Goal: Transaction & Acquisition: Purchase product/service

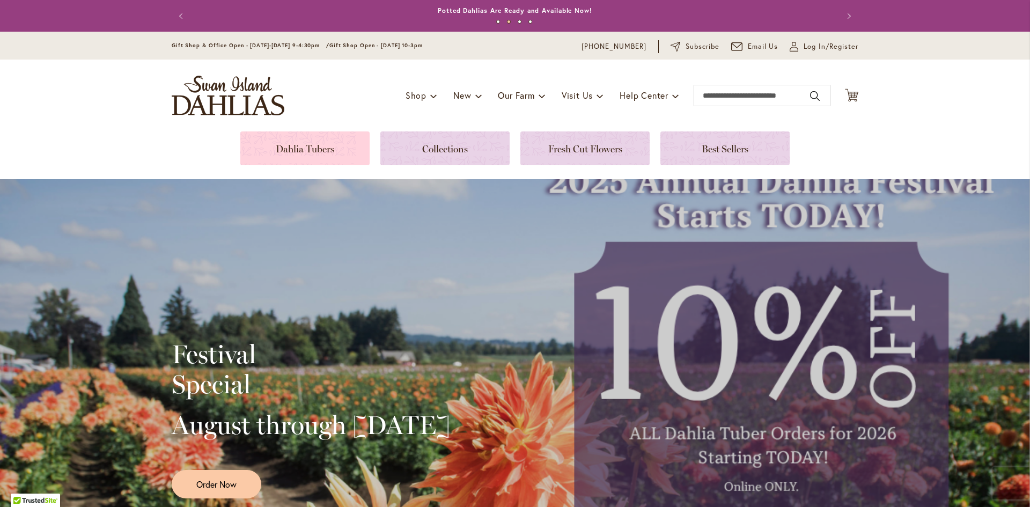
click at [306, 148] on link at bounding box center [304, 148] width 129 height 34
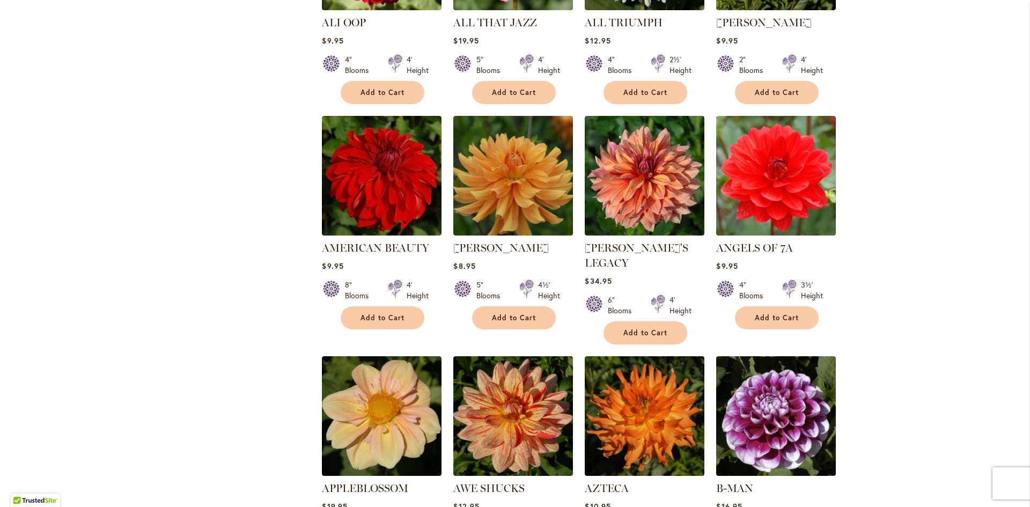
scroll to position [805, 0]
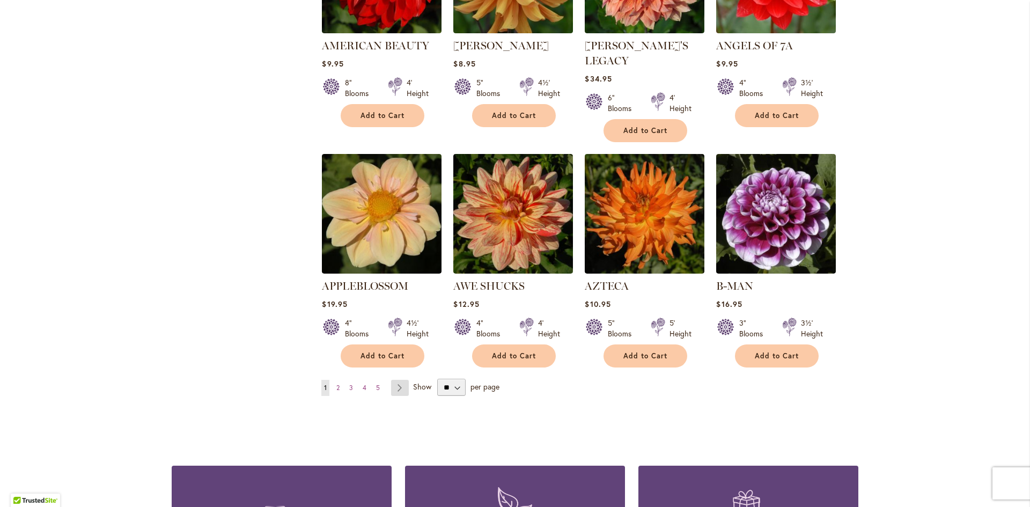
click at [395, 380] on link "Page Next" at bounding box center [400, 388] width 18 height 16
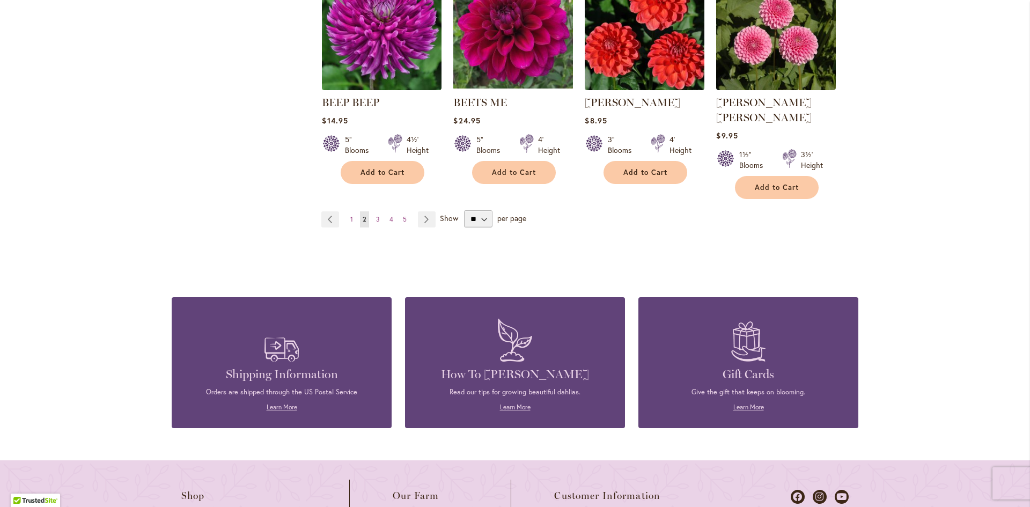
scroll to position [955, 0]
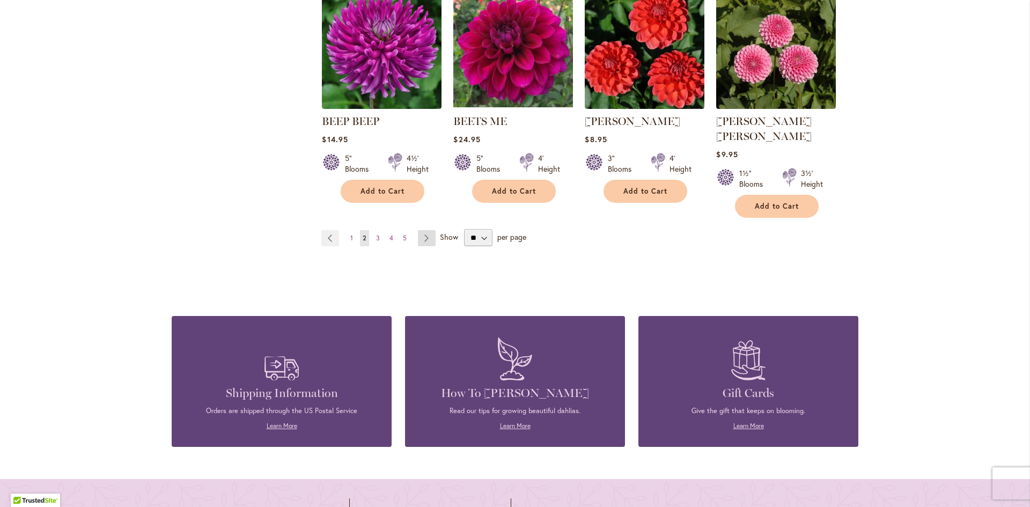
click at [423, 230] on link "Page Next" at bounding box center [427, 238] width 18 height 16
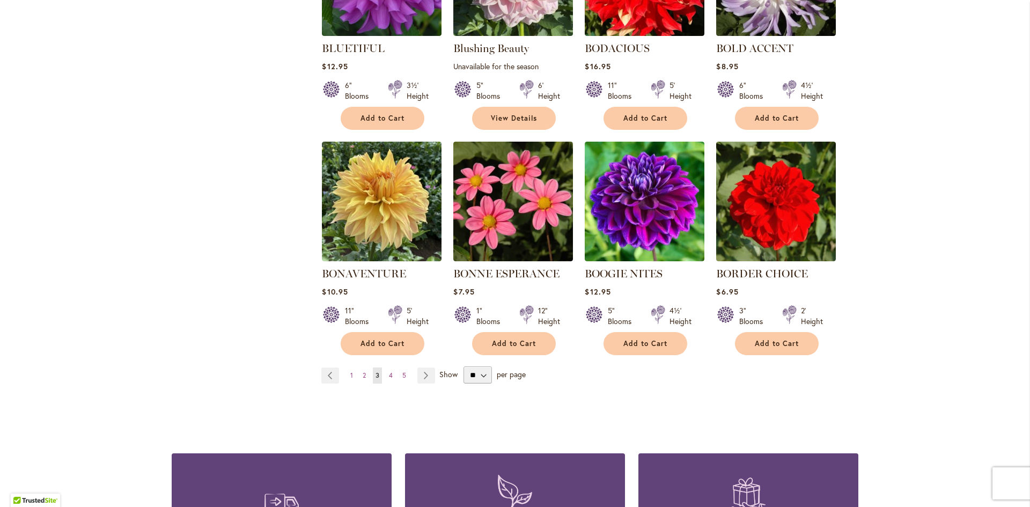
scroll to position [805, 0]
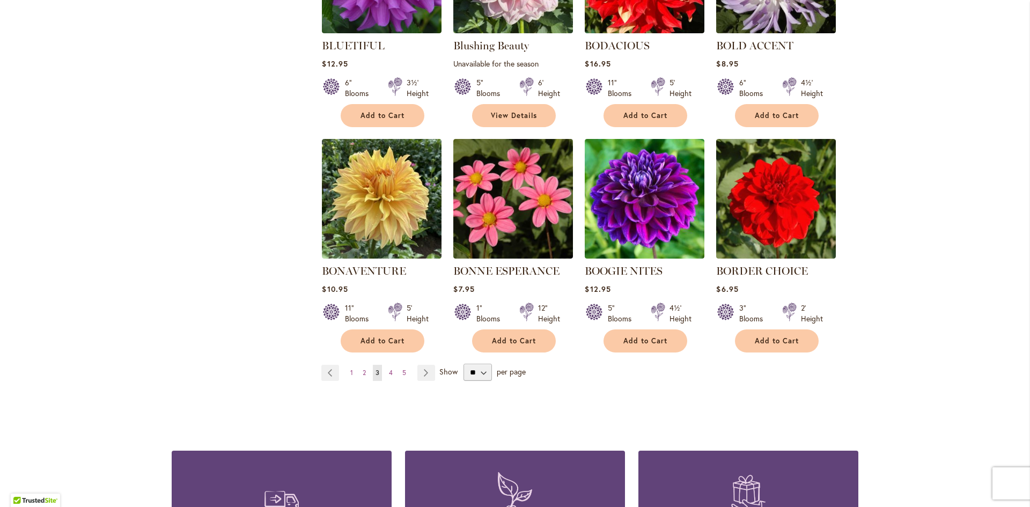
click at [444, 370] on span "Show" at bounding box center [448, 372] width 18 height 10
click at [464, 370] on select "** ** ** **" at bounding box center [478, 372] width 28 height 17
click at [424, 372] on link "Page Next" at bounding box center [426, 373] width 18 height 16
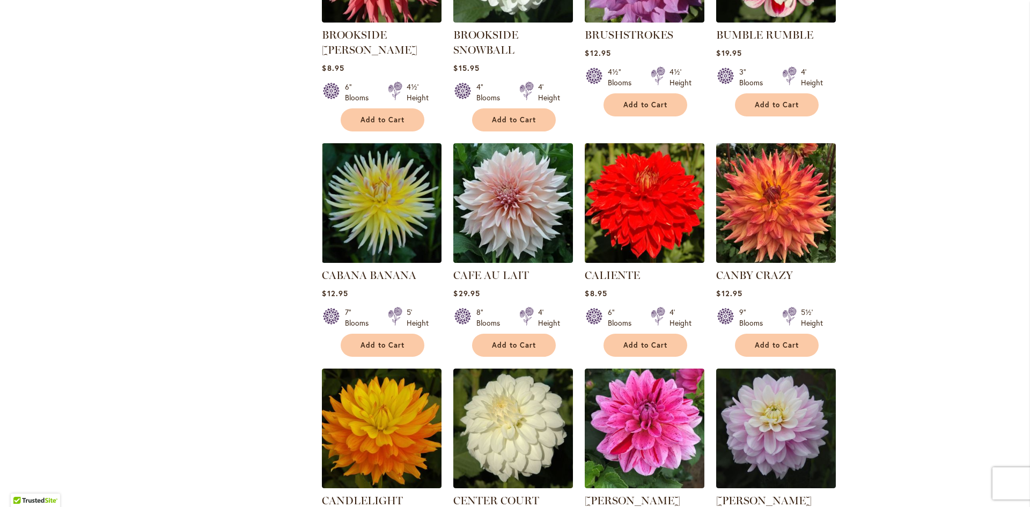
scroll to position [805, 0]
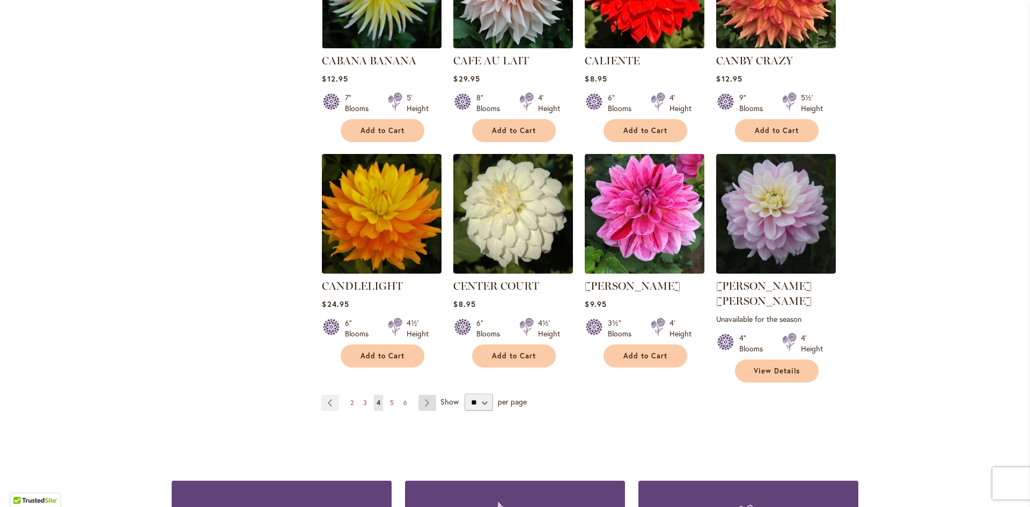
click at [426, 395] on link "Page Next" at bounding box center [428, 403] width 18 height 16
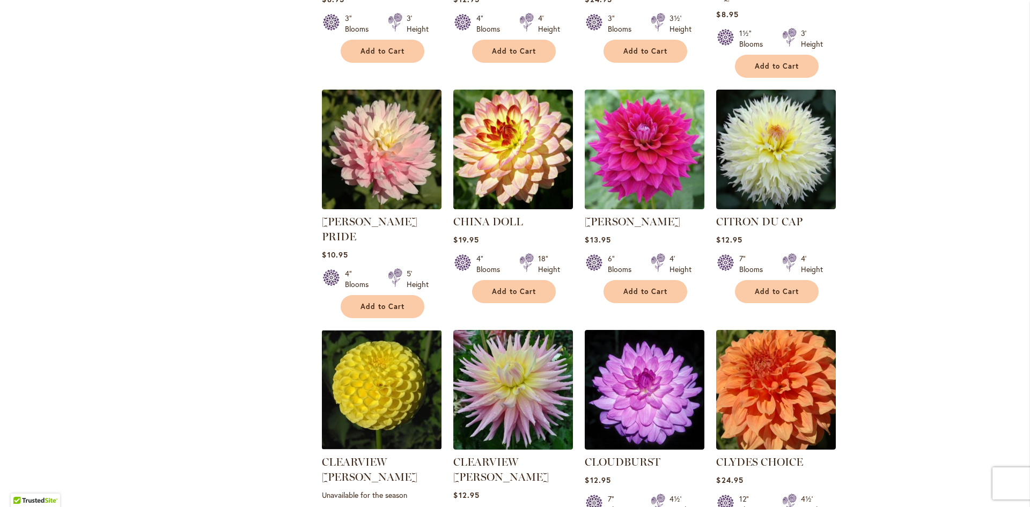
scroll to position [859, 0]
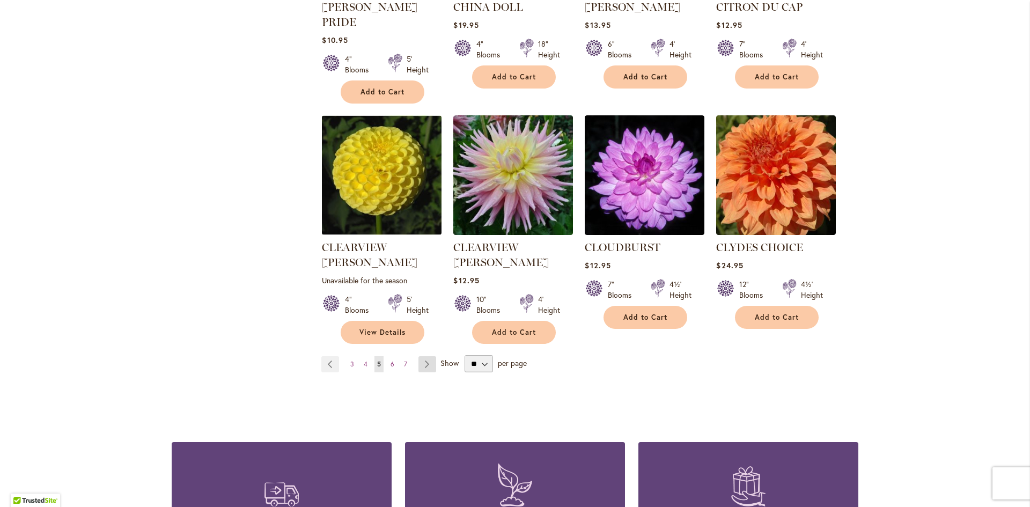
click at [424, 356] on link "Page Next" at bounding box center [428, 364] width 18 height 16
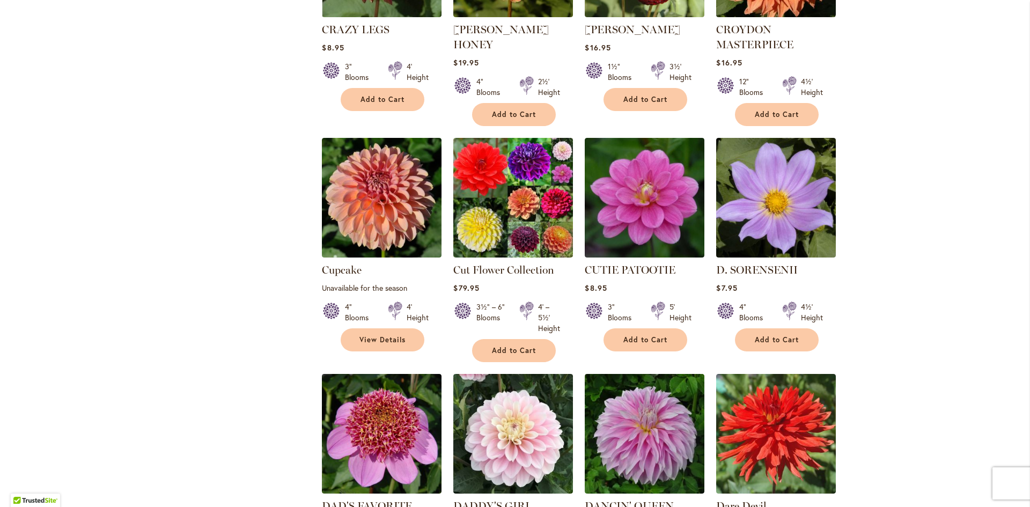
scroll to position [698, 0]
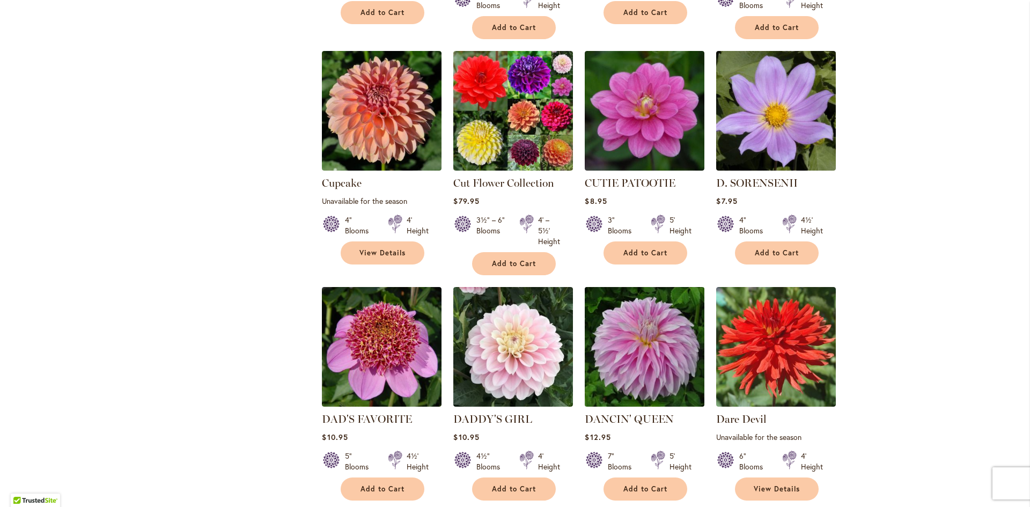
click at [644, 361] on img at bounding box center [645, 347] width 126 height 126
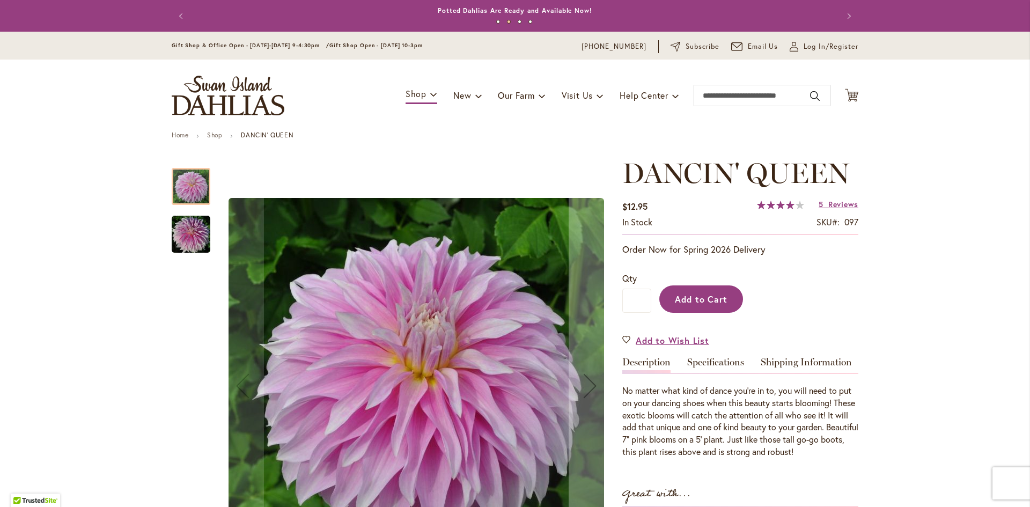
click at [690, 302] on span "Add to Cart" at bounding box center [701, 299] width 53 height 11
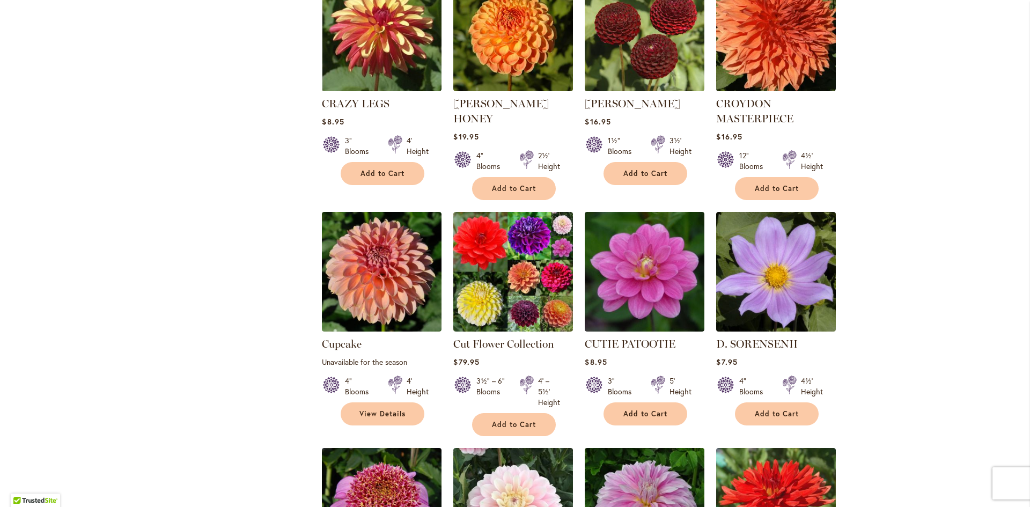
scroll to position [912, 0]
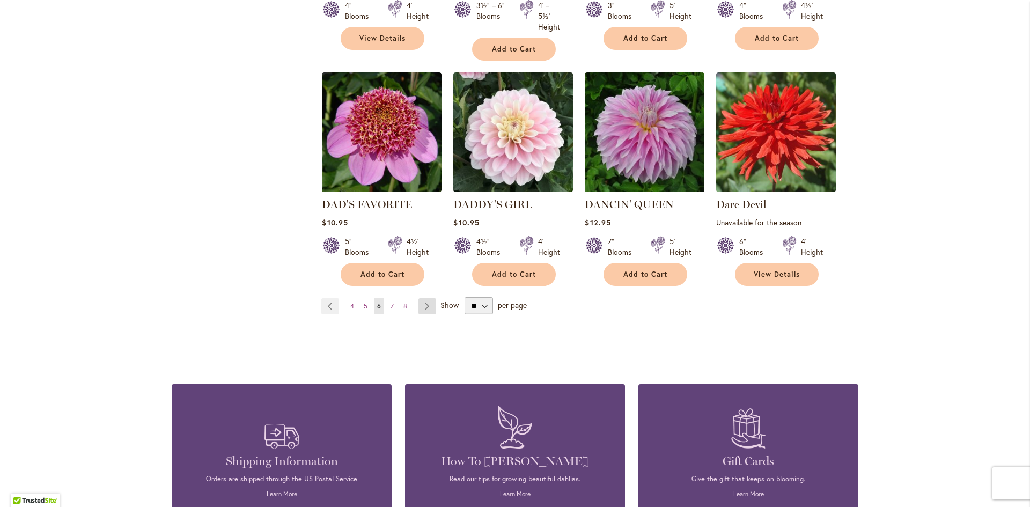
click at [424, 298] on link "Page Next" at bounding box center [428, 306] width 18 height 16
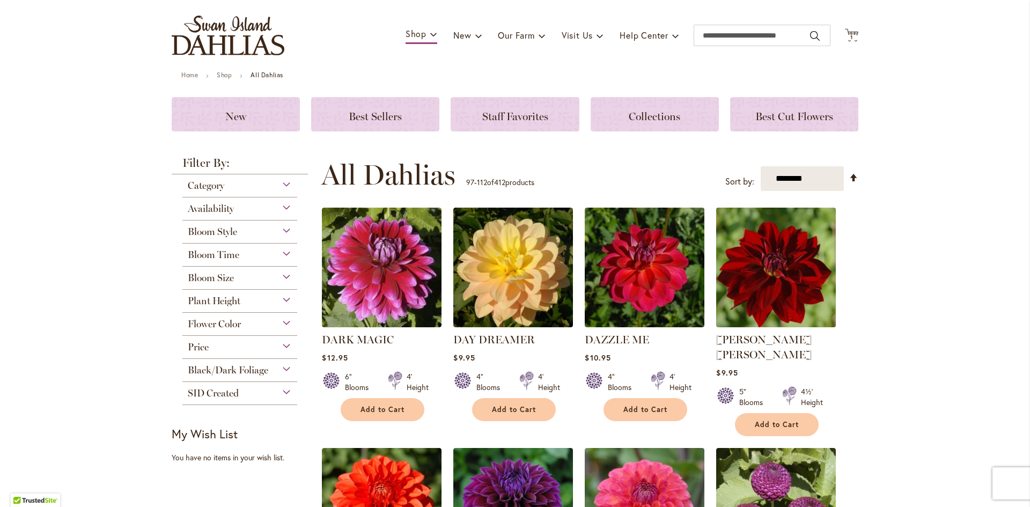
scroll to position [161, 0]
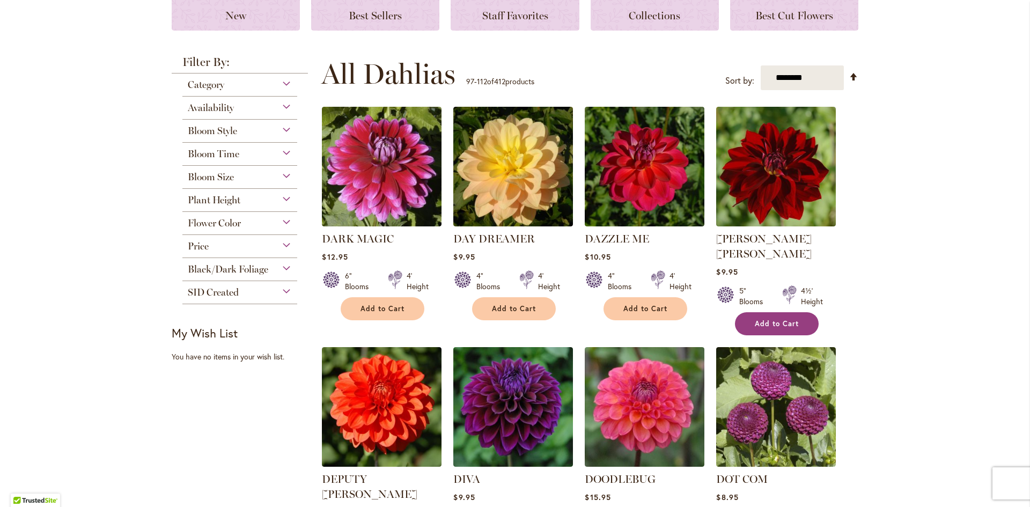
click at [779, 319] on span "Add to Cart" at bounding box center [777, 323] width 44 height 9
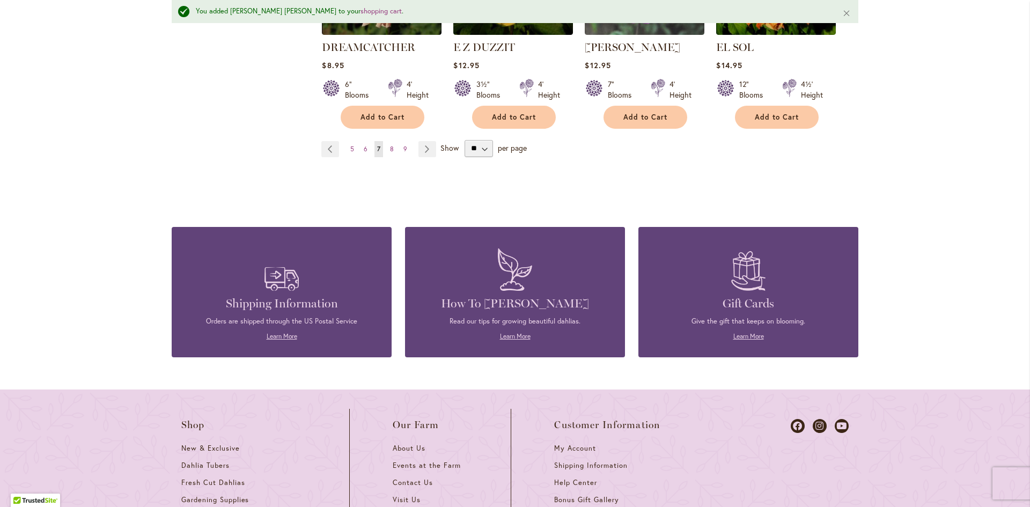
scroll to position [1020, 0]
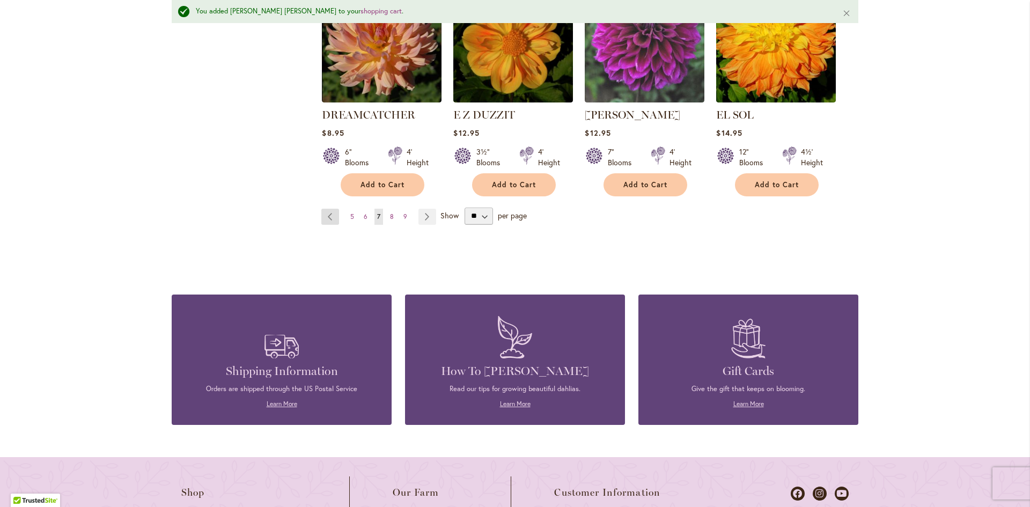
click at [324, 209] on link "Page Previous" at bounding box center [330, 217] width 18 height 16
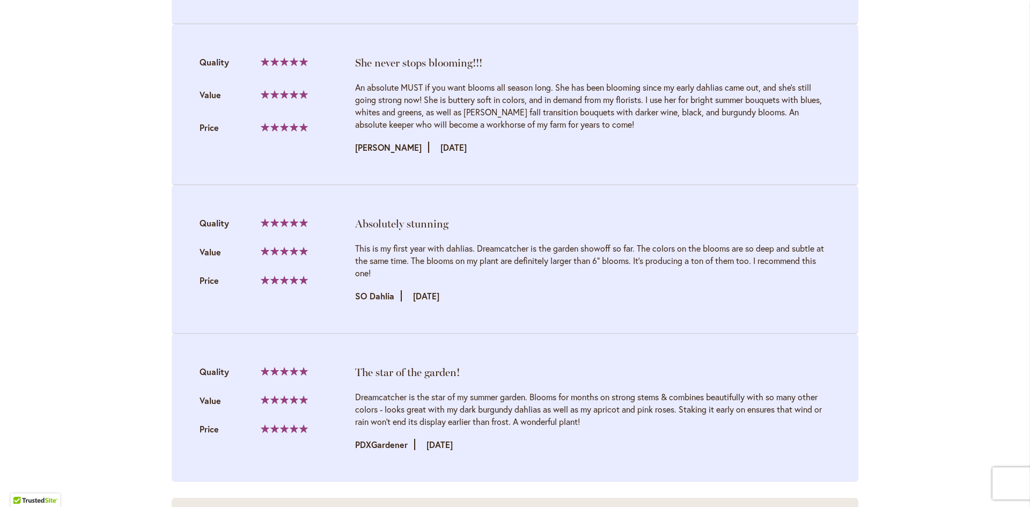
scroll to position [1610, 0]
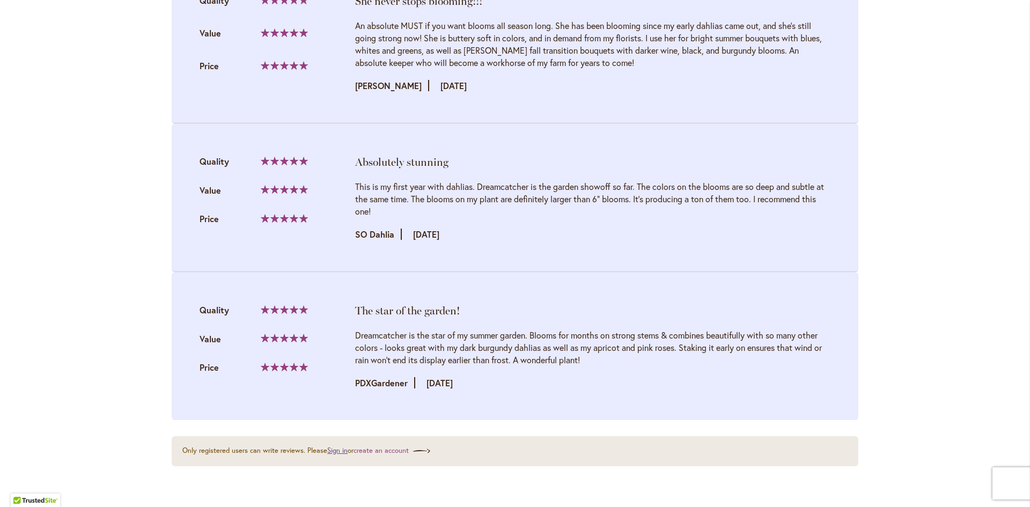
click at [328, 446] on link "Sign in" at bounding box center [337, 450] width 20 height 9
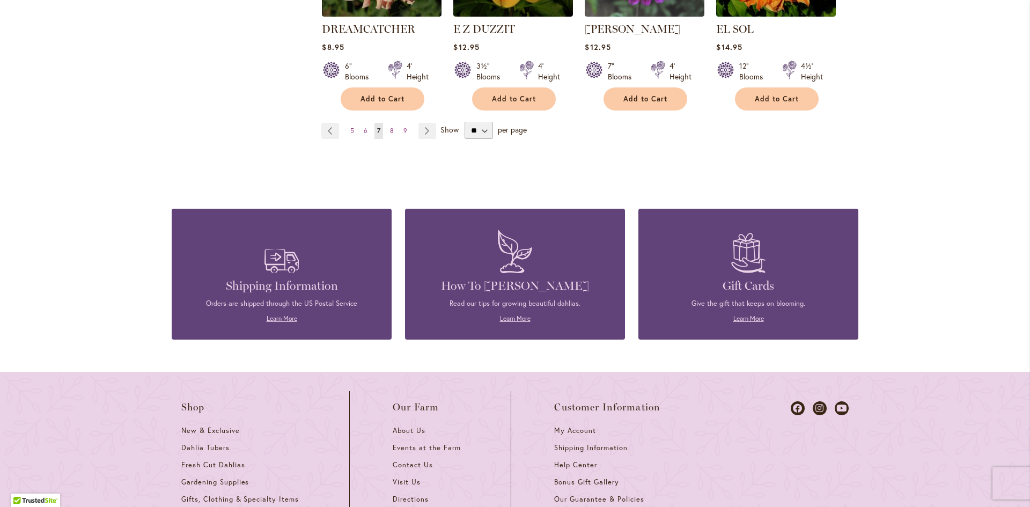
scroll to position [912, 0]
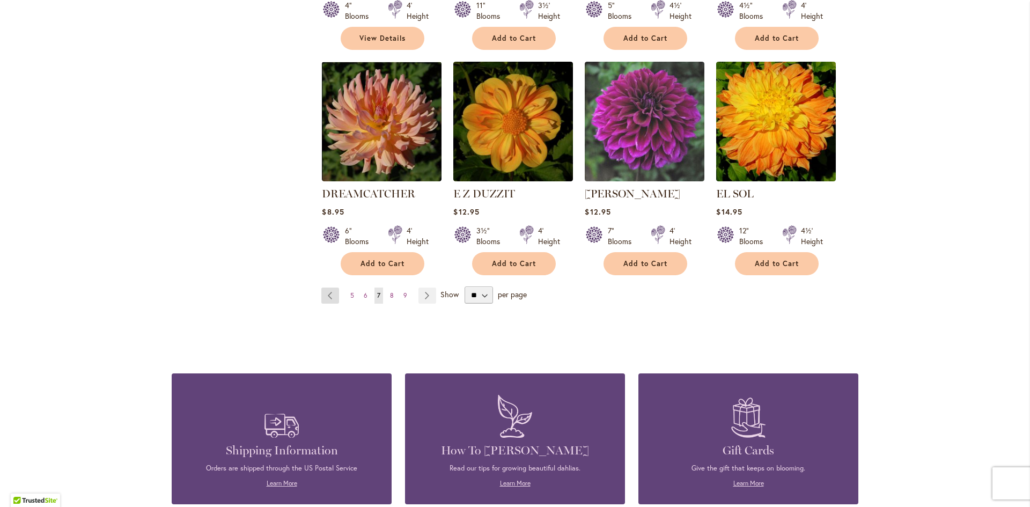
click at [324, 288] on link "Page Previous" at bounding box center [330, 296] width 18 height 16
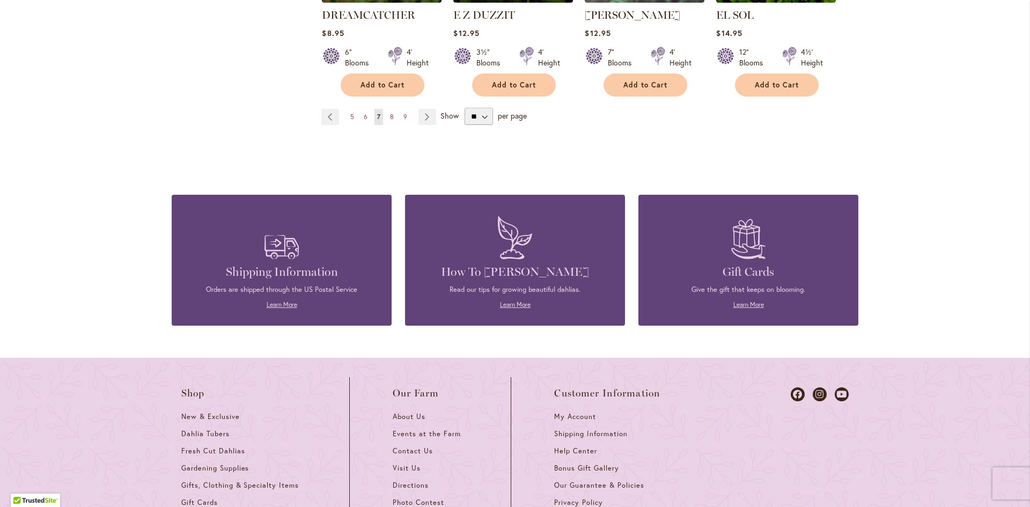
scroll to position [955, 0]
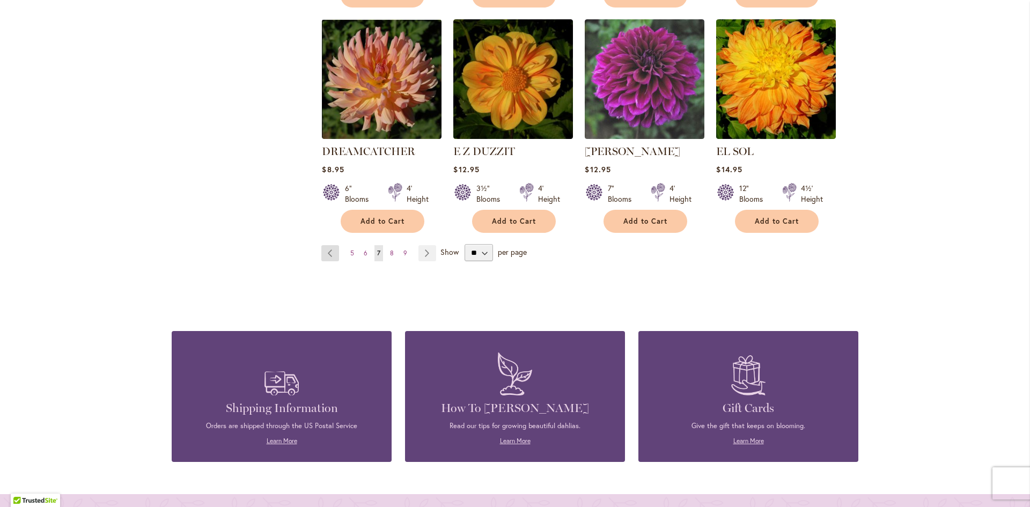
click at [324, 245] on link "Page Previous" at bounding box center [330, 253] width 18 height 16
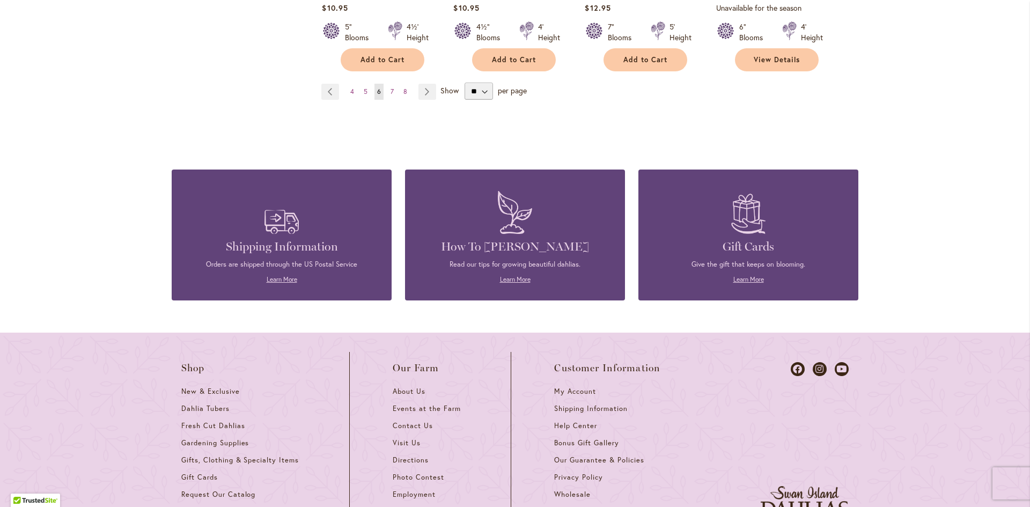
scroll to position [966, 0]
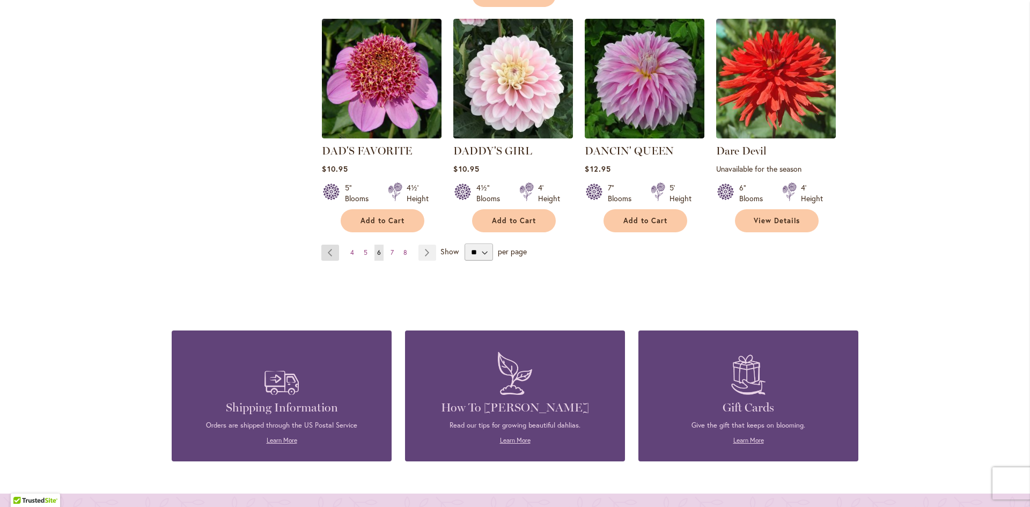
click at [327, 245] on link "Page Previous" at bounding box center [330, 253] width 18 height 16
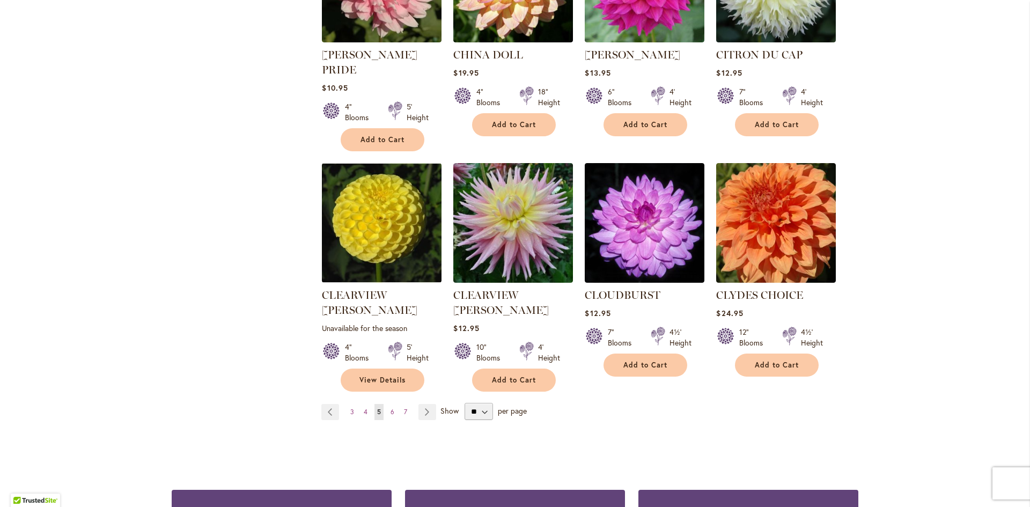
scroll to position [912, 0]
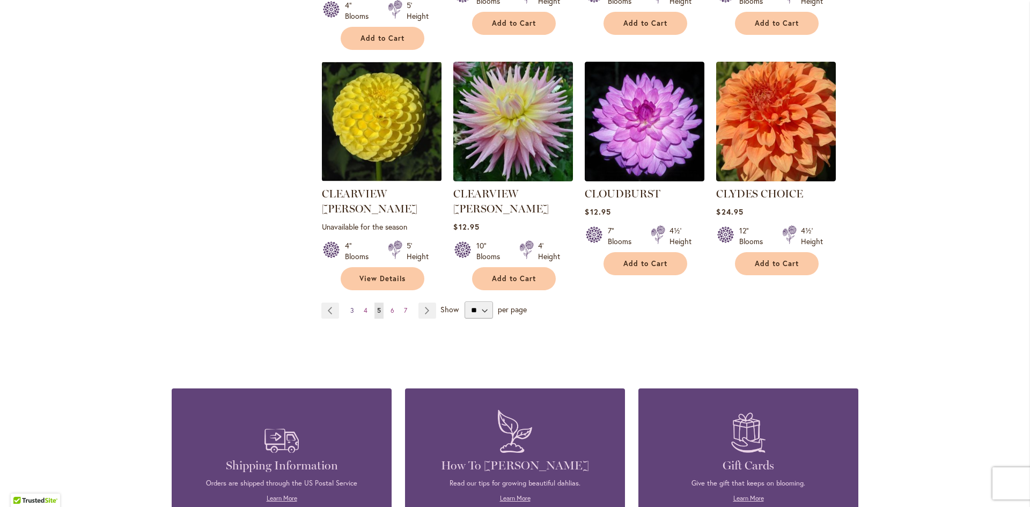
click at [350, 306] on span "3" at bounding box center [352, 310] width 4 height 8
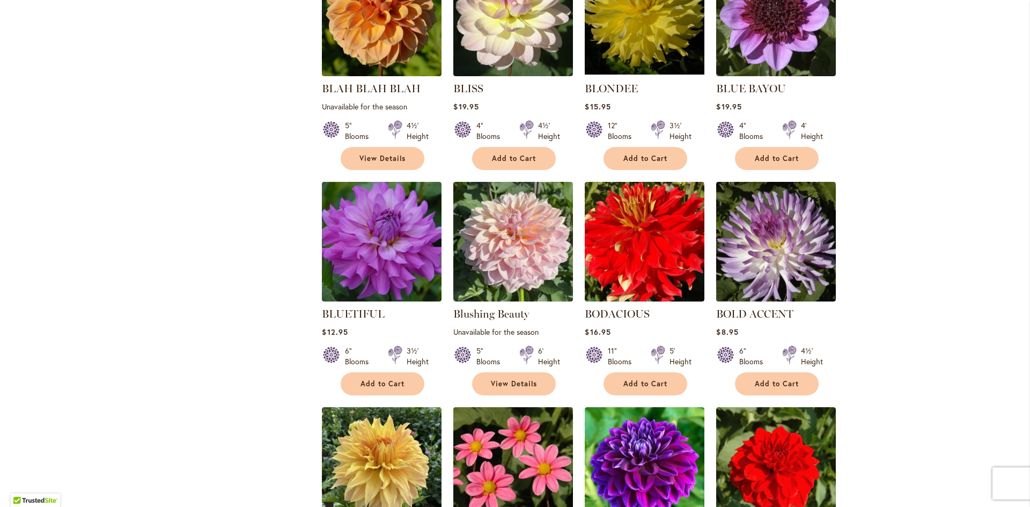
scroll to position [751, 0]
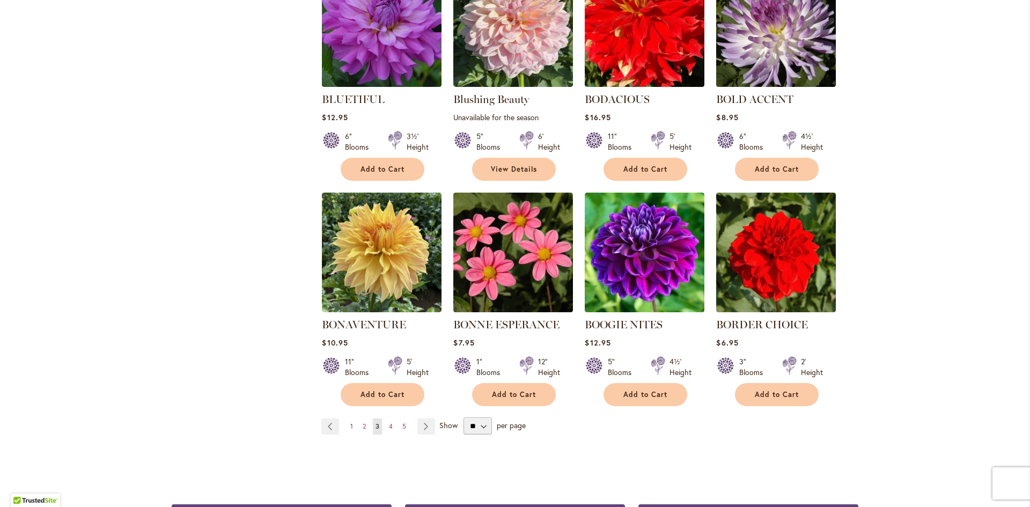
click at [350, 426] on span "1" at bounding box center [351, 426] width 3 height 8
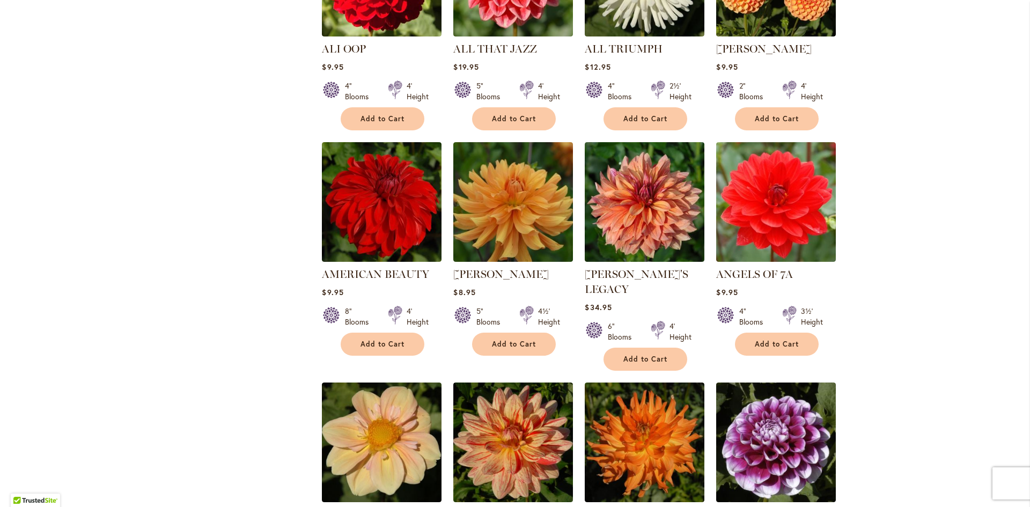
scroll to position [751, 0]
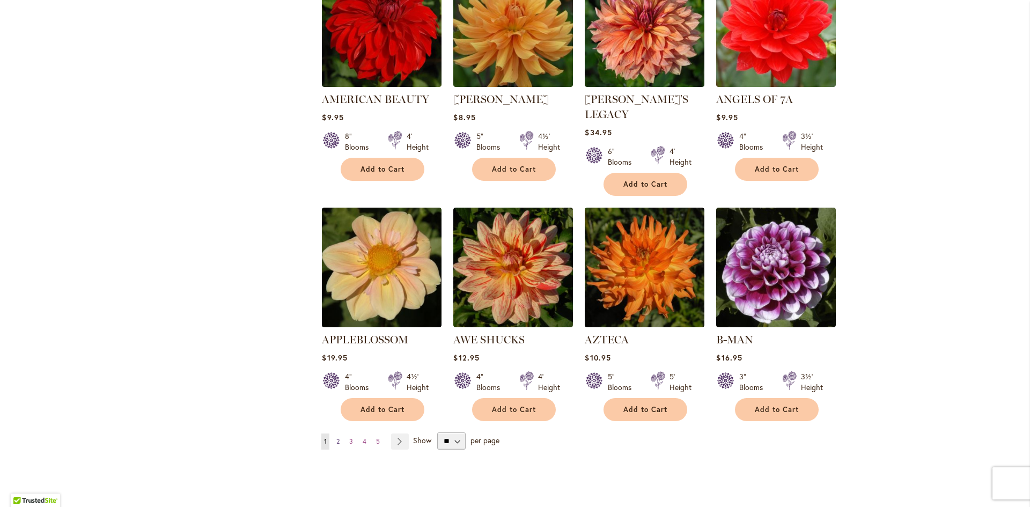
click at [336, 437] on span "2" at bounding box center [337, 441] width 3 height 8
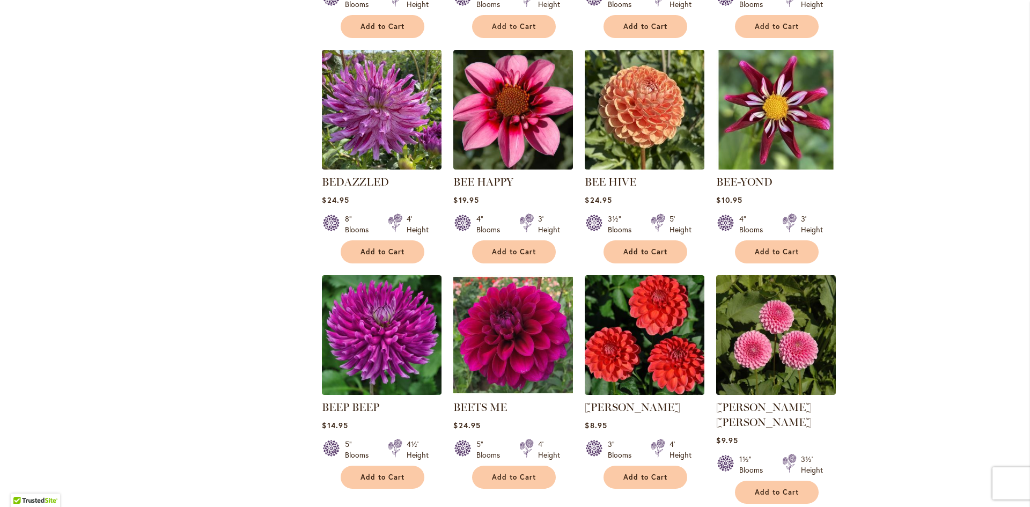
scroll to position [751, 0]
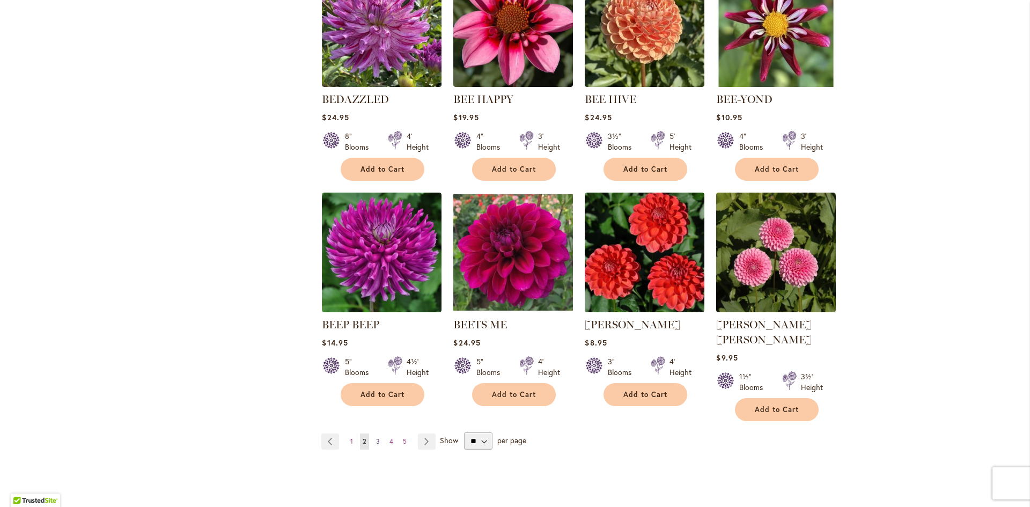
click at [376, 437] on span "3" at bounding box center [378, 441] width 4 height 8
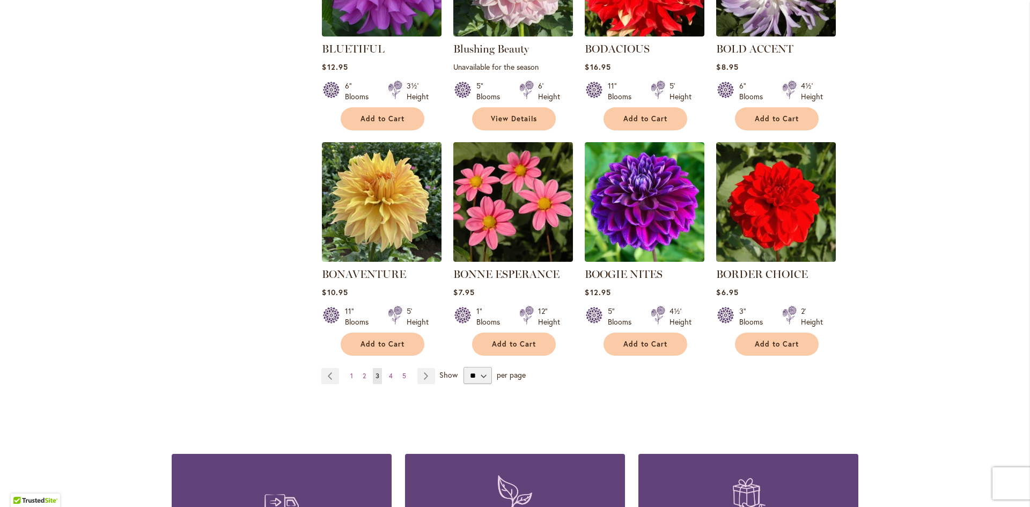
scroll to position [805, 0]
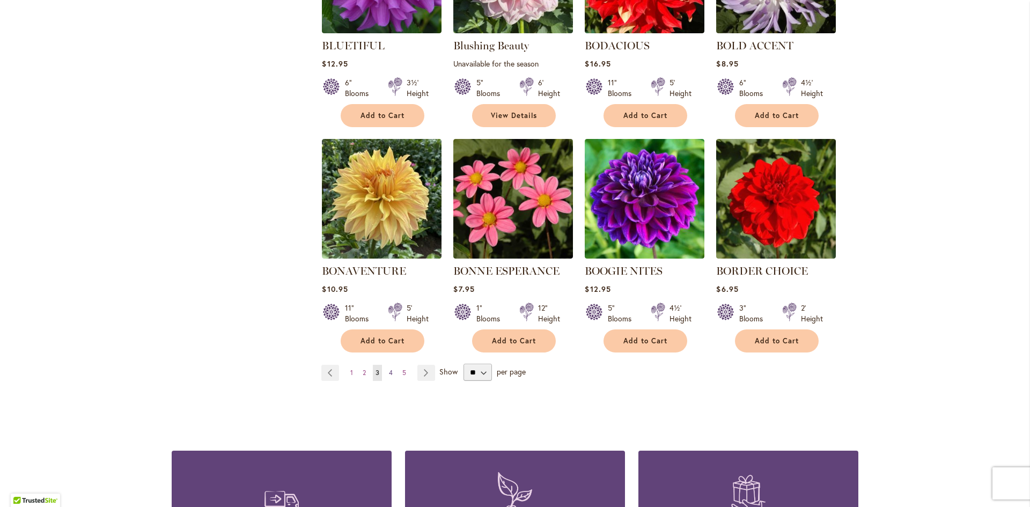
click at [389, 374] on span "4" at bounding box center [391, 373] width 4 height 8
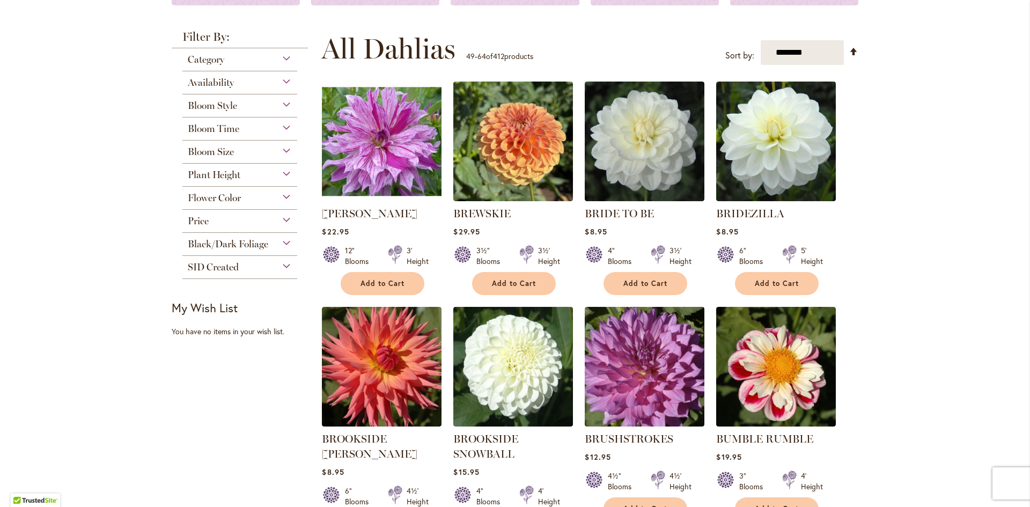
scroll to position [161, 0]
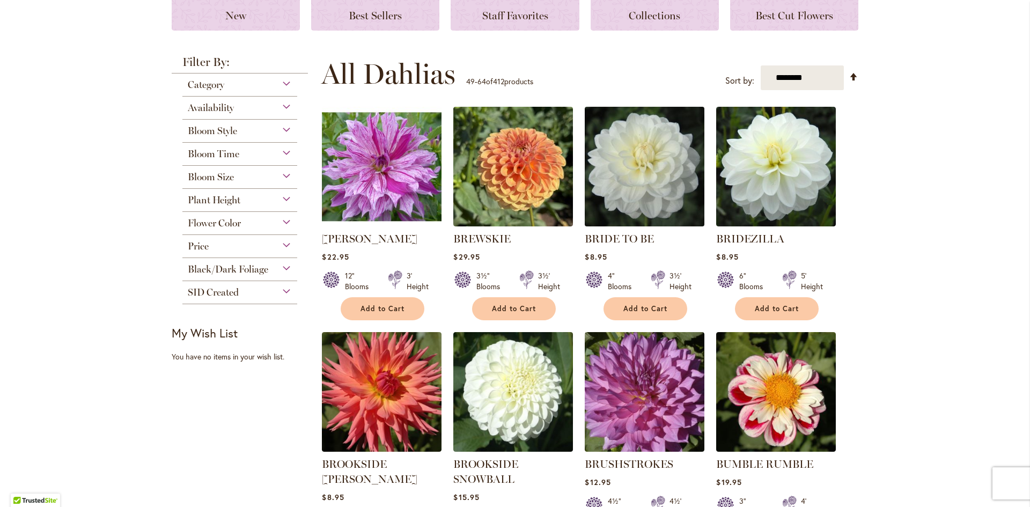
click at [646, 160] on img at bounding box center [645, 167] width 126 height 126
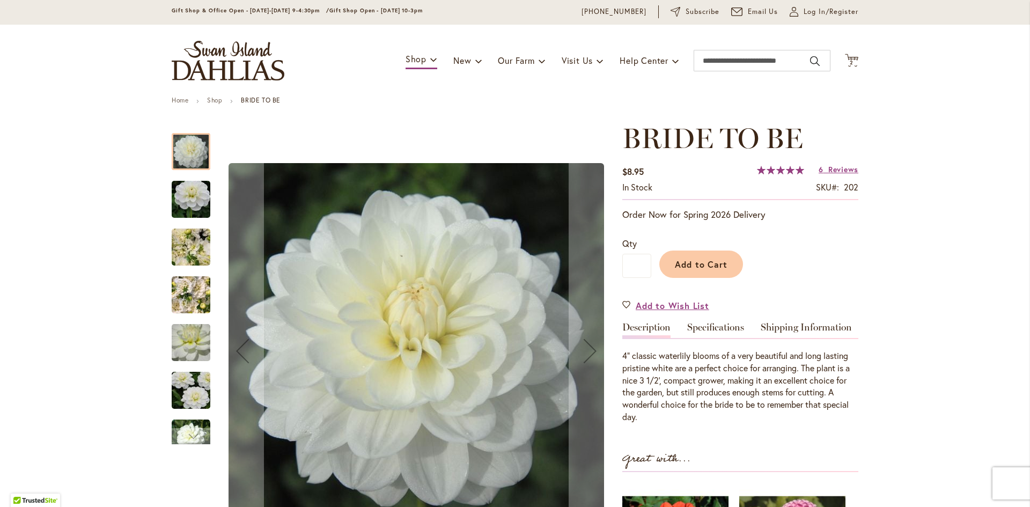
scroll to position [54, 0]
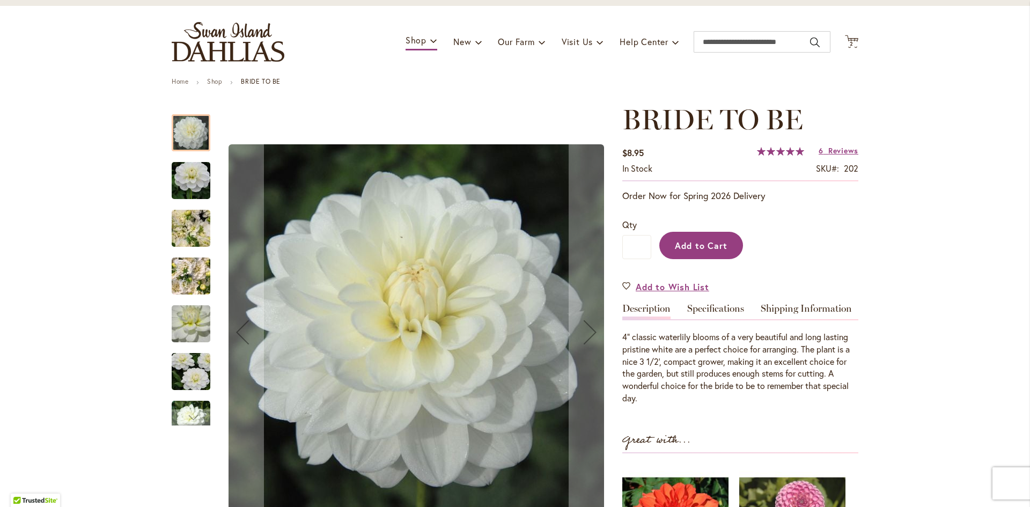
click at [702, 248] on span "Add to Cart" at bounding box center [701, 245] width 53 height 11
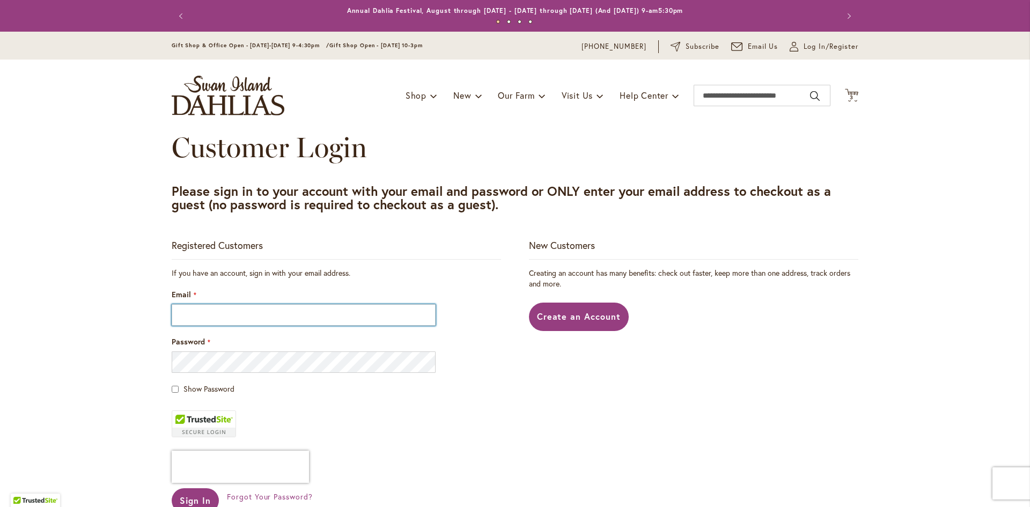
click at [187, 318] on input "Email" at bounding box center [304, 314] width 264 height 21
type input "**********"
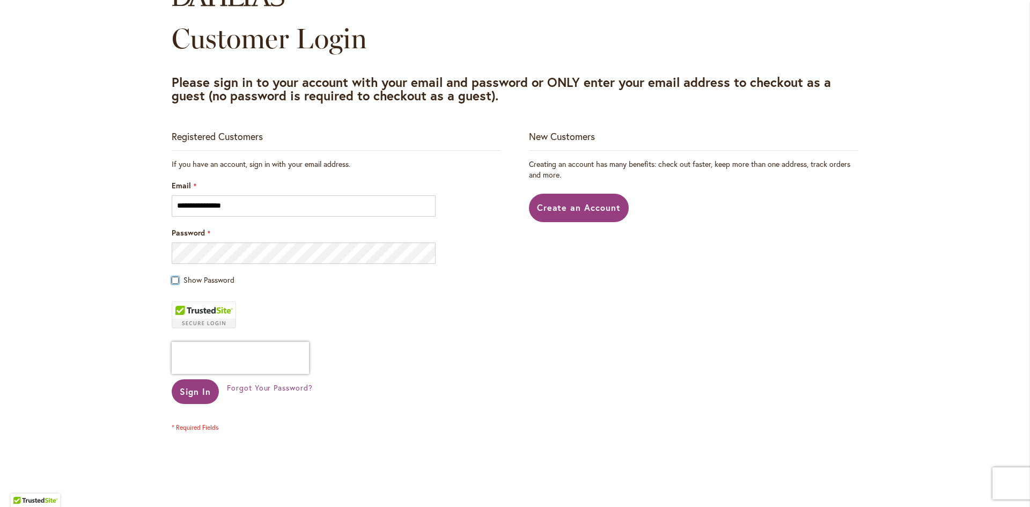
scroll to position [161, 0]
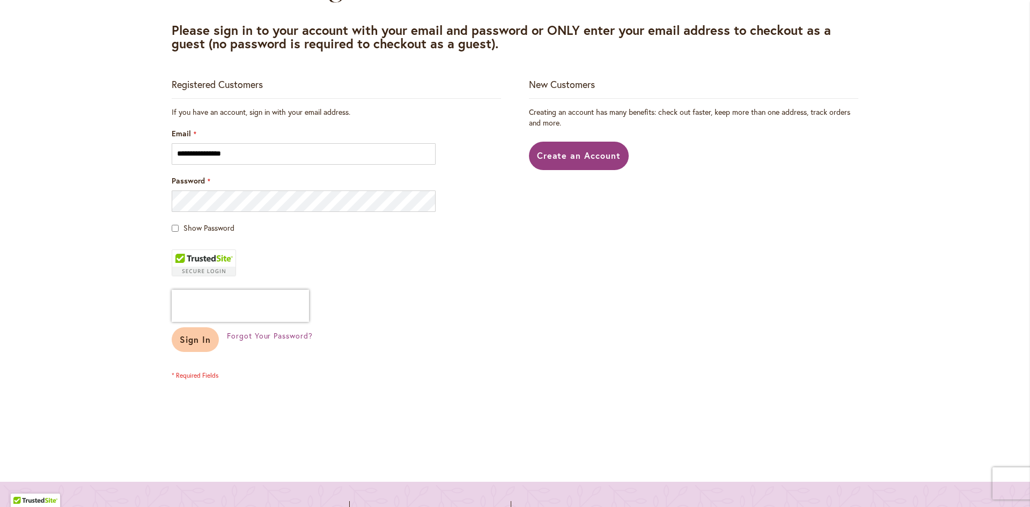
click at [192, 341] on span "Sign In" at bounding box center [195, 339] width 31 height 11
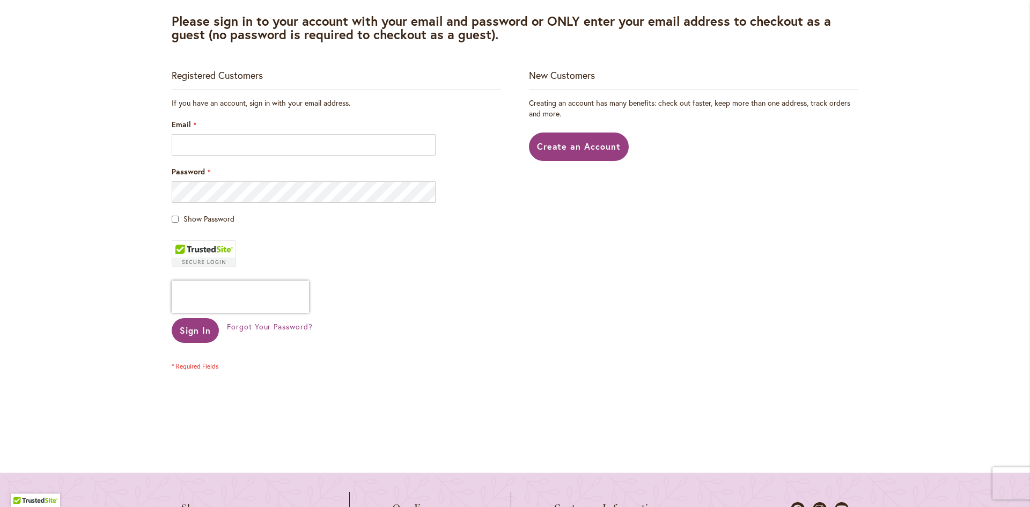
scroll to position [215, 0]
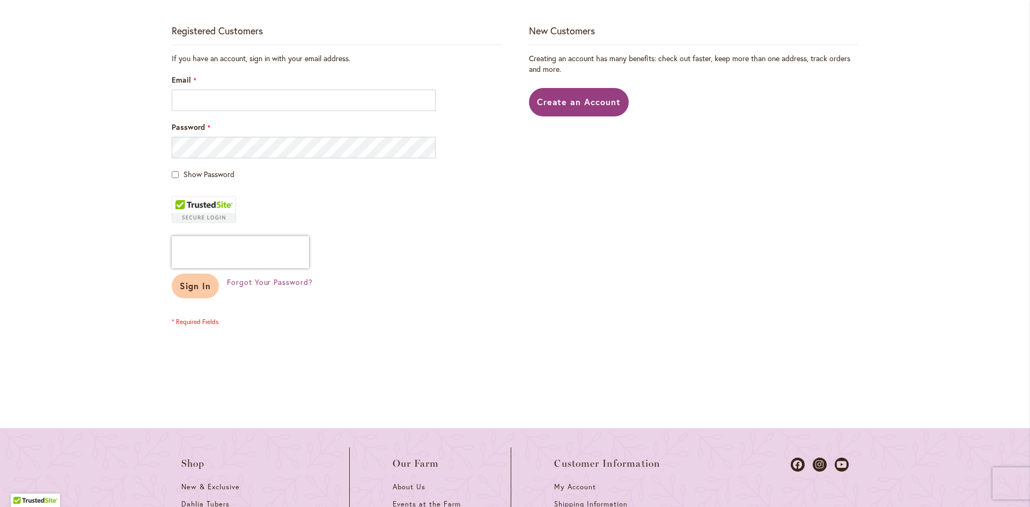
click at [197, 290] on span "Sign In" at bounding box center [195, 285] width 31 height 11
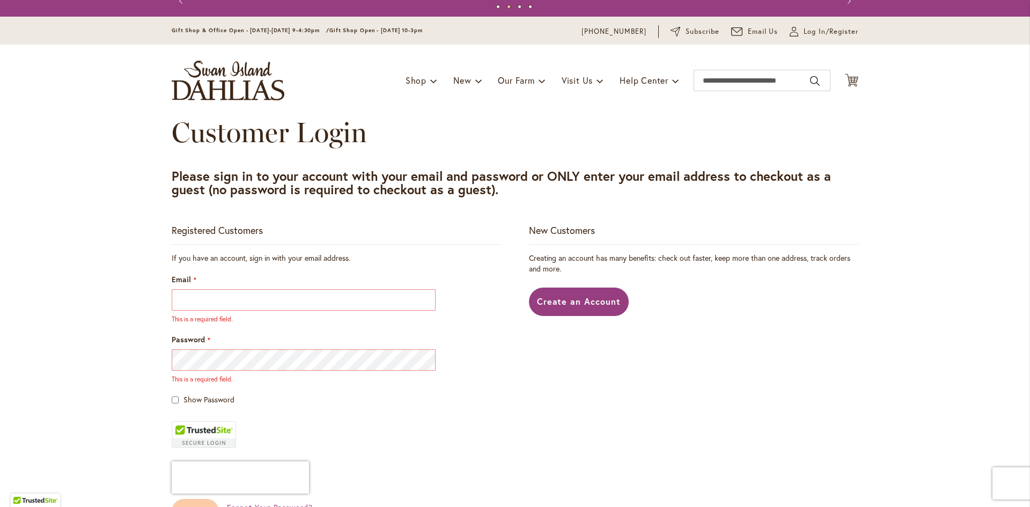
scroll to position [0, 0]
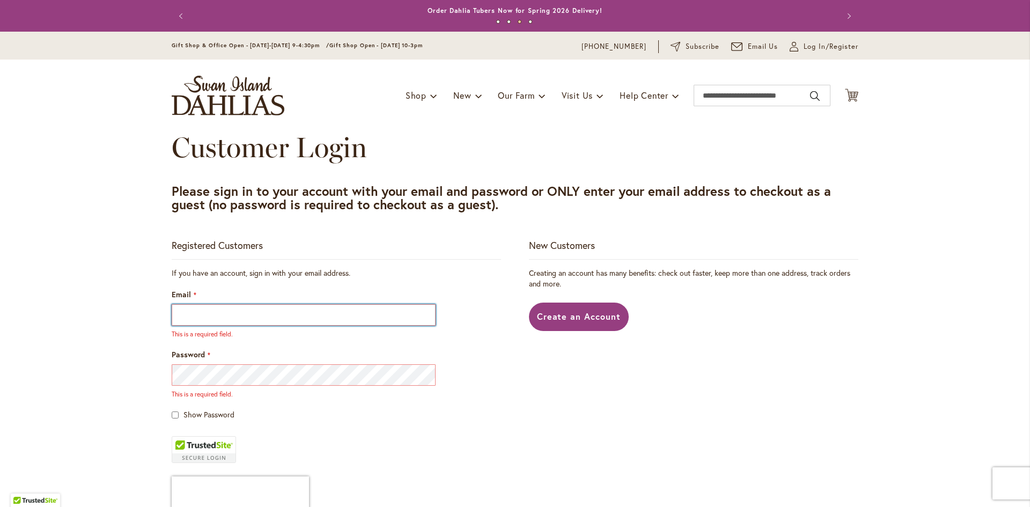
click at [207, 318] on input "Email" at bounding box center [304, 314] width 264 height 21
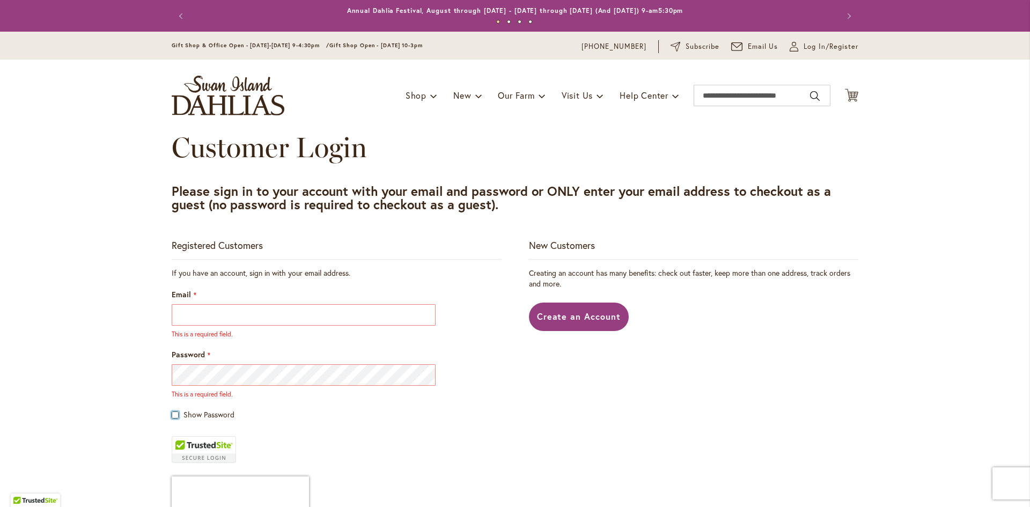
scroll to position [54, 0]
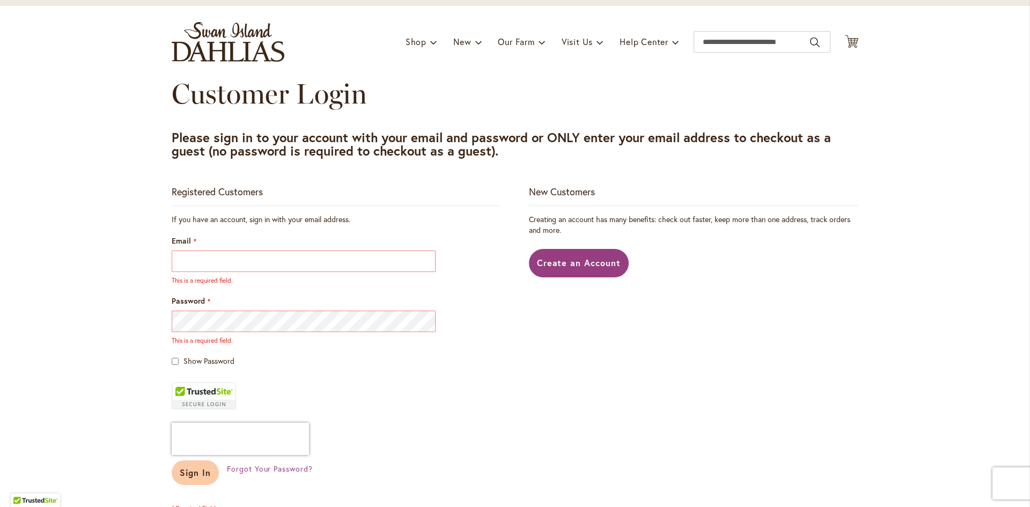
click at [198, 474] on span "Sign In" at bounding box center [195, 472] width 31 height 11
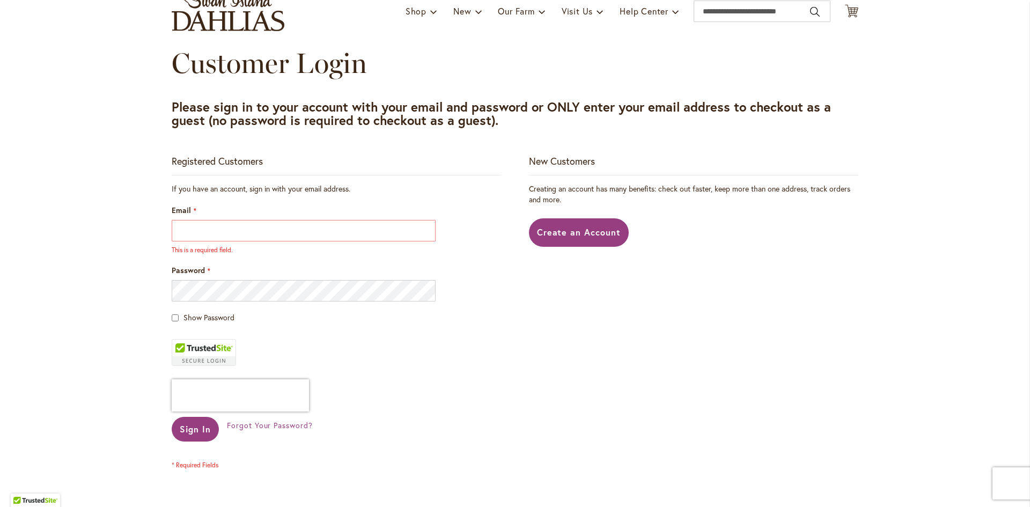
scroll to position [0, 0]
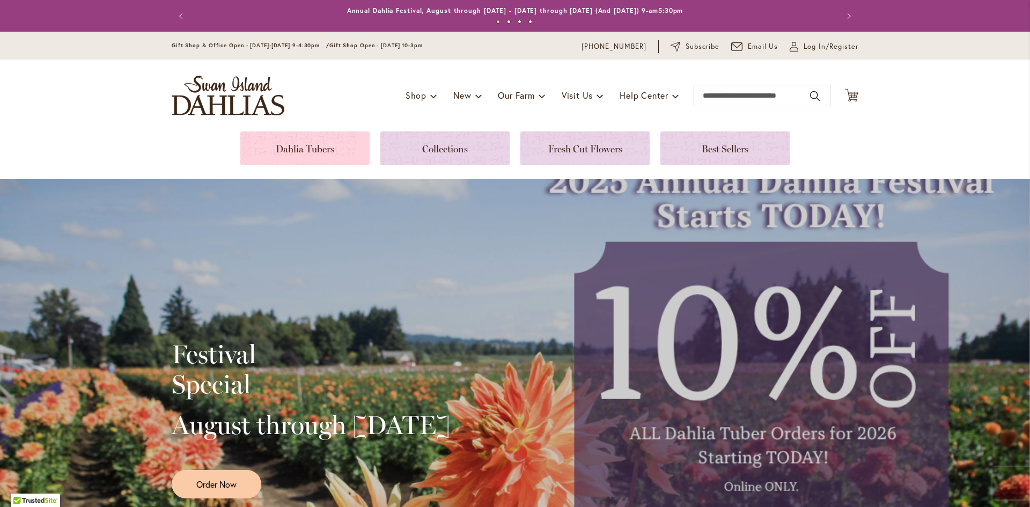
click at [314, 155] on link at bounding box center [304, 148] width 129 height 34
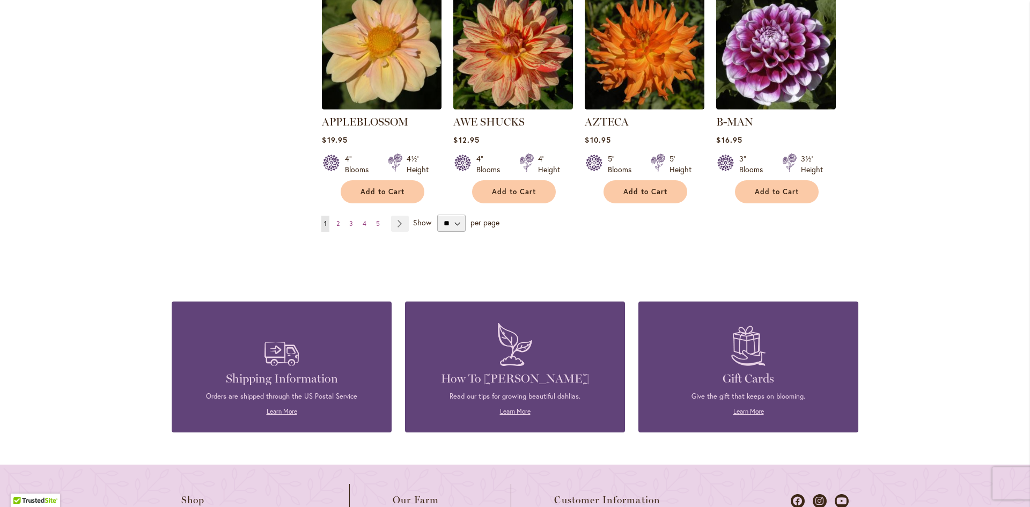
scroll to position [1020, 0]
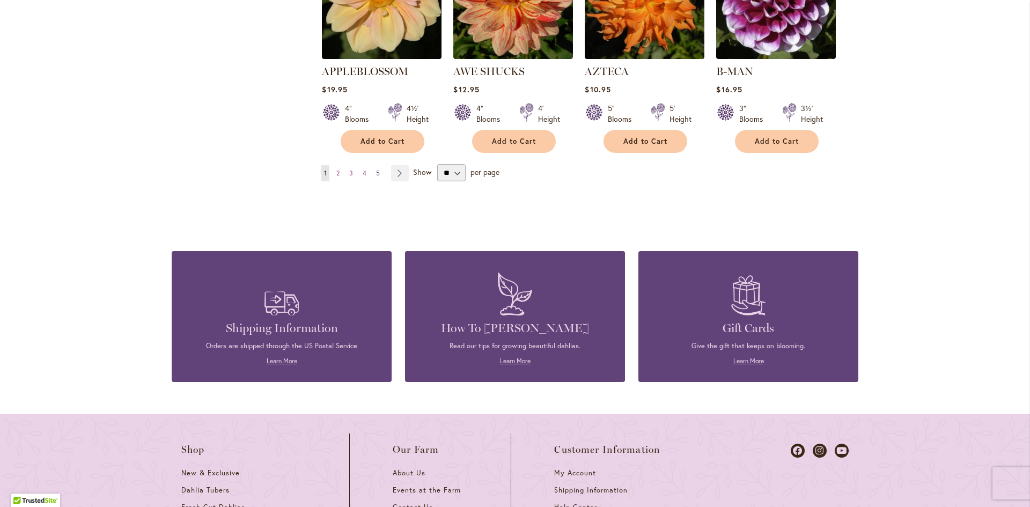
click at [376, 169] on span "5" at bounding box center [378, 173] width 4 height 8
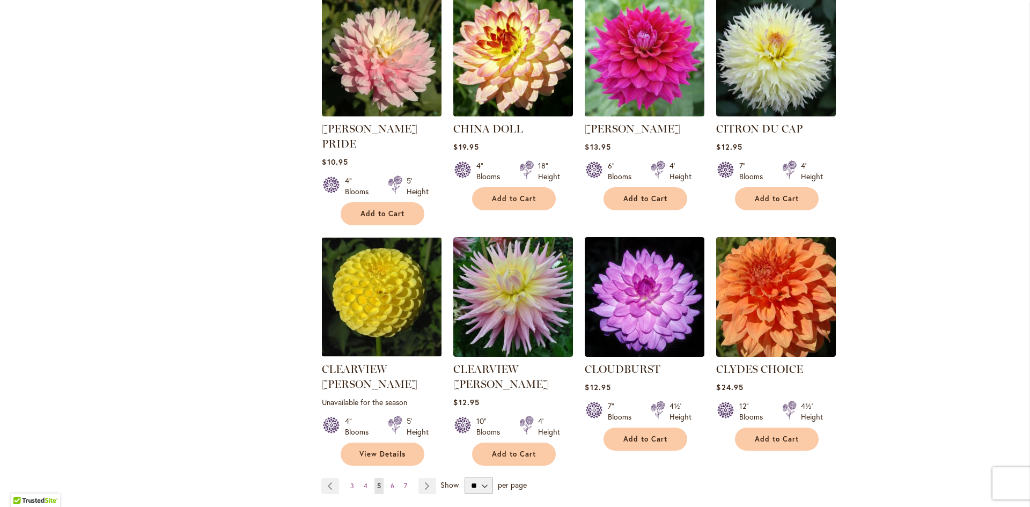
scroll to position [805, 0]
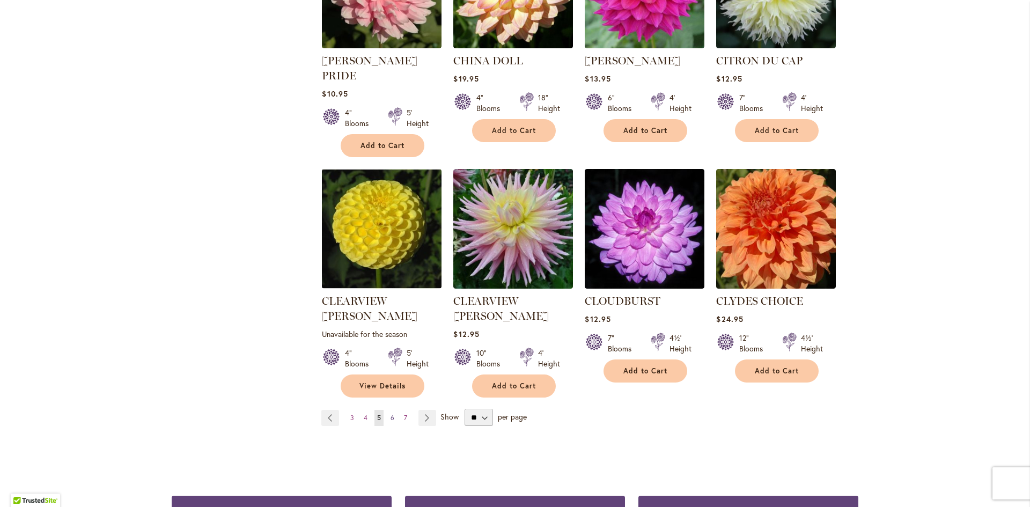
click at [391, 414] on span "6" at bounding box center [393, 418] width 4 height 8
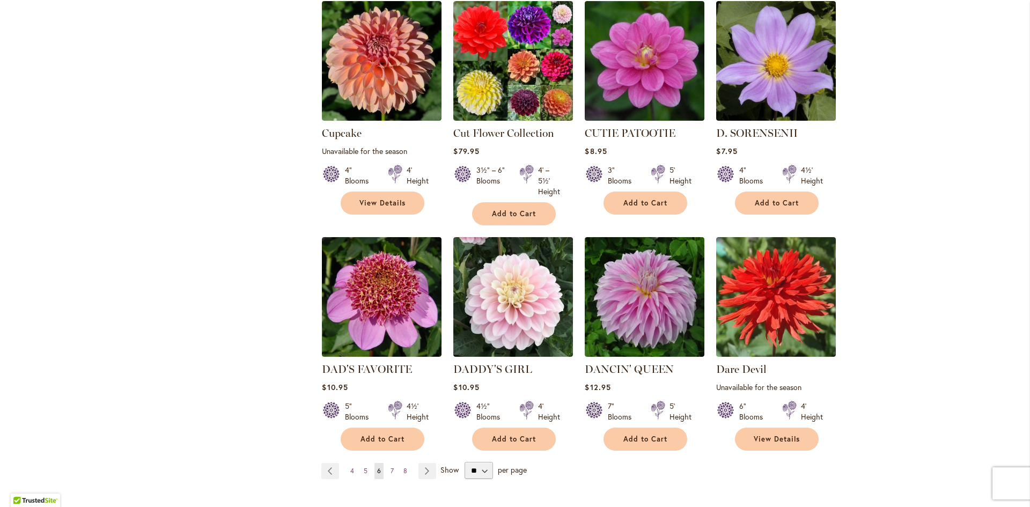
scroll to position [751, 0]
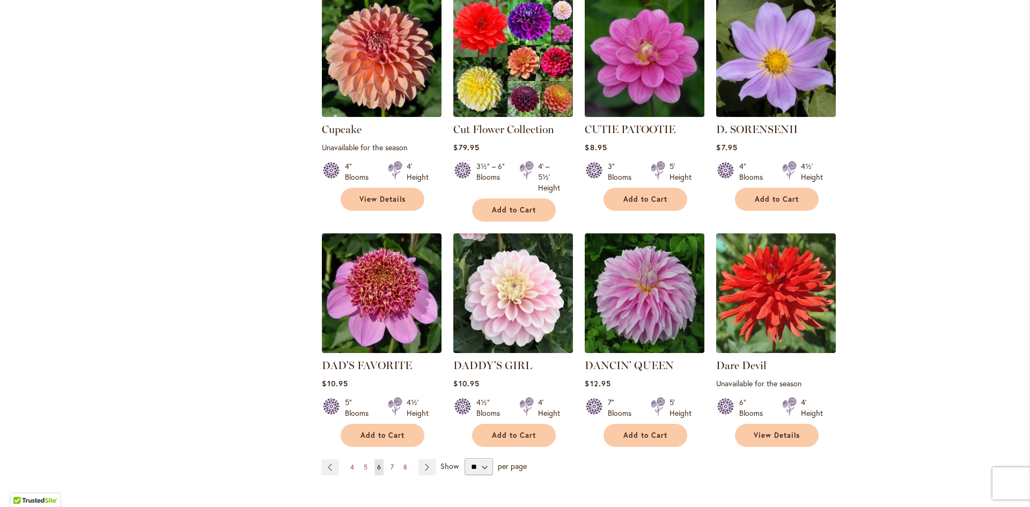
click at [391, 463] on span "7" at bounding box center [392, 467] width 3 height 8
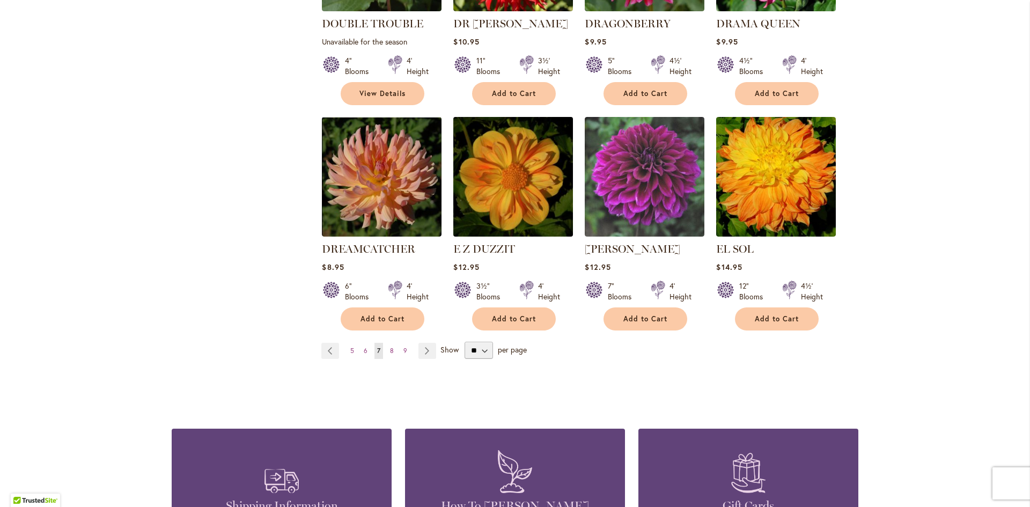
scroll to position [859, 0]
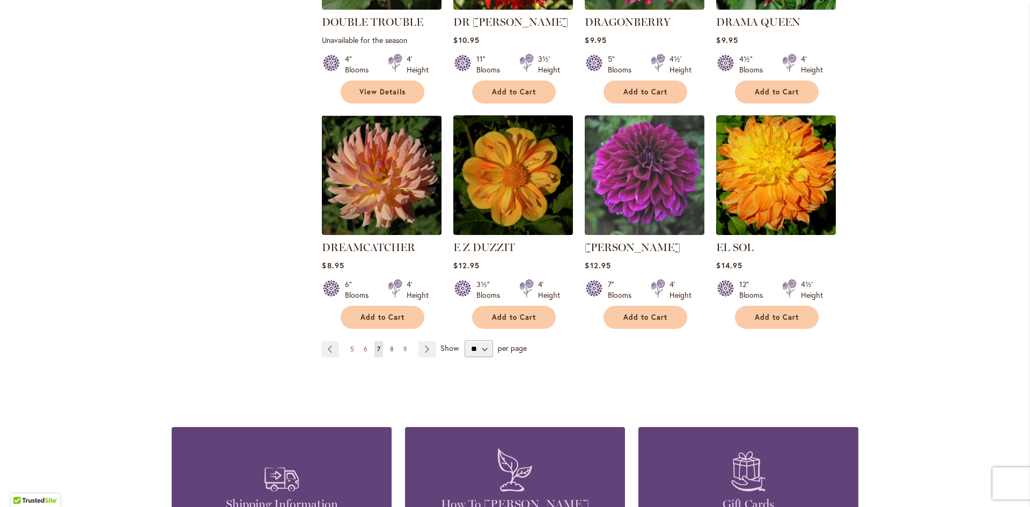
click at [390, 345] on span "8" at bounding box center [392, 349] width 4 height 8
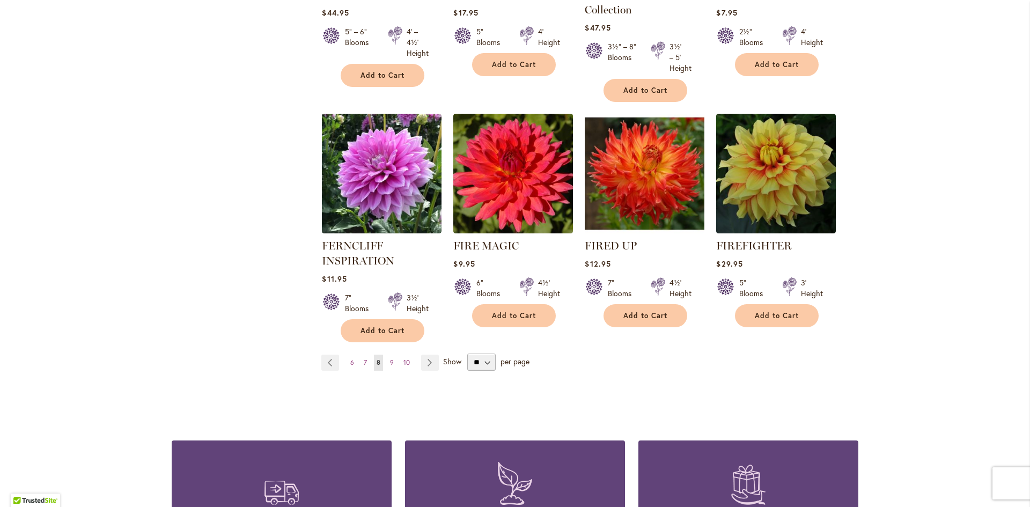
scroll to position [859, 0]
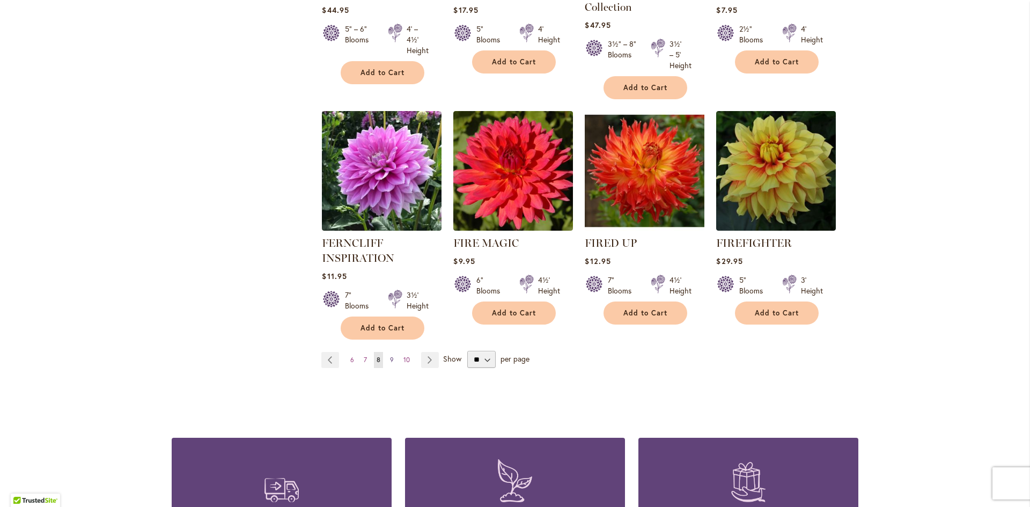
click at [390, 359] on link "Page 9" at bounding box center [391, 360] width 9 height 16
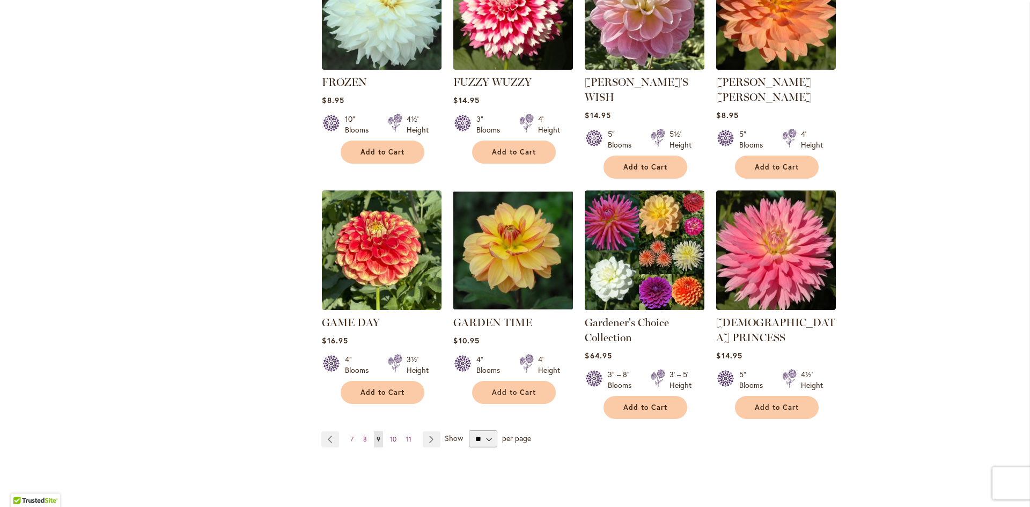
scroll to position [805, 0]
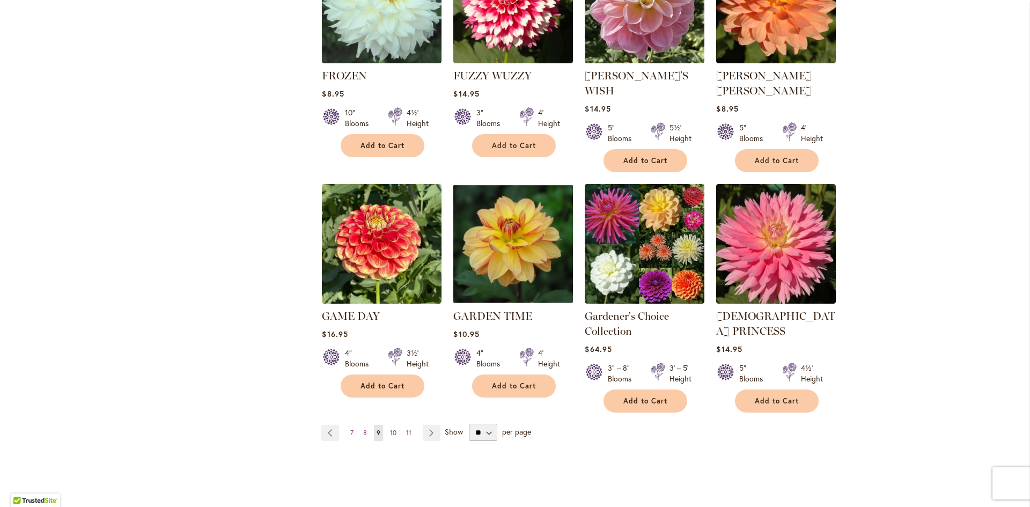
click at [390, 429] on span "10" at bounding box center [393, 433] width 6 height 8
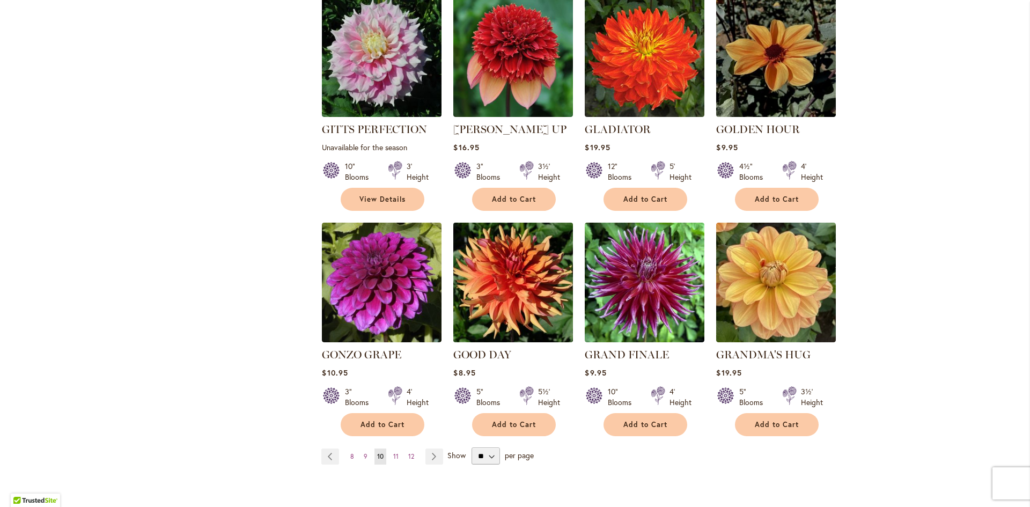
scroll to position [751, 0]
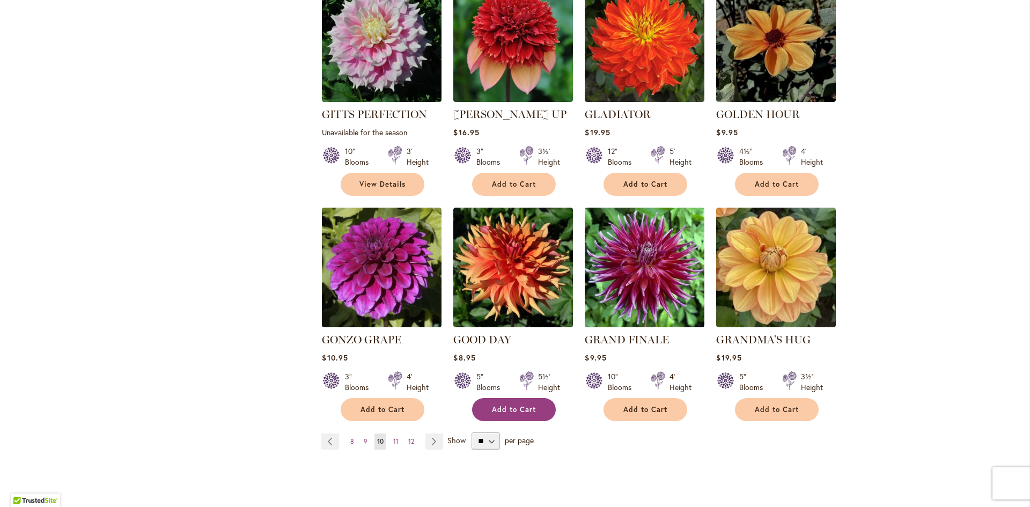
click at [508, 405] on span "Add to Cart" at bounding box center [514, 409] width 44 height 9
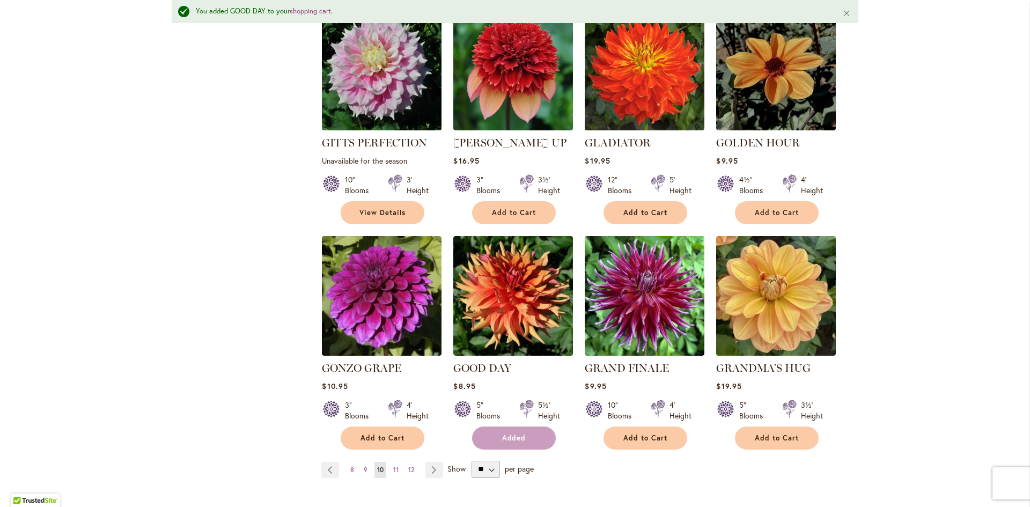
scroll to position [780, 0]
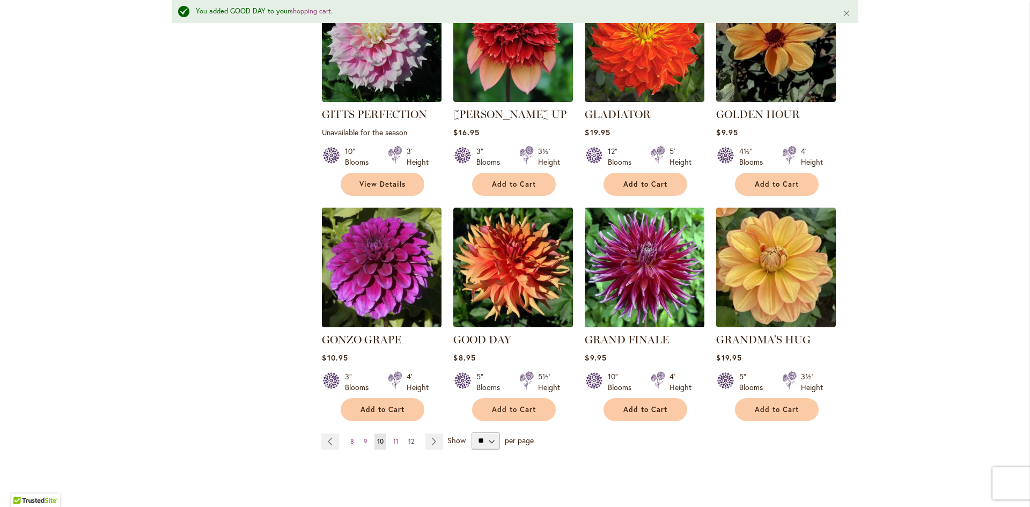
click at [409, 437] on span "12" at bounding box center [411, 441] width 6 height 8
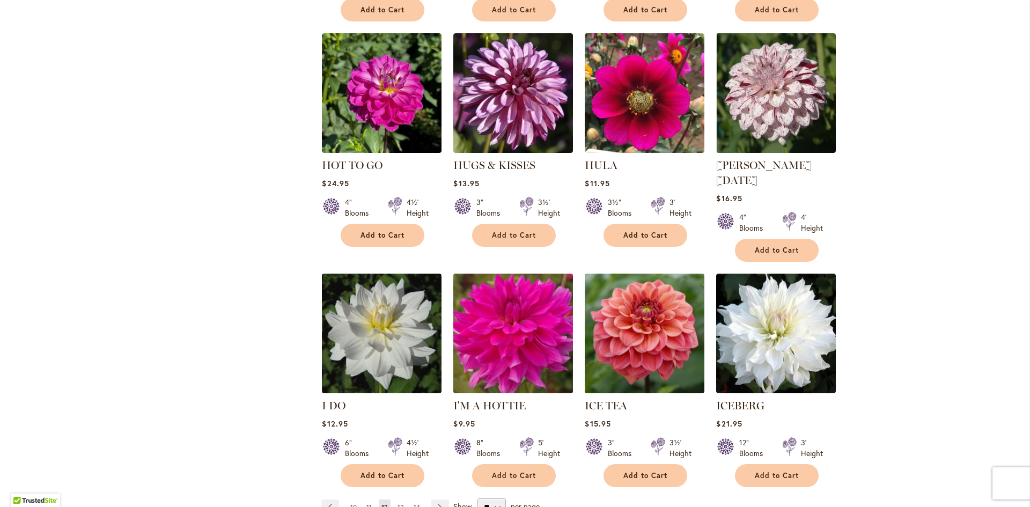
scroll to position [805, 0]
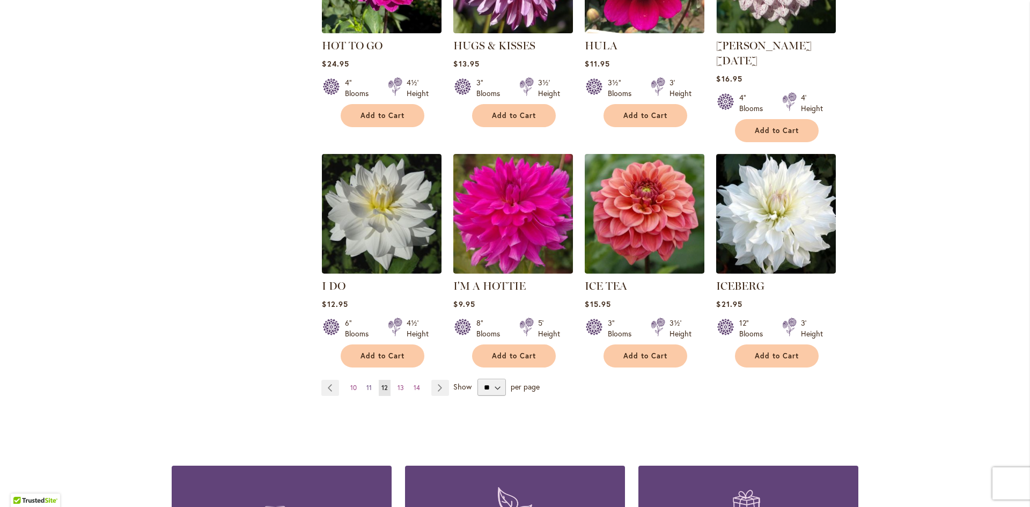
click at [367, 384] on span "11" at bounding box center [369, 388] width 5 height 8
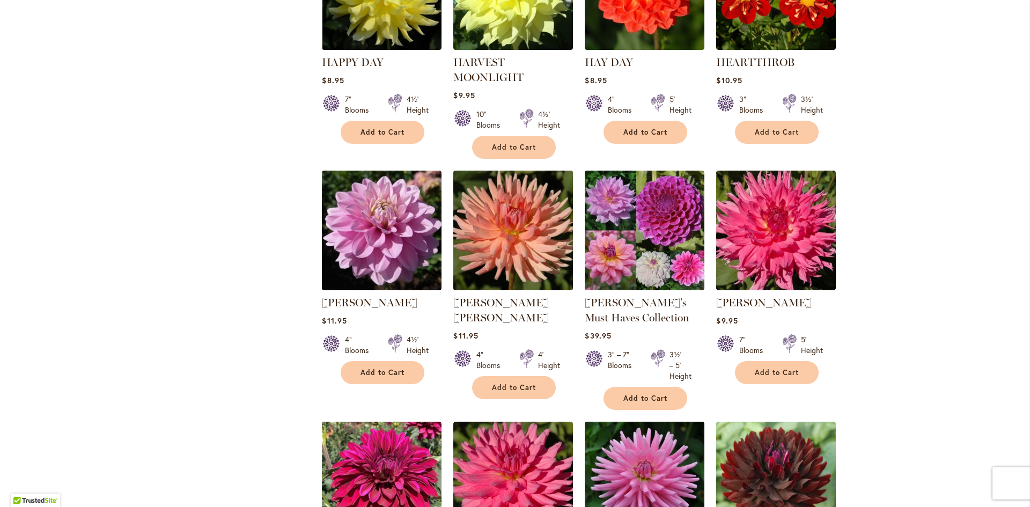
scroll to position [644, 0]
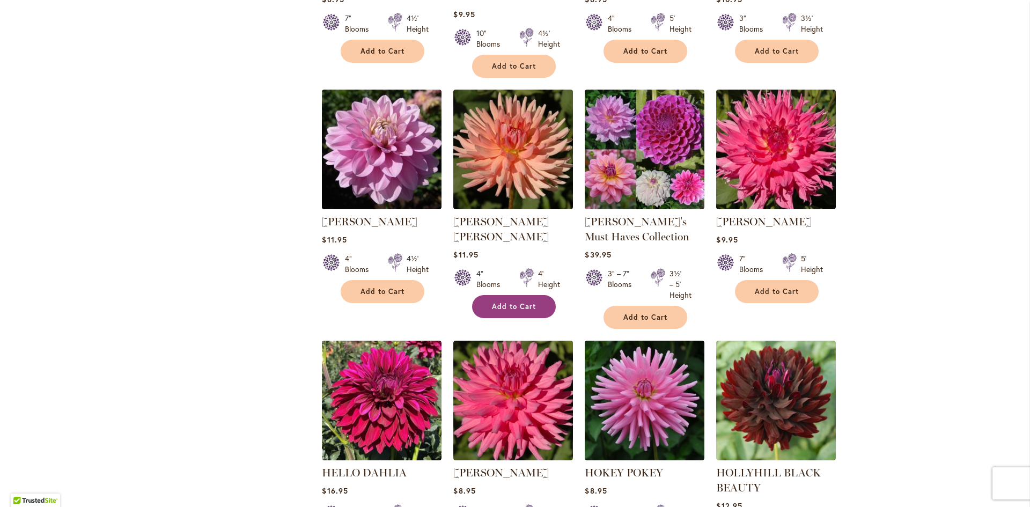
click at [499, 302] on span "Add to Cart" at bounding box center [514, 306] width 44 height 9
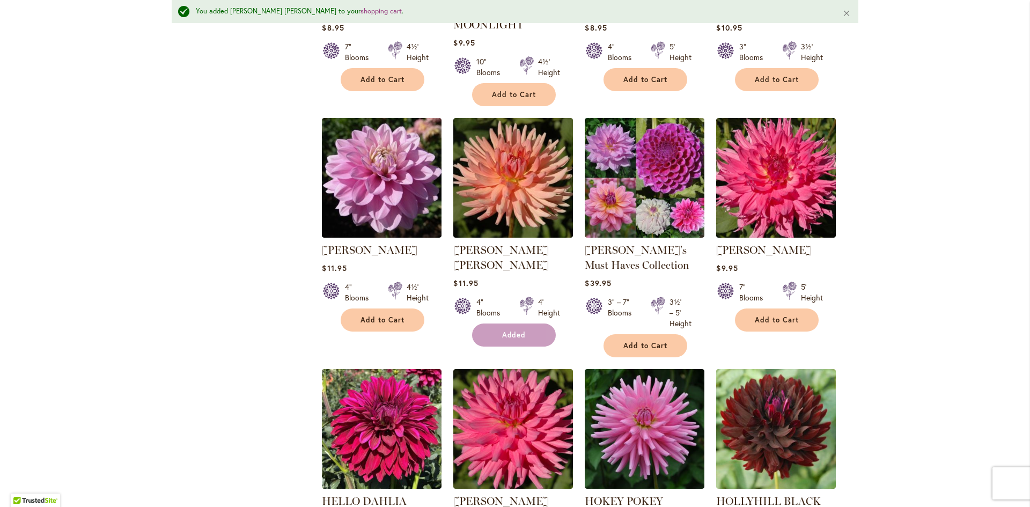
scroll to position [672, 0]
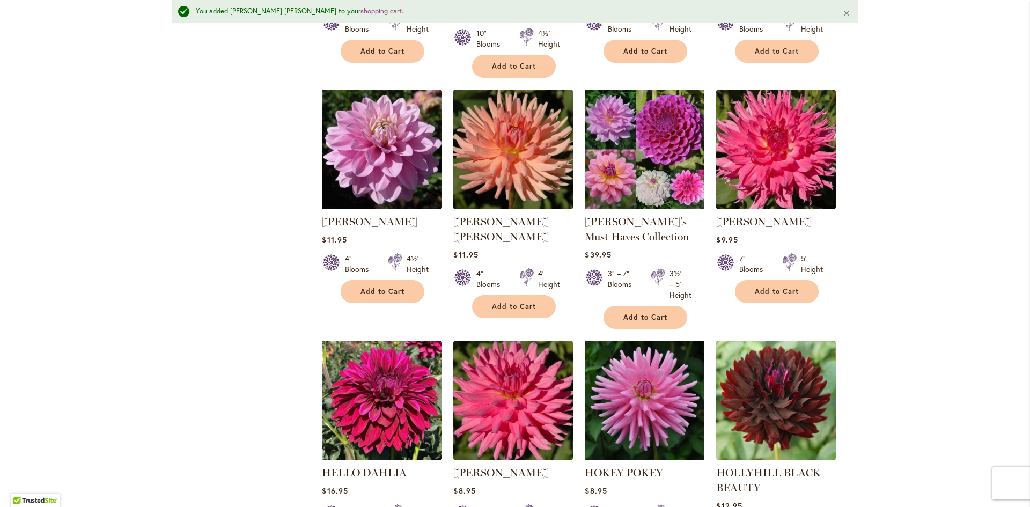
click at [507, 143] on img at bounding box center [514, 149] width 126 height 126
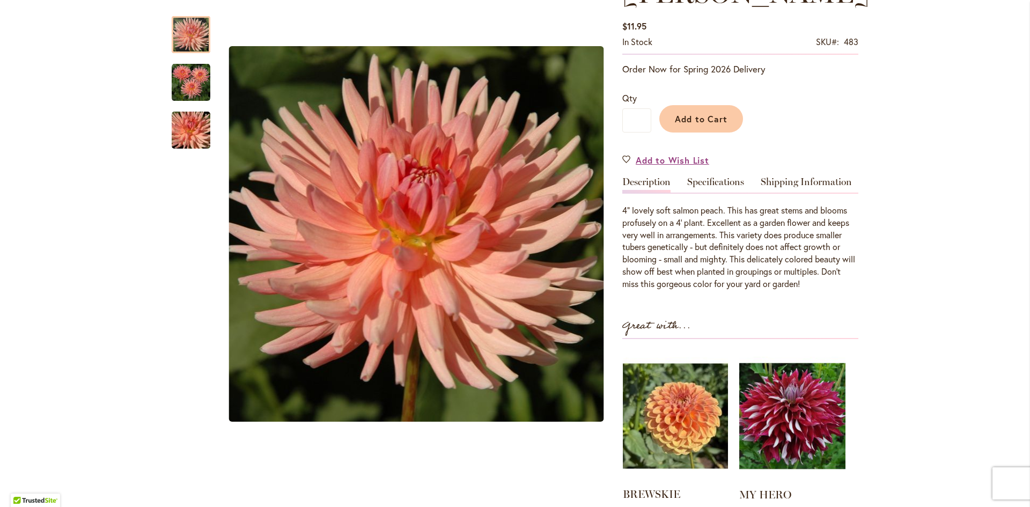
scroll to position [107, 0]
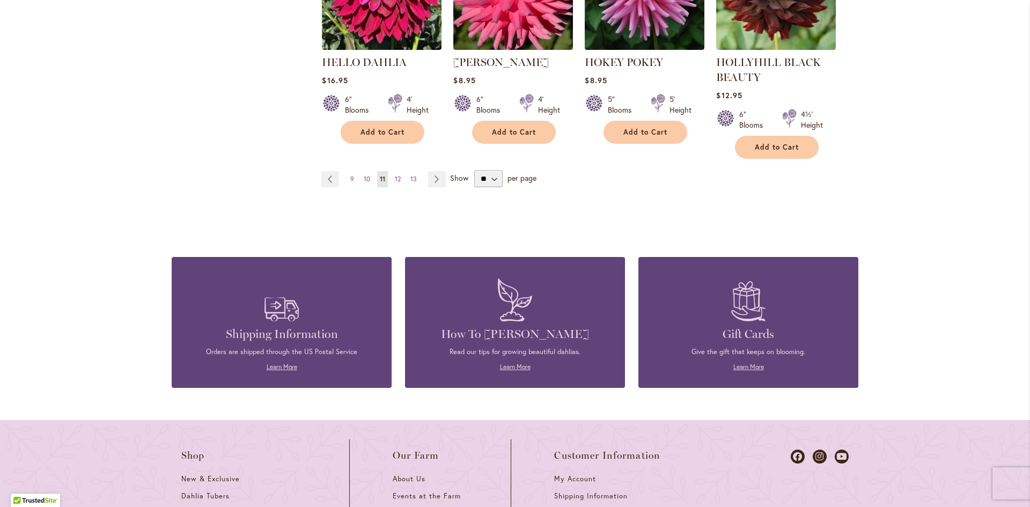
scroll to position [1073, 0]
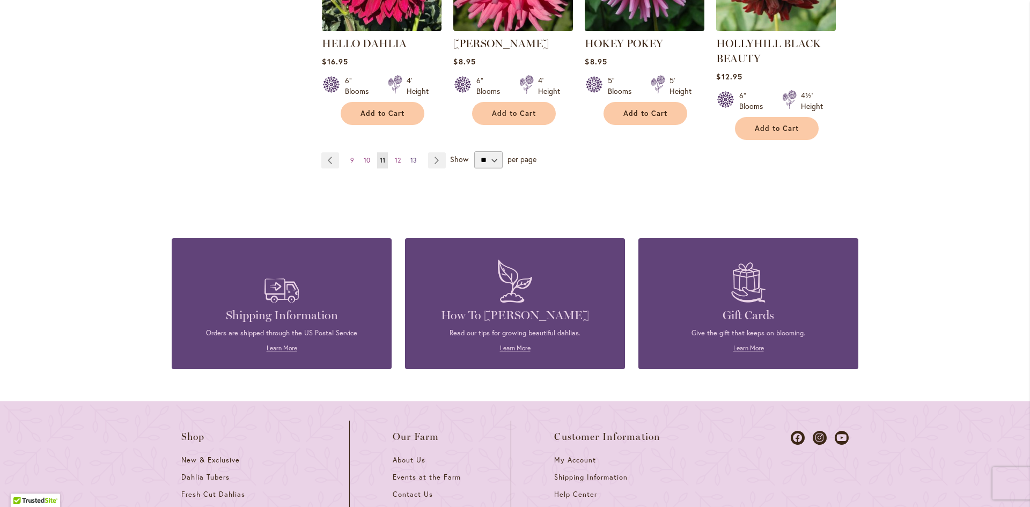
click at [411, 164] on span "13" at bounding box center [414, 160] width 6 height 8
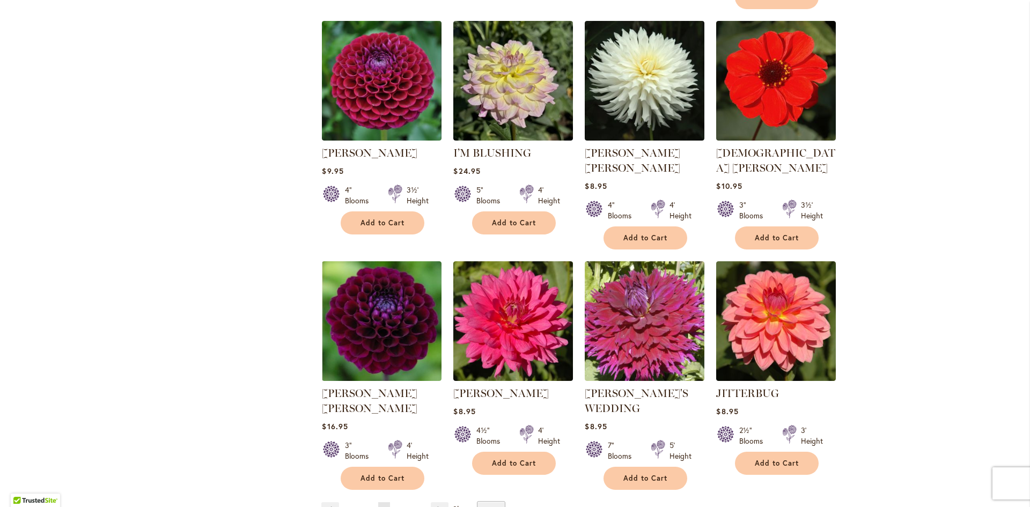
scroll to position [912, 0]
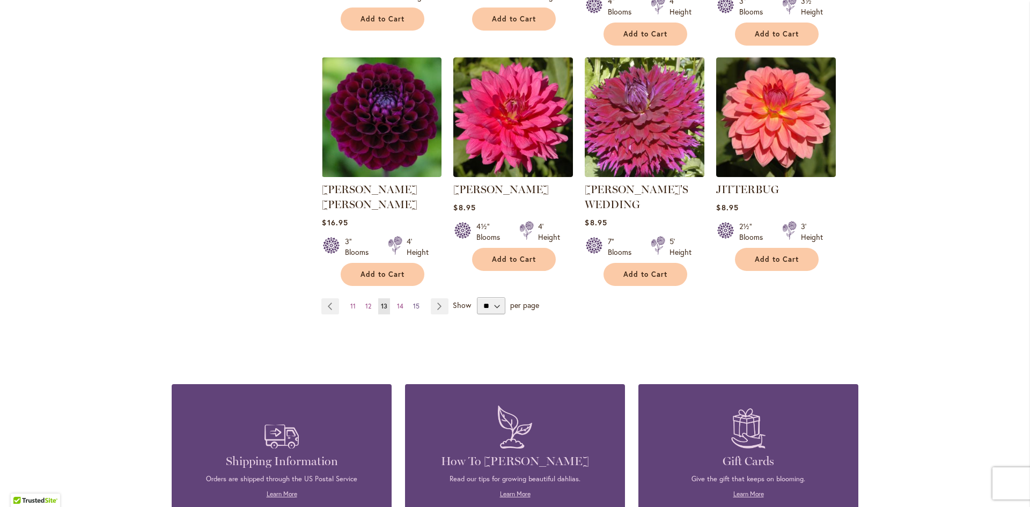
click at [413, 302] on span "15" at bounding box center [416, 306] width 6 height 8
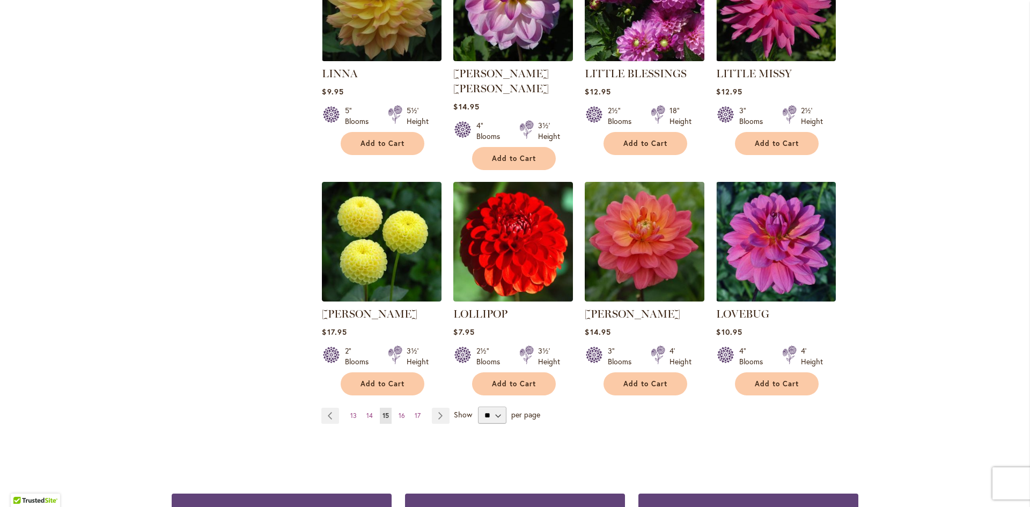
scroll to position [805, 0]
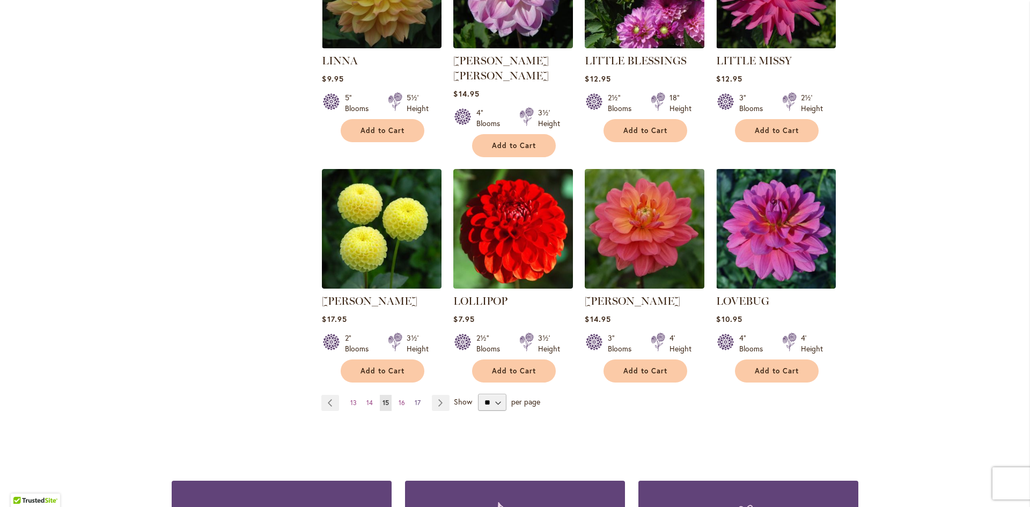
click at [415, 399] on span "17" at bounding box center [418, 403] width 6 height 8
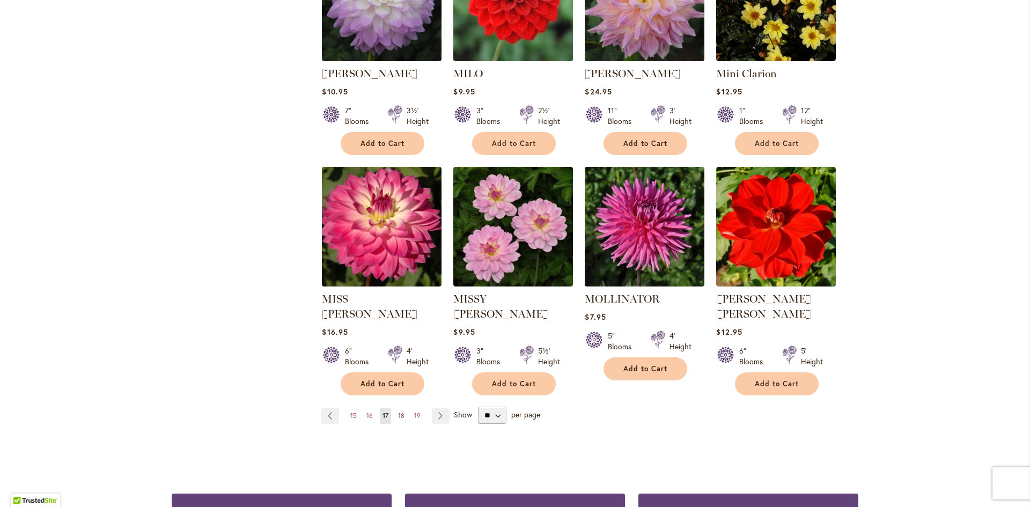
scroll to position [805, 0]
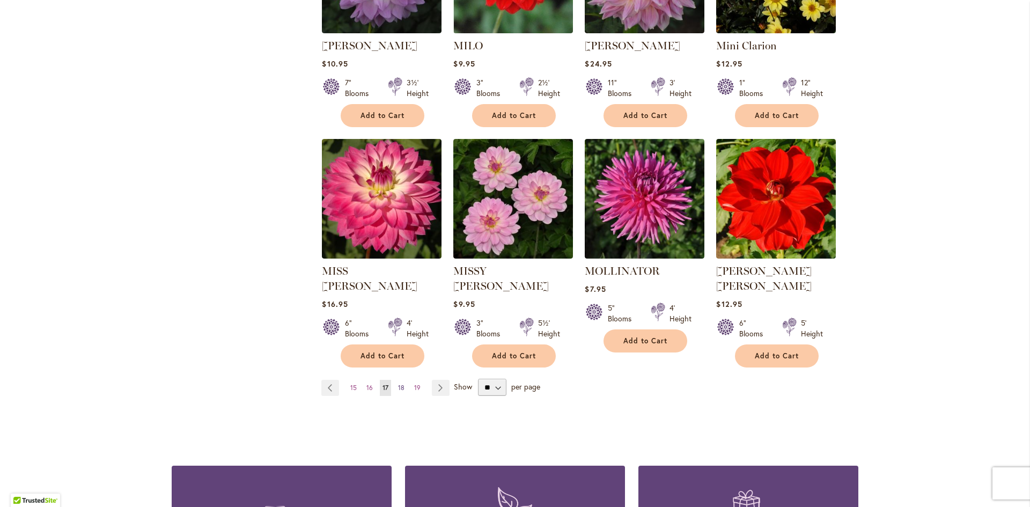
click at [398, 384] on span "18" at bounding box center [401, 388] width 6 height 8
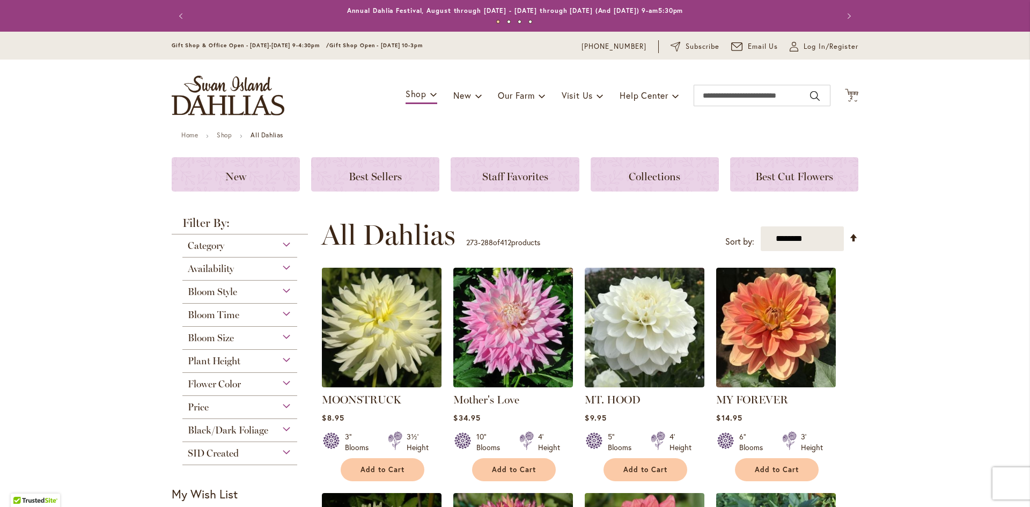
click at [379, 325] on img at bounding box center [382, 328] width 126 height 126
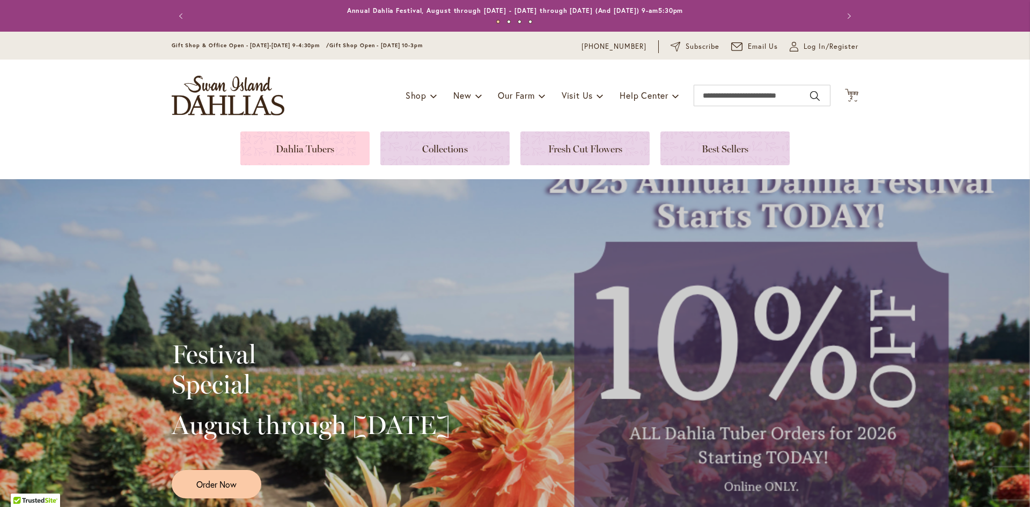
click at [284, 150] on link at bounding box center [304, 148] width 129 height 34
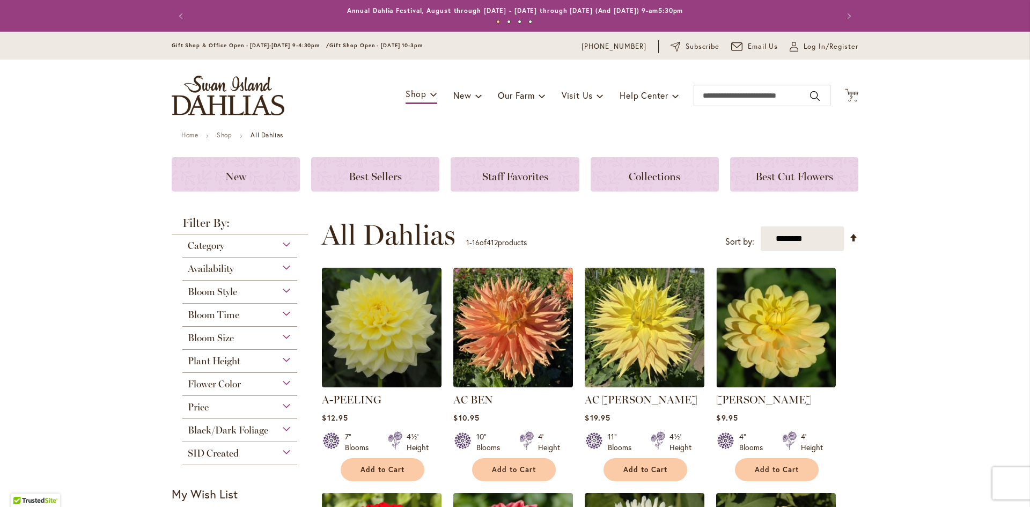
click at [218, 383] on span "Flower Color" at bounding box center [214, 384] width 53 height 12
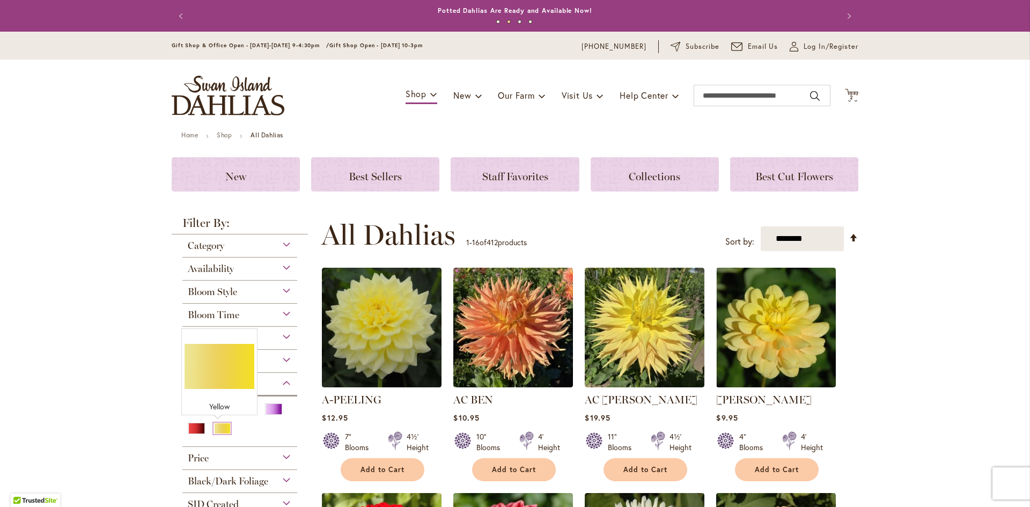
click at [218, 431] on div "Yellow" at bounding box center [222, 428] width 17 height 11
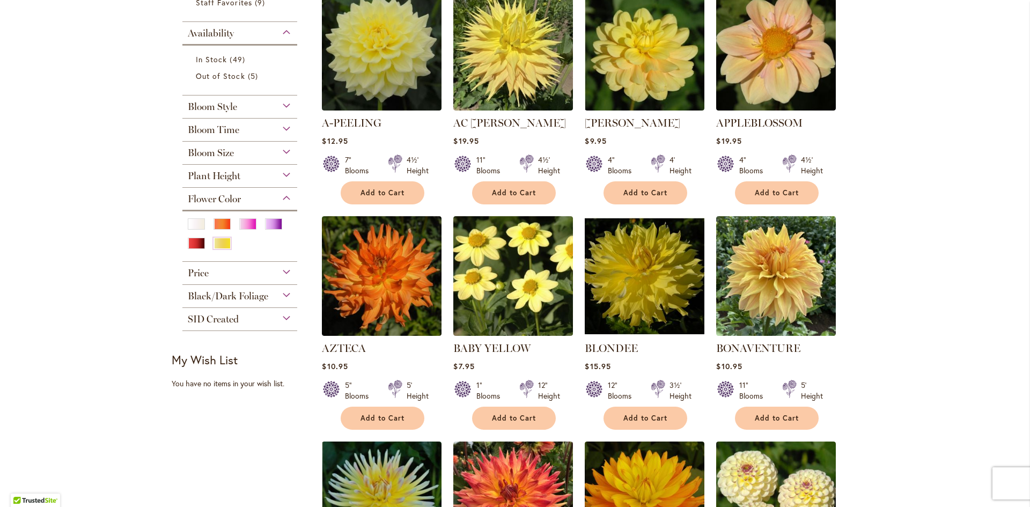
scroll to position [107, 0]
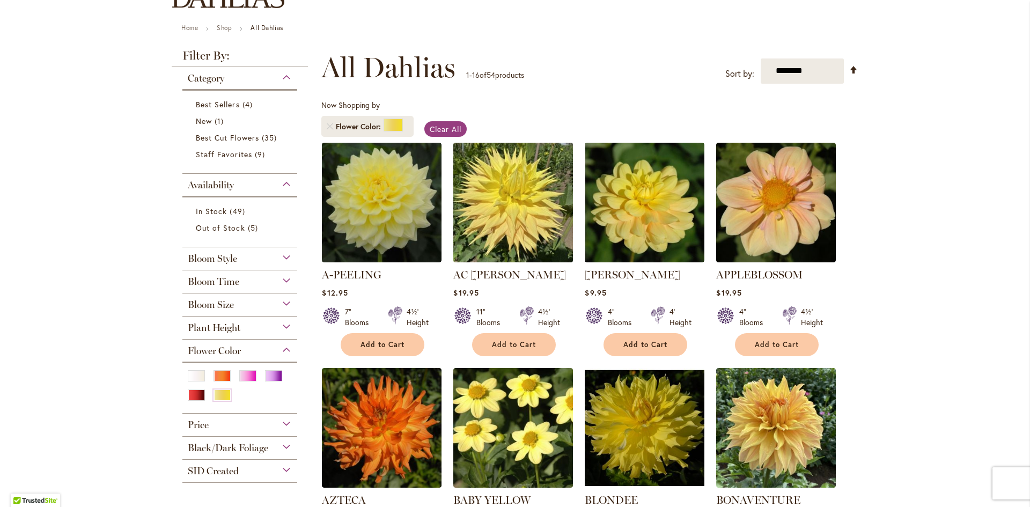
click at [510, 186] on img at bounding box center [514, 203] width 126 height 126
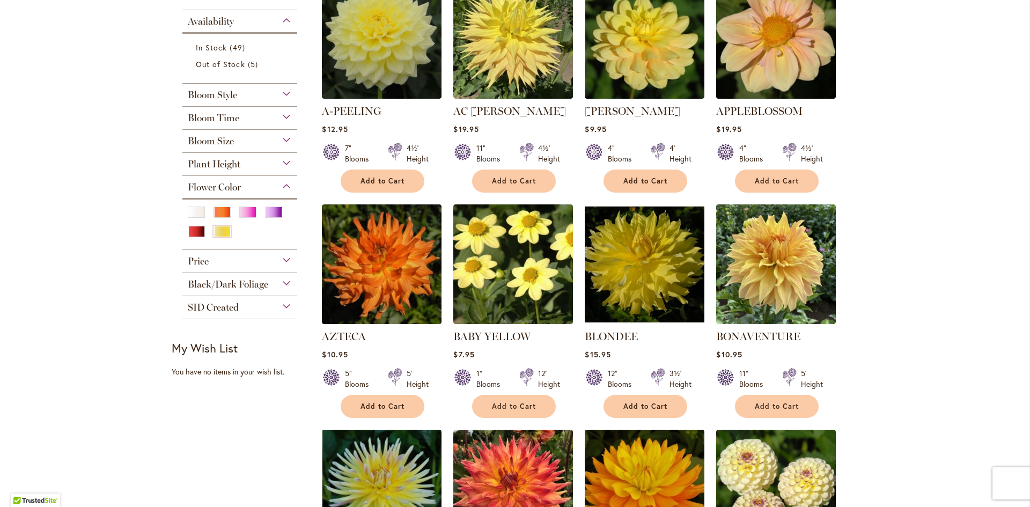
scroll to position [268, 0]
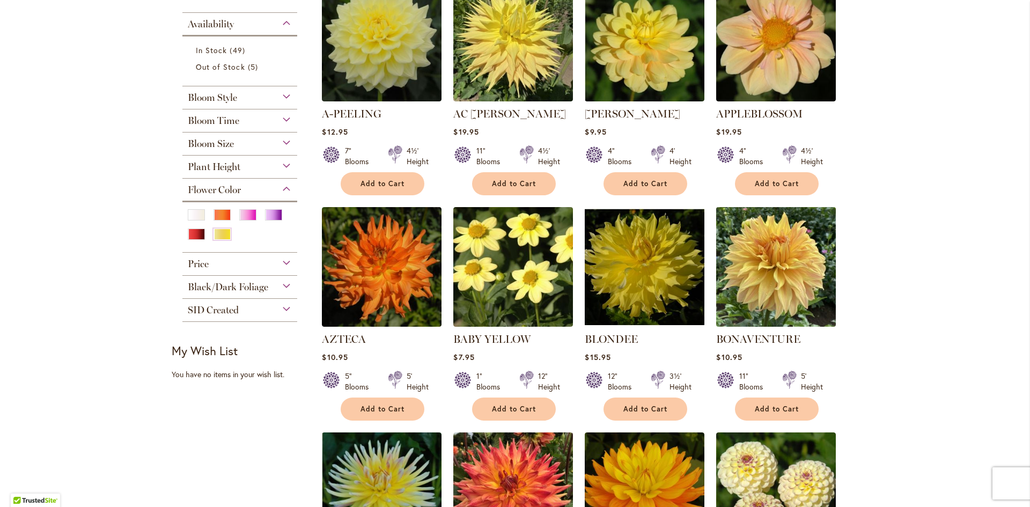
click at [758, 240] on img at bounding box center [777, 267] width 126 height 126
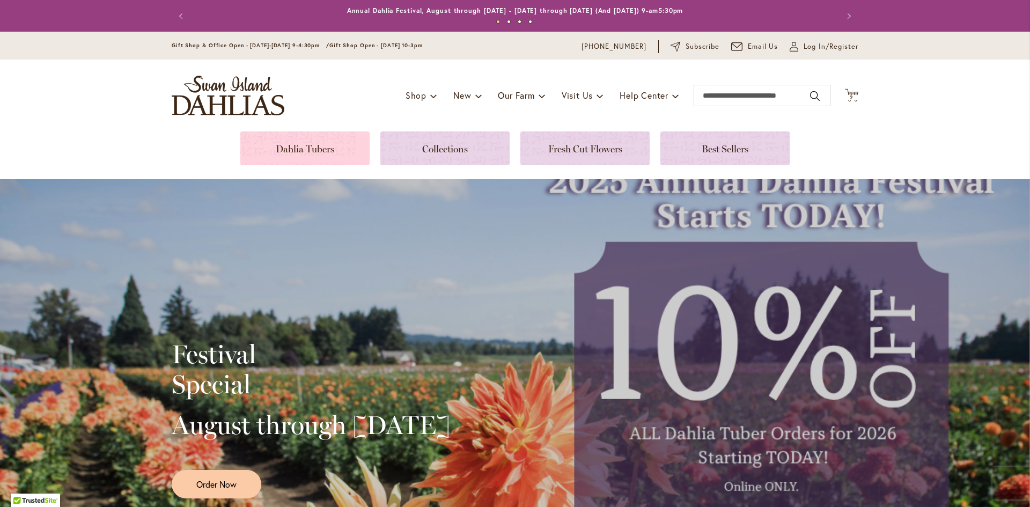
click at [321, 150] on link at bounding box center [304, 148] width 129 height 34
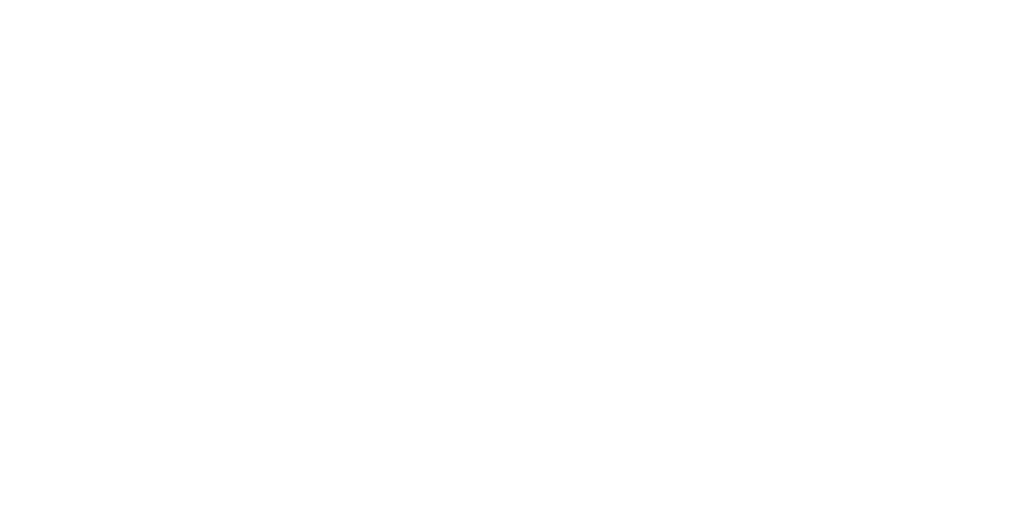
click at [0, 0] on html at bounding box center [0, 0] width 0 height 0
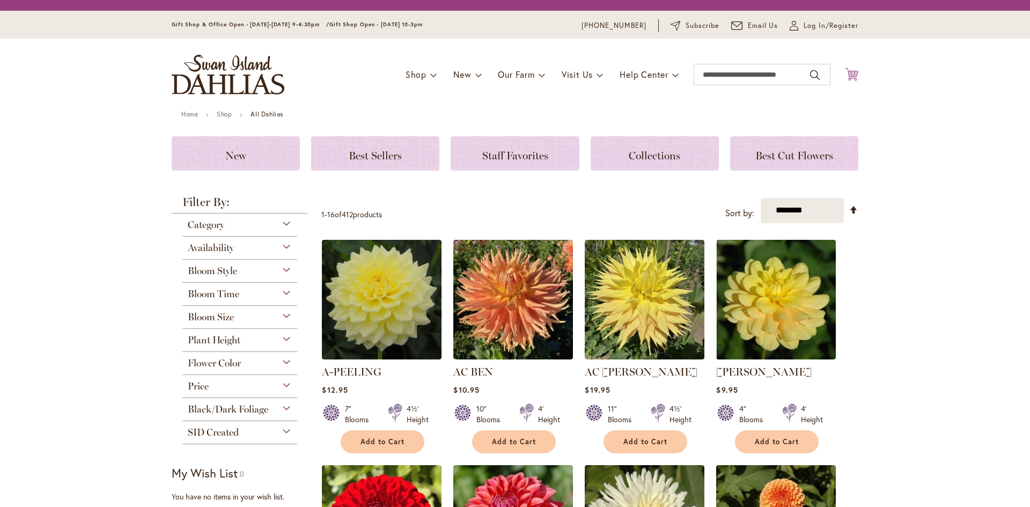
click at [849, 71] on icon at bounding box center [851, 74] width 13 height 13
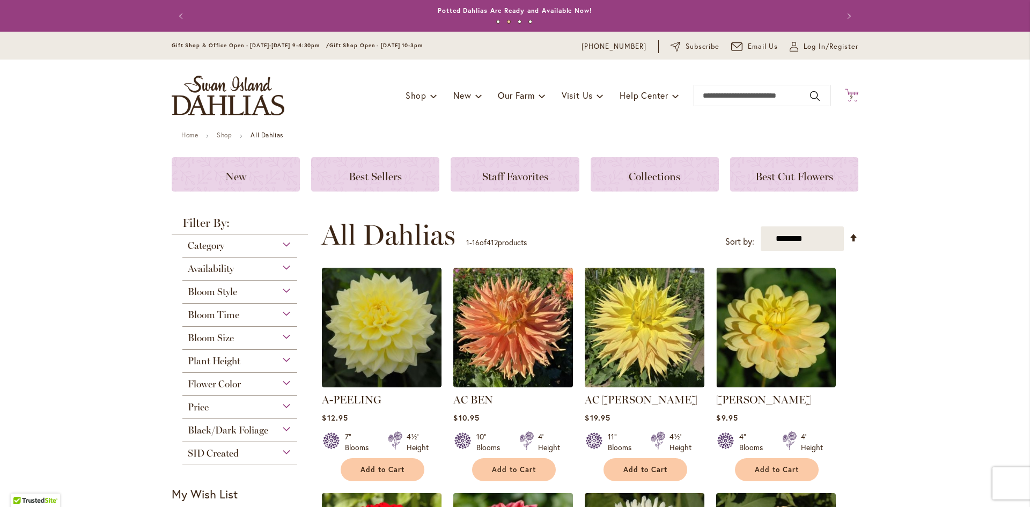
click at [851, 97] on span "2 2 items" at bounding box center [852, 97] width 11 height 5
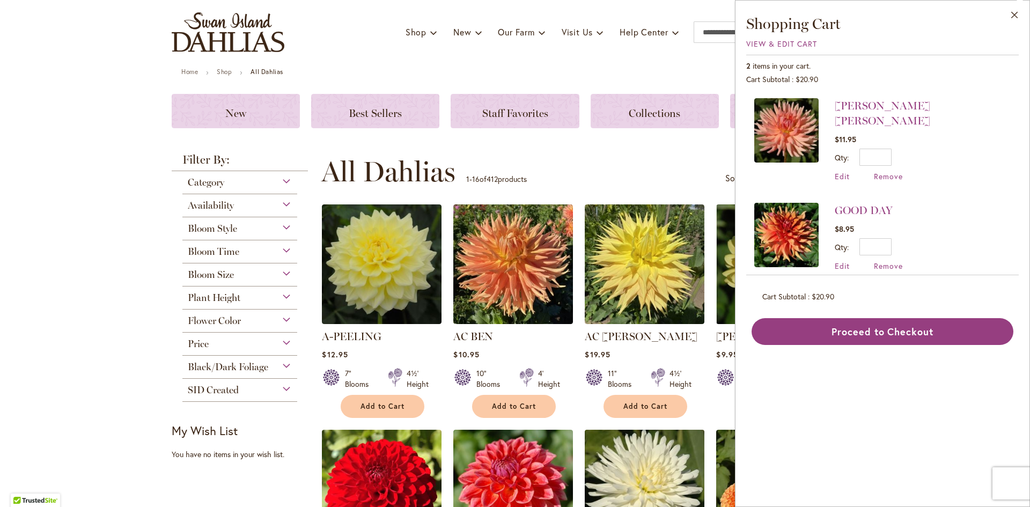
scroll to position [161, 0]
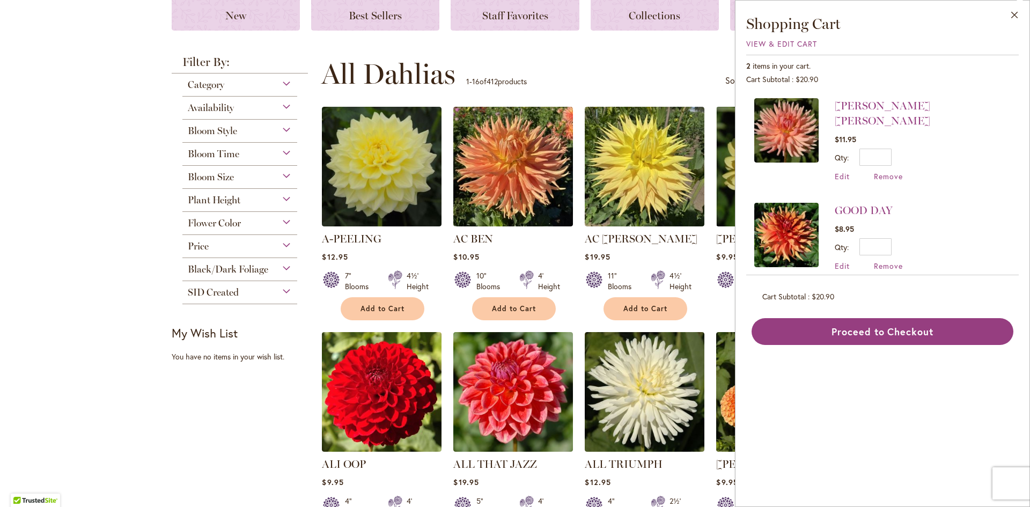
click at [207, 225] on span "Flower Color" at bounding box center [214, 223] width 53 height 12
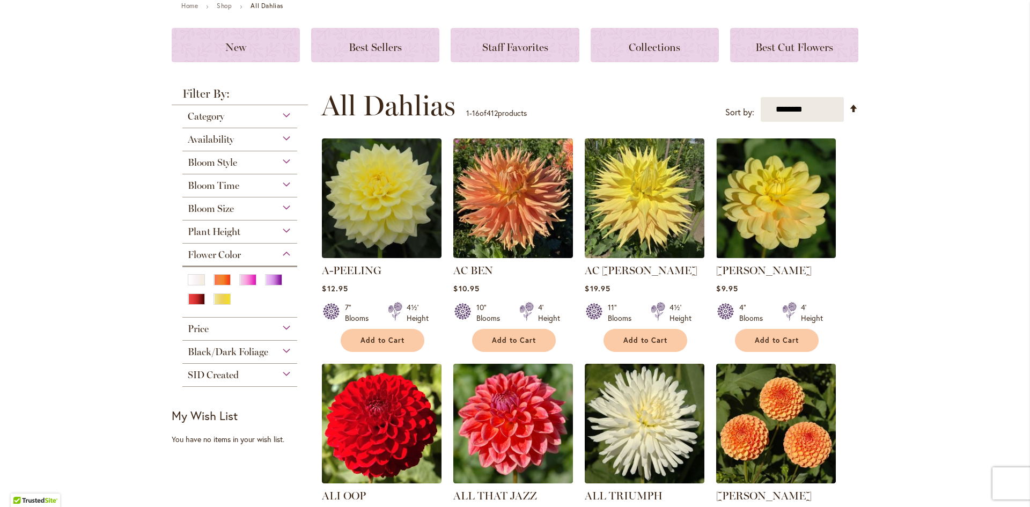
scroll to position [0, 0]
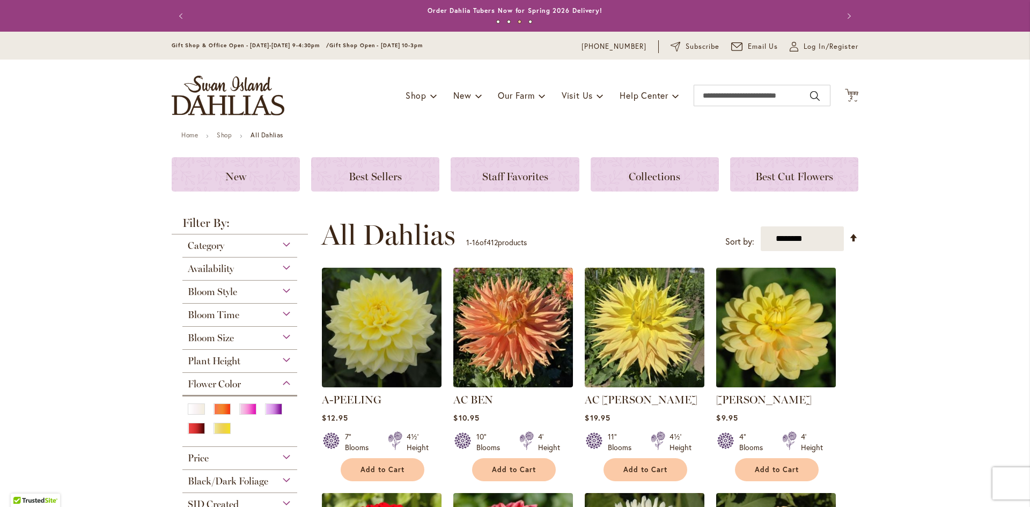
click at [774, 327] on img at bounding box center [777, 328] width 126 height 126
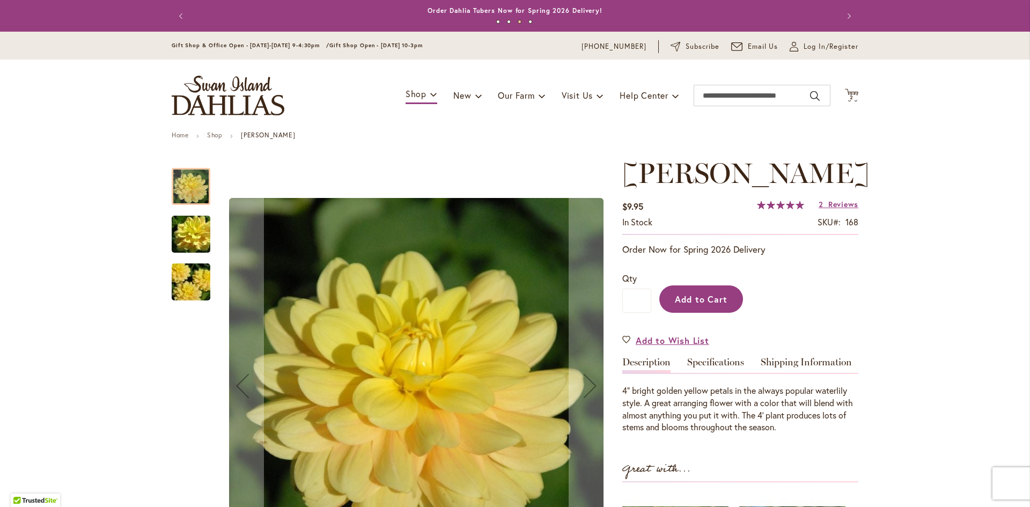
click at [704, 297] on span "Add to Cart" at bounding box center [701, 299] width 53 height 11
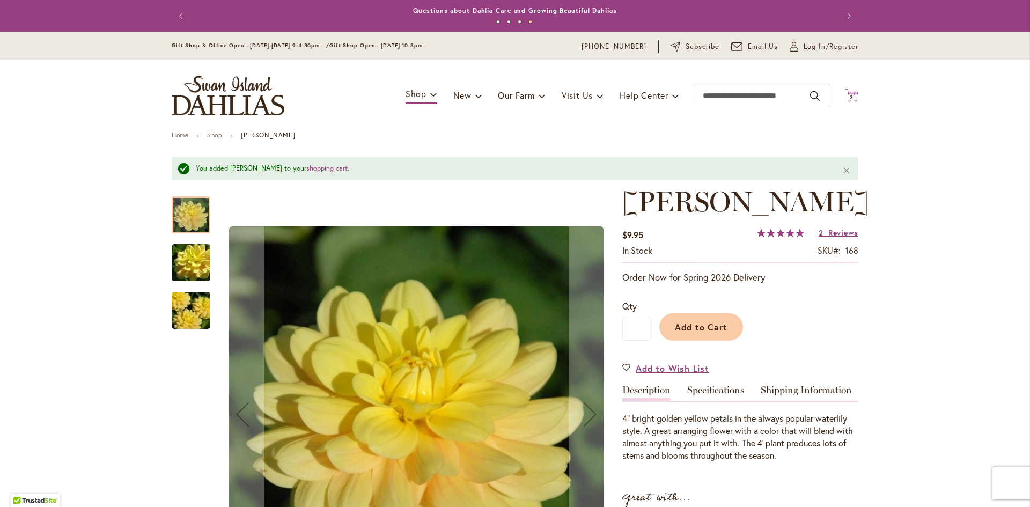
click at [849, 92] on icon at bounding box center [851, 95] width 13 height 13
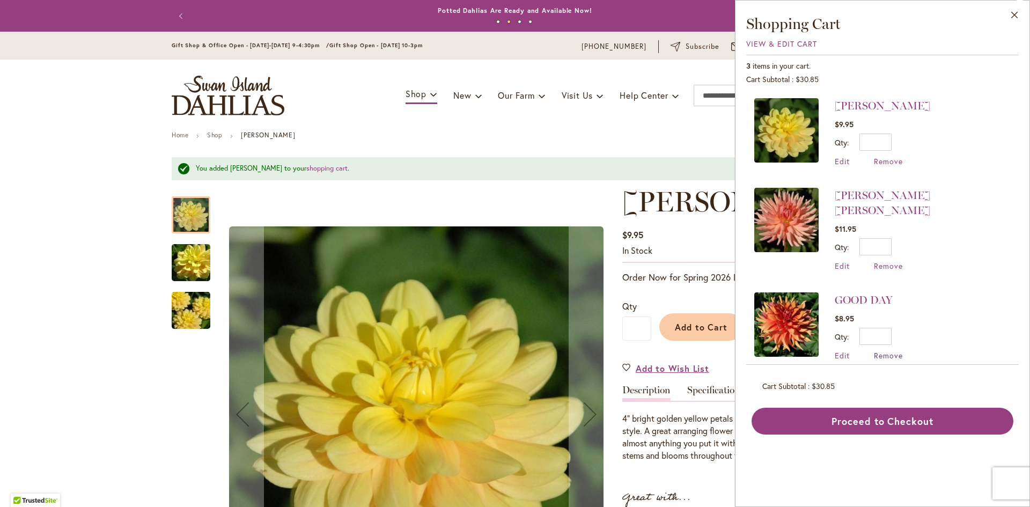
click at [887, 350] on span "Remove" at bounding box center [888, 355] width 29 height 10
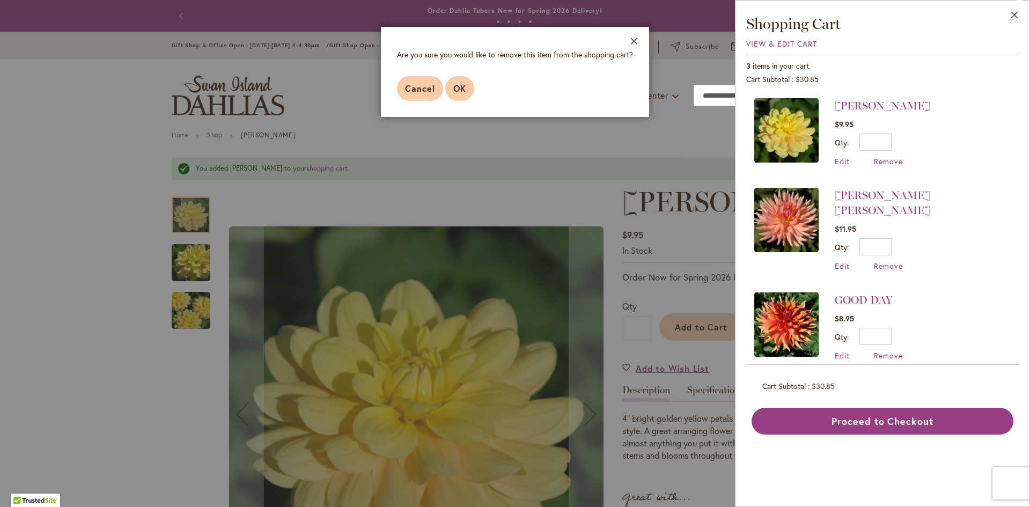
click at [467, 88] on button "OK" at bounding box center [459, 88] width 29 height 25
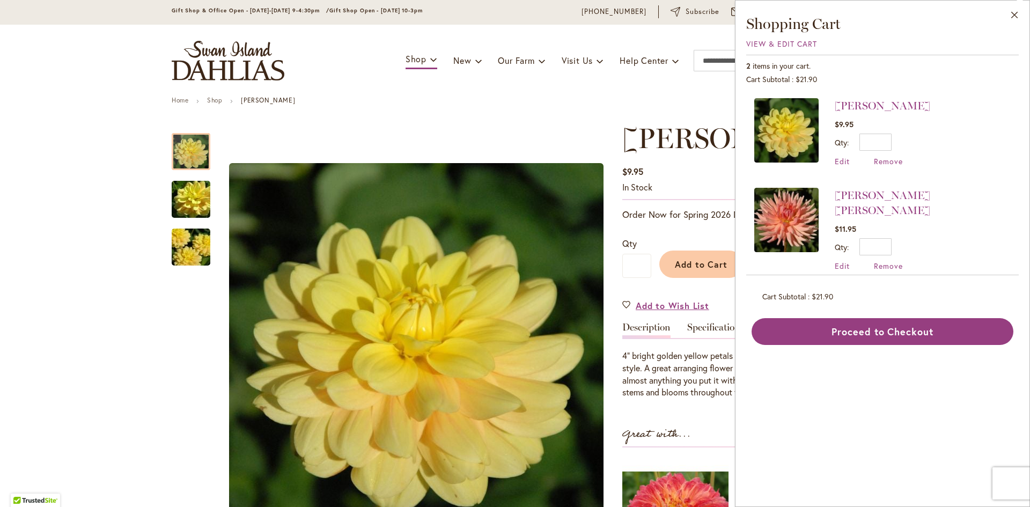
scroll to position [54, 0]
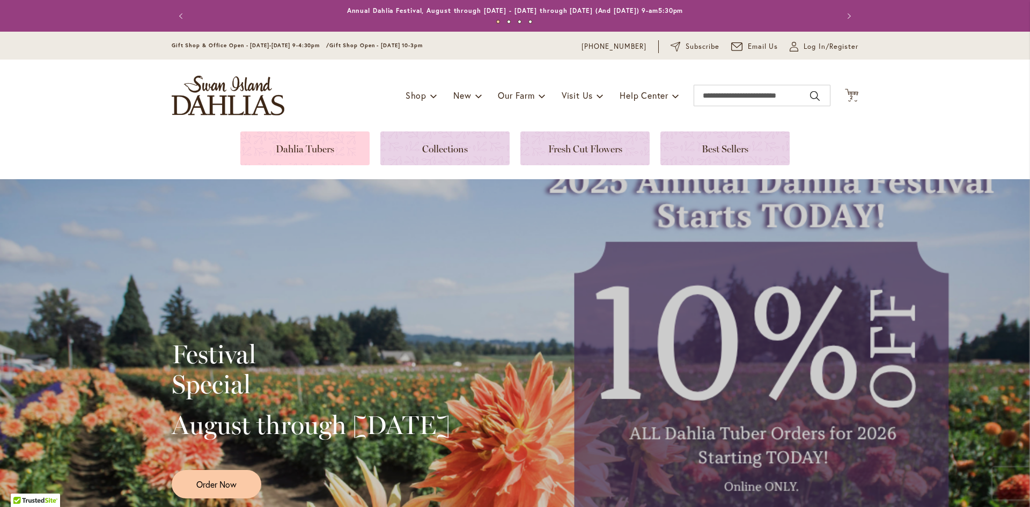
click at [305, 151] on link at bounding box center [304, 148] width 129 height 34
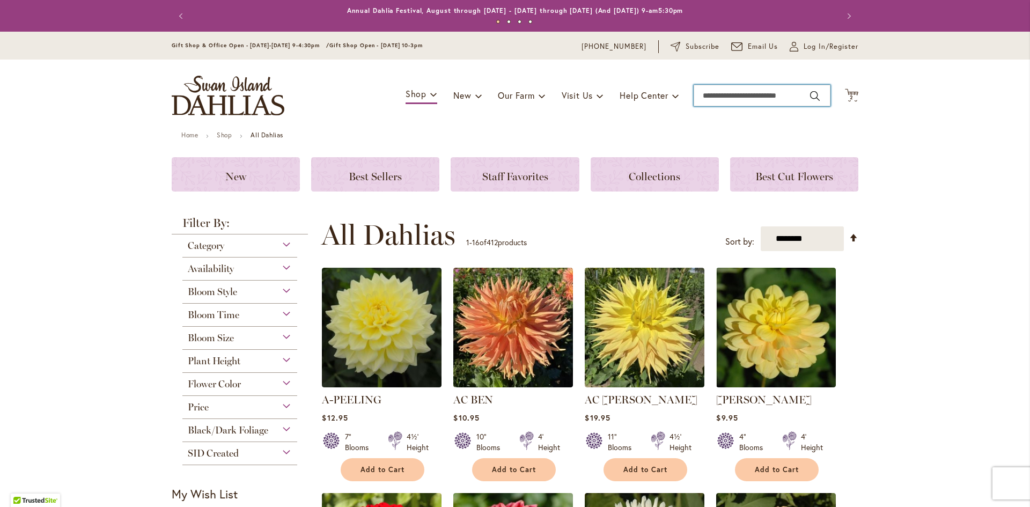
click at [774, 97] on input "Search" at bounding box center [762, 95] width 137 height 21
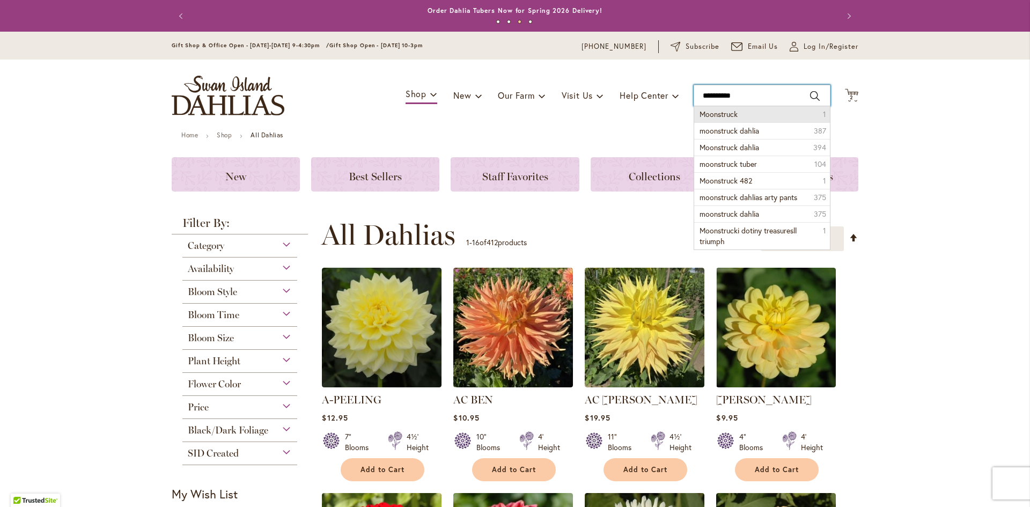
click at [818, 99] on input "**********" at bounding box center [762, 95] width 137 height 21
click at [811, 97] on button "Search" at bounding box center [815, 95] width 10 height 17
type input "**********"
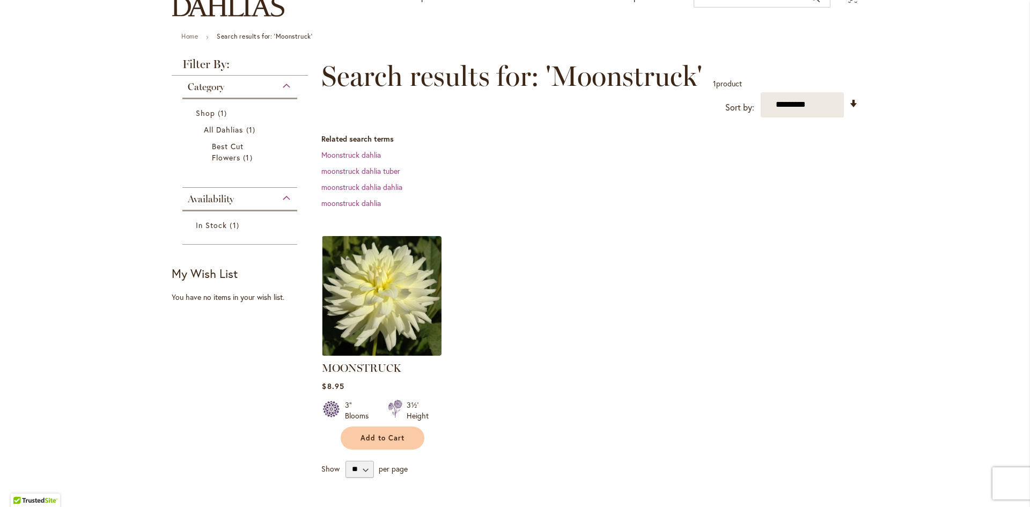
scroll to position [107, 0]
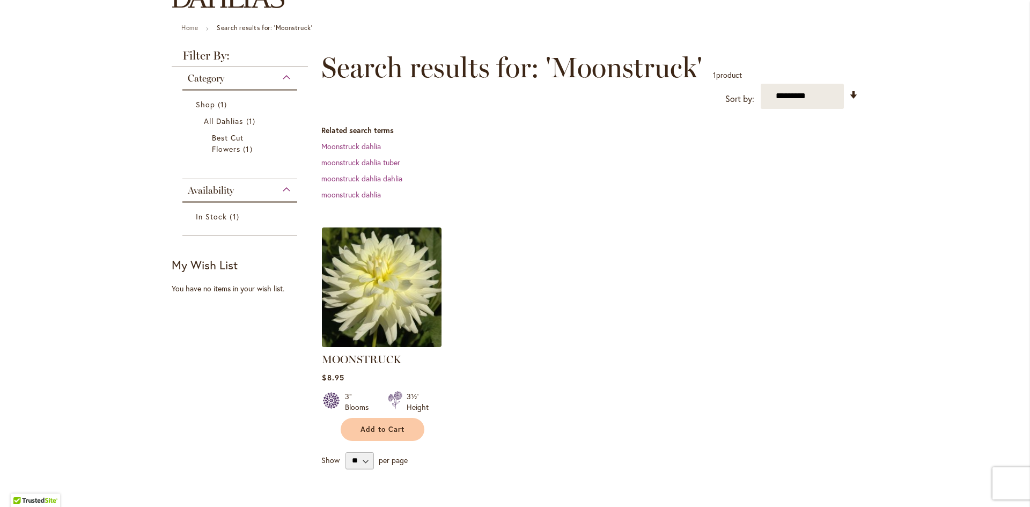
click at [361, 284] on img at bounding box center [382, 287] width 126 height 126
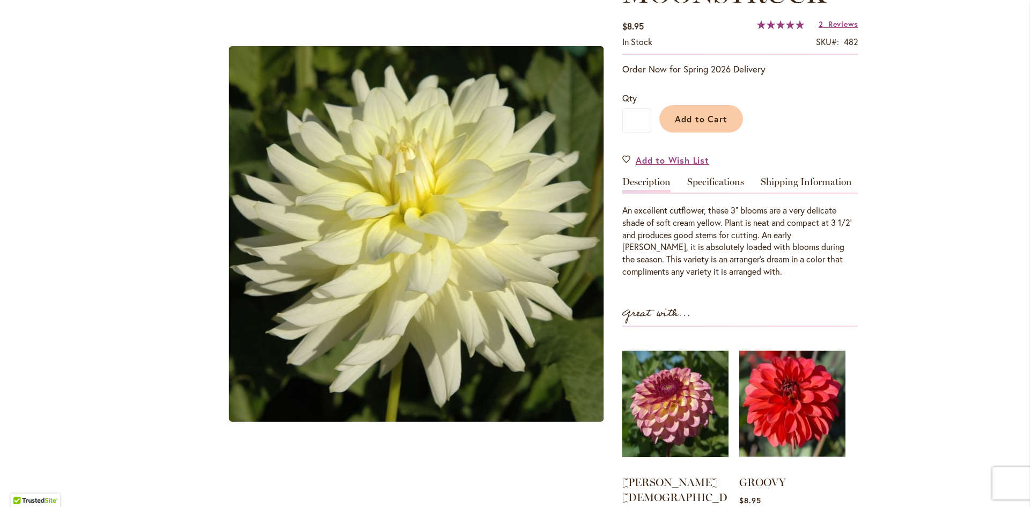
scroll to position [215, 0]
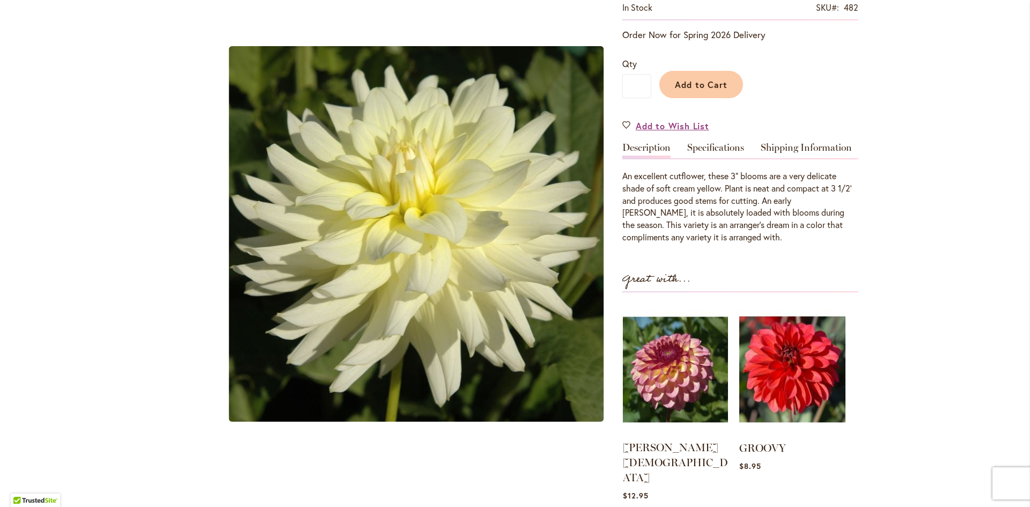
click at [667, 364] on img at bounding box center [675, 369] width 105 height 131
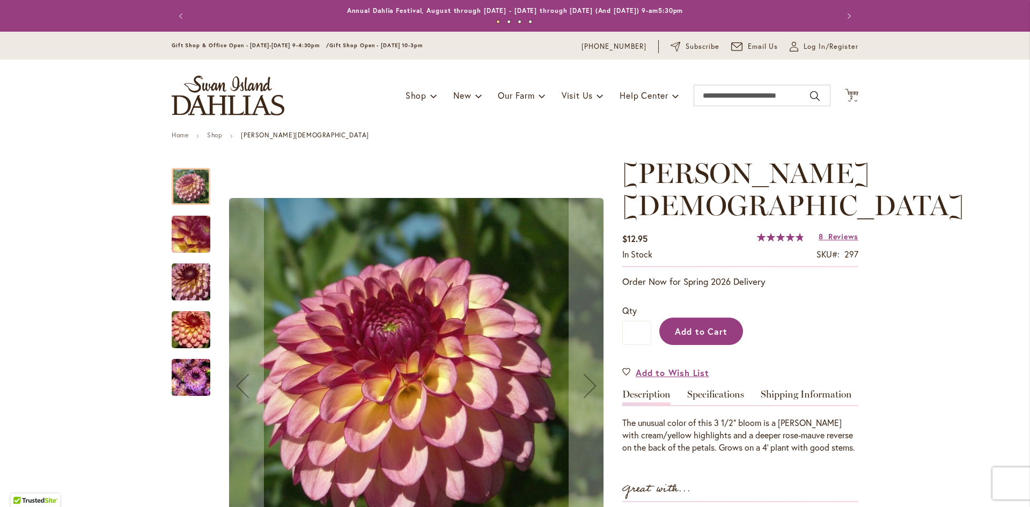
click at [705, 326] on span "Add to Cart" at bounding box center [701, 331] width 53 height 11
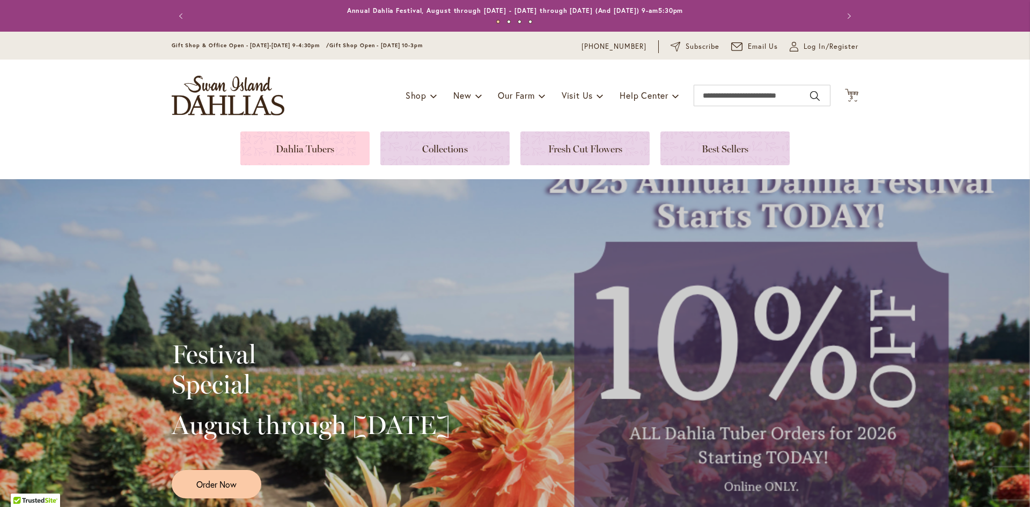
click at [299, 149] on link at bounding box center [304, 148] width 129 height 34
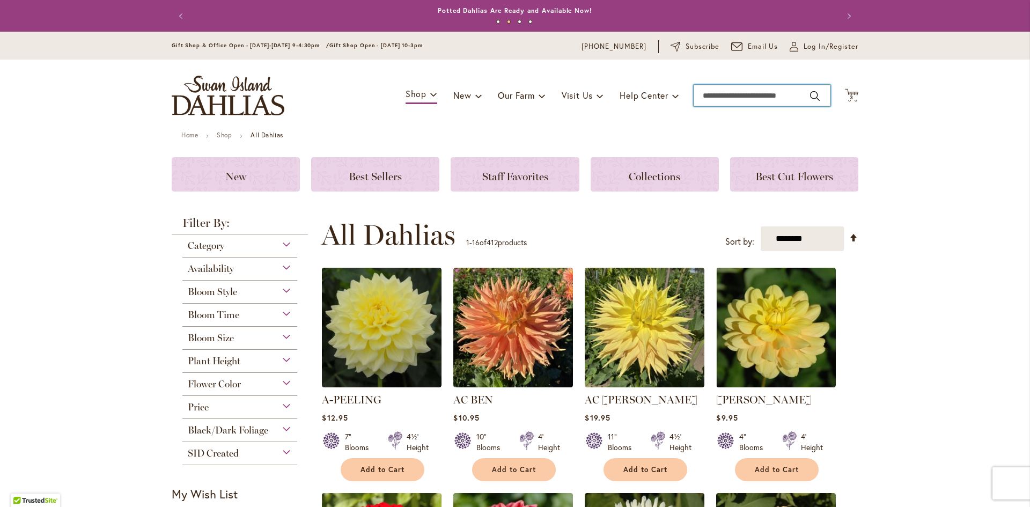
click at [789, 98] on input "Search" at bounding box center [762, 95] width 137 height 21
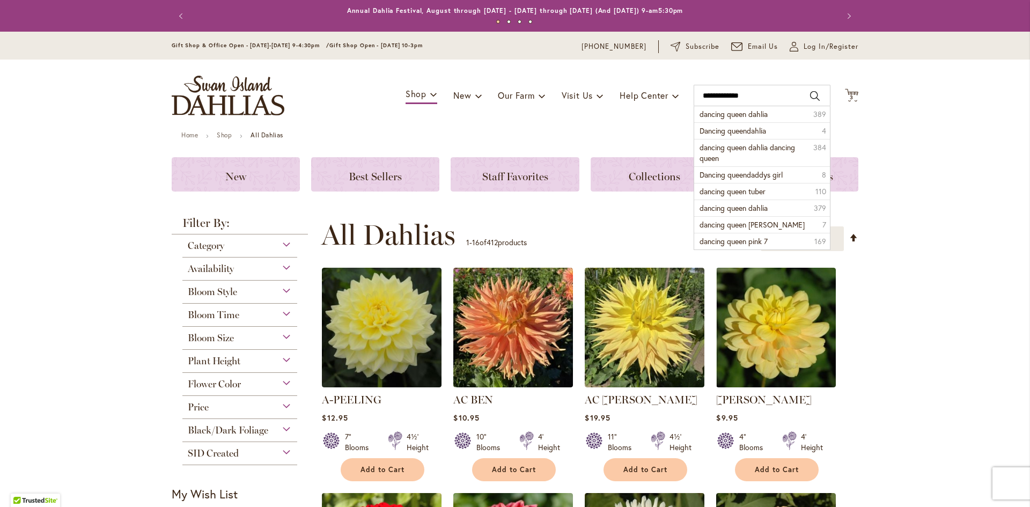
click at [810, 97] on button "Search" at bounding box center [815, 95] width 10 height 17
type input "**********"
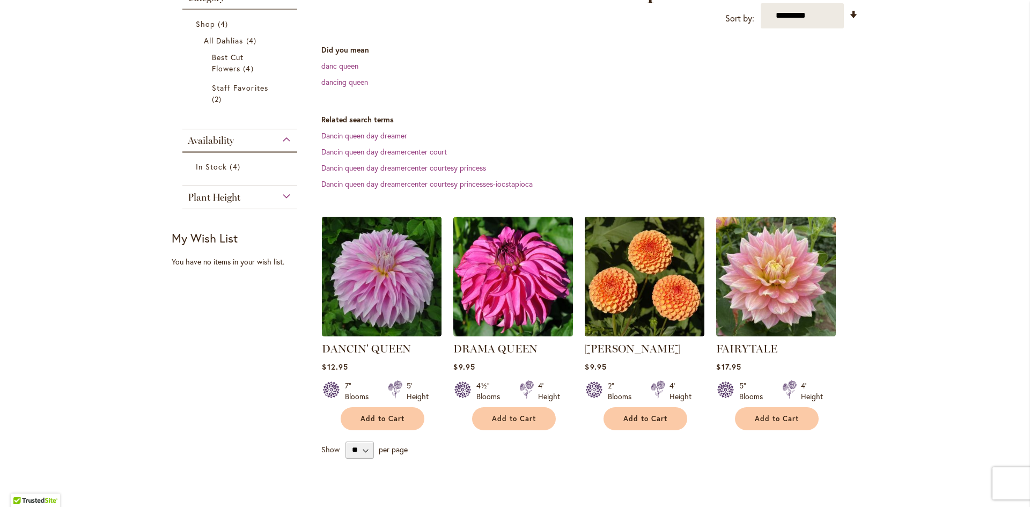
scroll to position [215, 0]
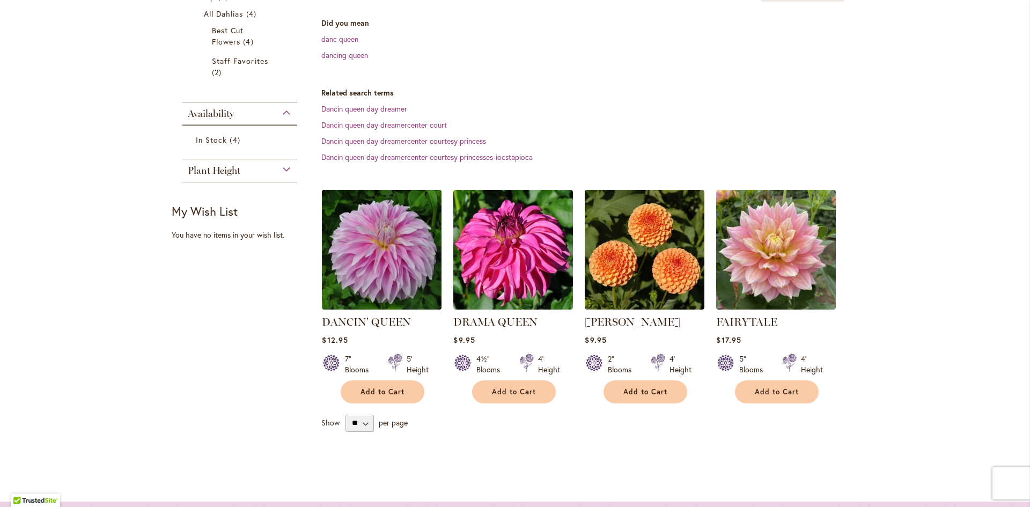
click at [366, 253] on img at bounding box center [382, 250] width 126 height 126
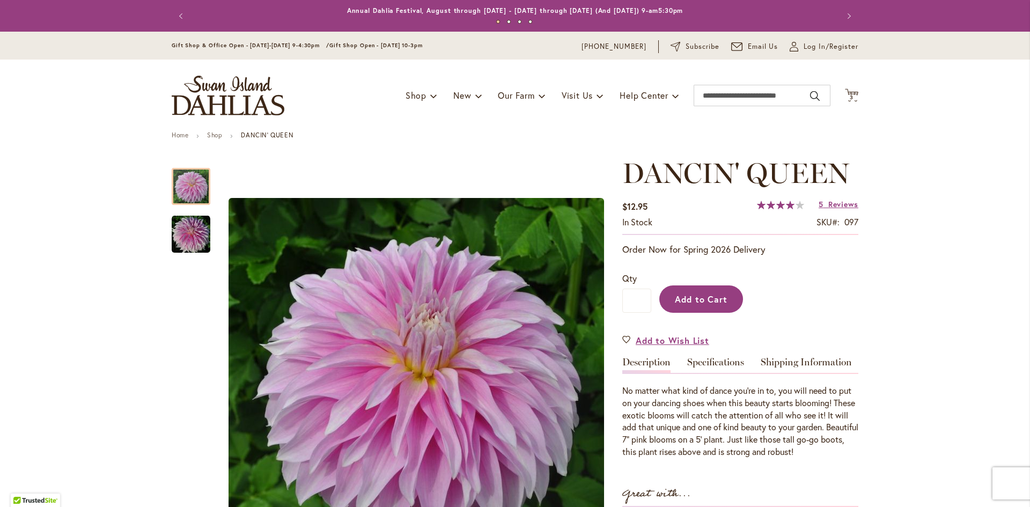
click at [704, 296] on span "Add to Cart" at bounding box center [701, 299] width 53 height 11
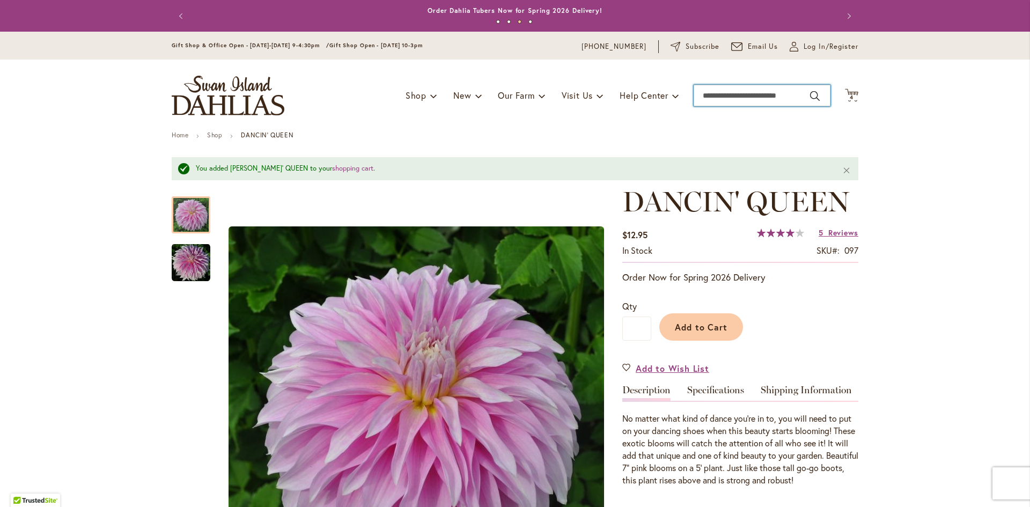
click at [793, 94] on input "Search" at bounding box center [762, 95] width 137 height 21
click at [811, 95] on button "Search" at bounding box center [815, 95] width 10 height 17
type input "**********"
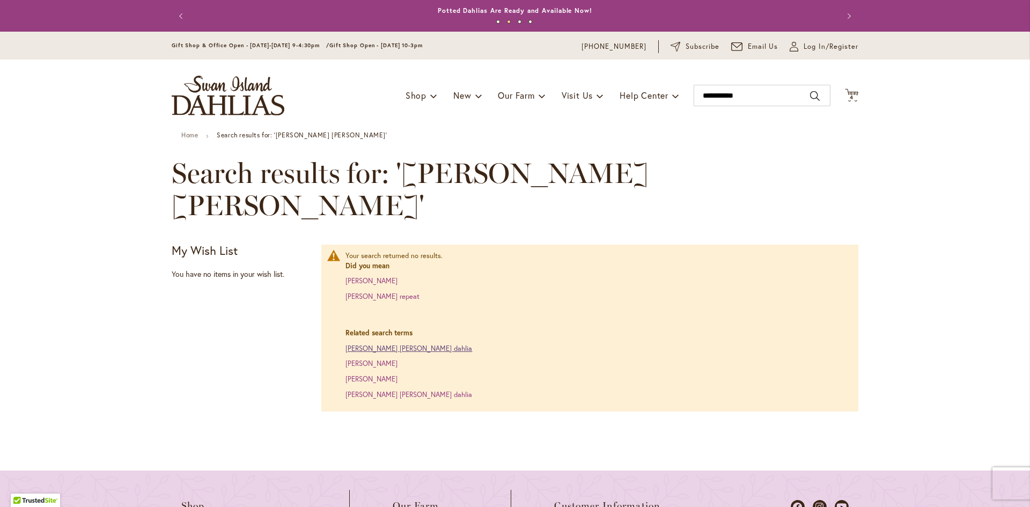
click at [367, 344] on link "debra renae dahlia" at bounding box center [409, 348] width 127 height 9
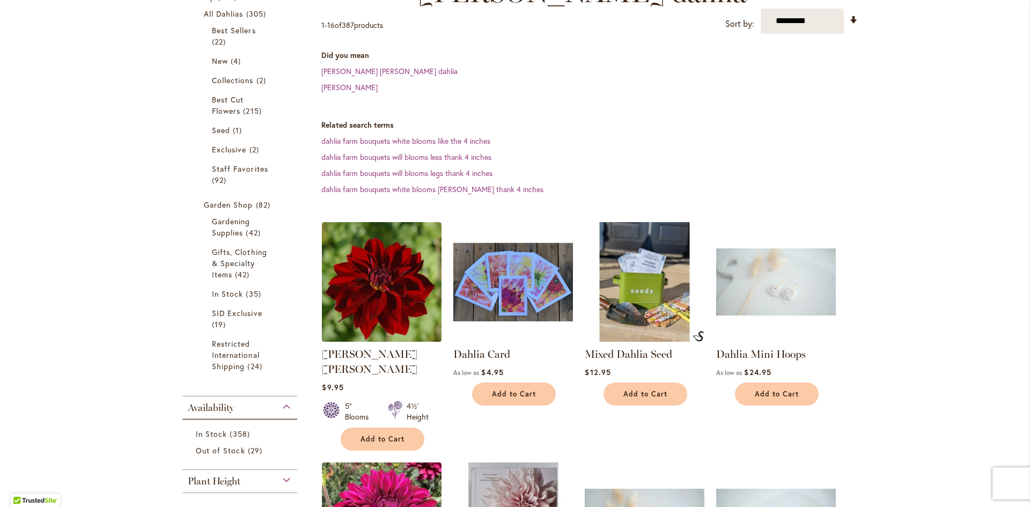
scroll to position [268, 0]
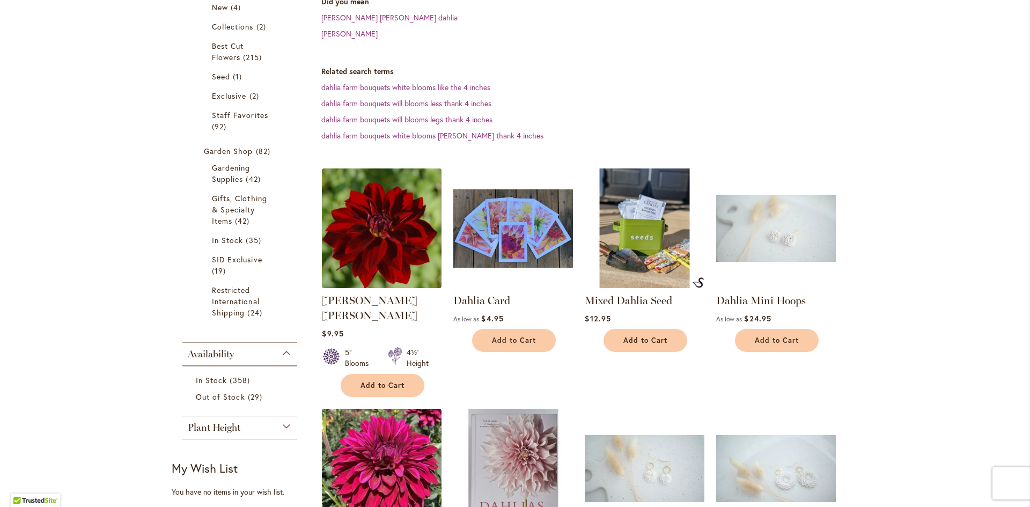
click at [384, 211] on img at bounding box center [382, 228] width 126 height 126
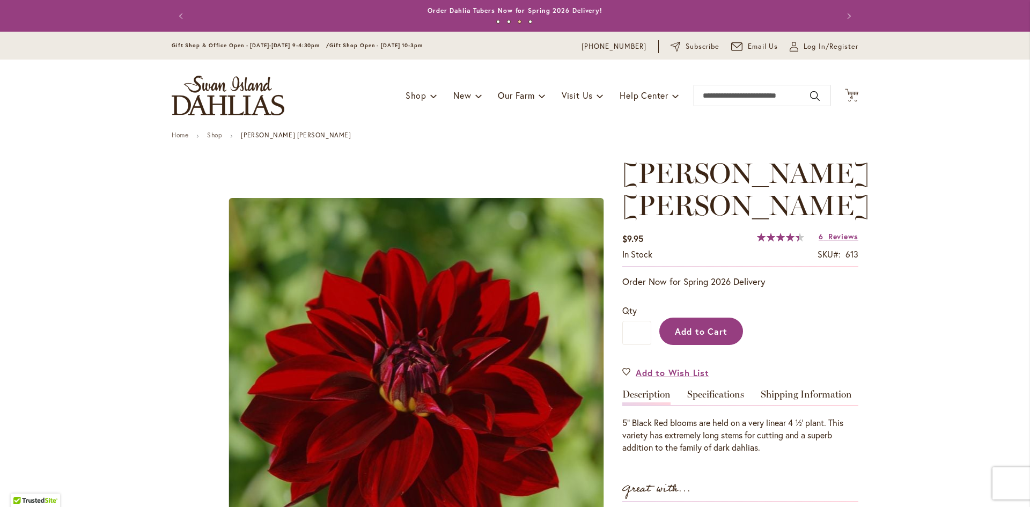
click at [721, 326] on span "Add to Cart" at bounding box center [701, 331] width 53 height 11
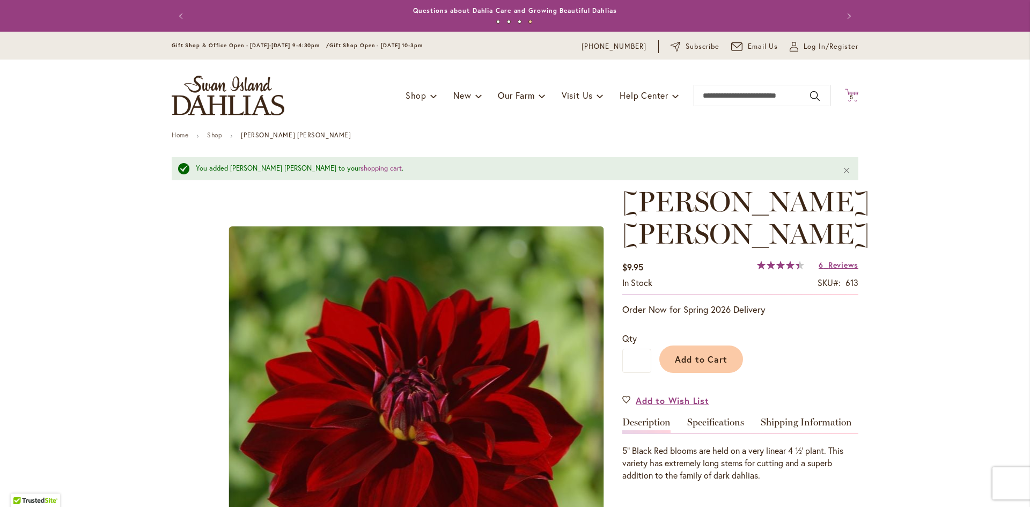
click at [845, 94] on icon at bounding box center [851, 95] width 13 height 13
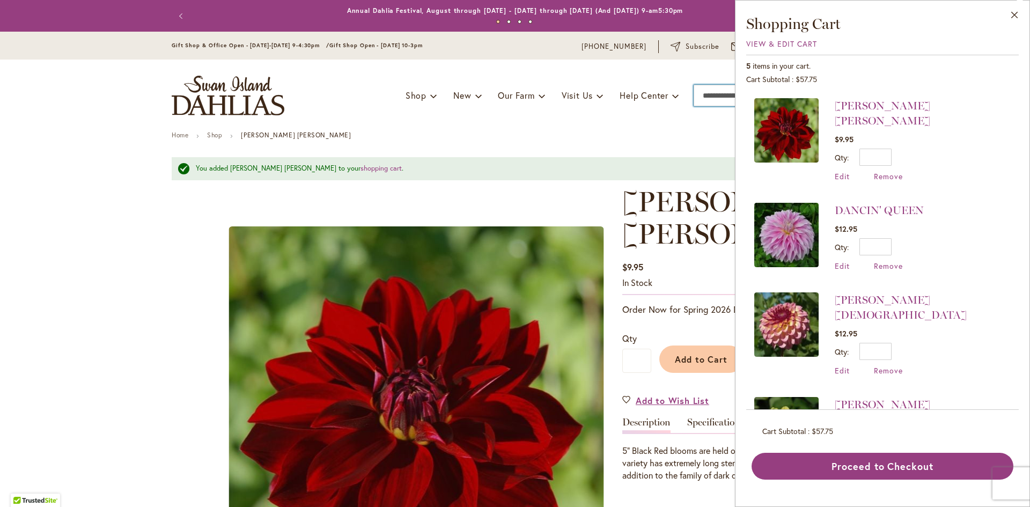
click at [714, 93] on input "Search" at bounding box center [762, 95] width 137 height 21
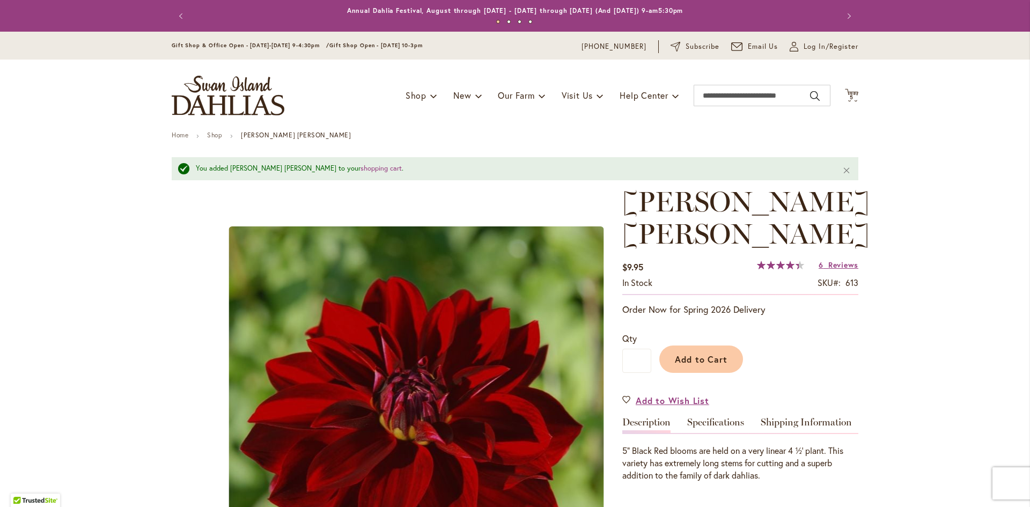
click at [845, 89] on button "Cart .cls-1 { fill: #231f20; } 5 5 items" at bounding box center [851, 96] width 13 height 14
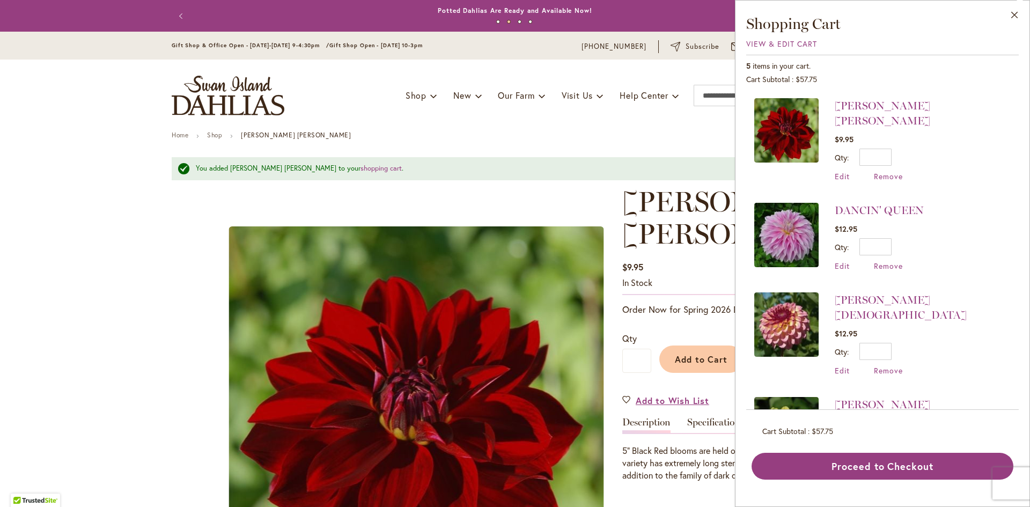
click at [1000, 1] on button "Close" at bounding box center [1015, 18] width 30 height 34
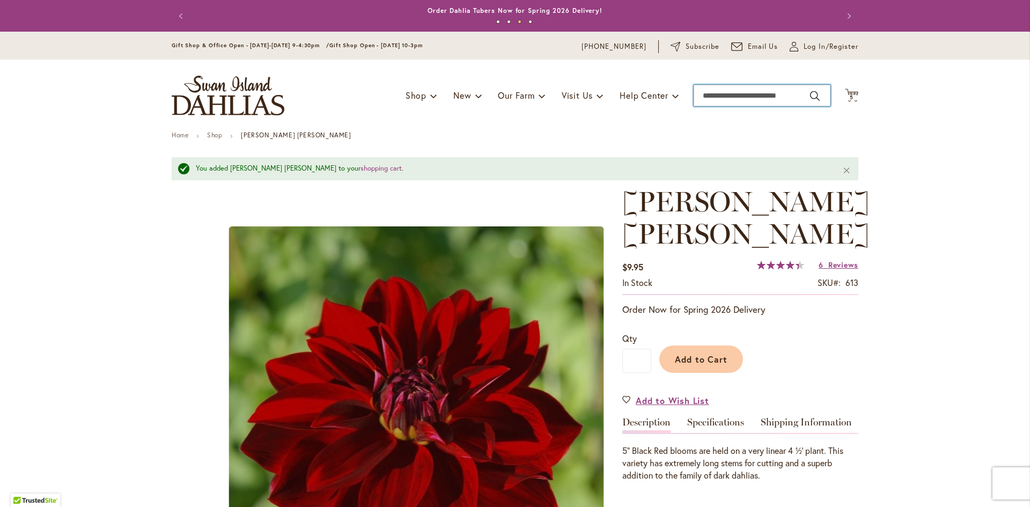
click at [800, 93] on input "Search" at bounding box center [762, 95] width 137 height 21
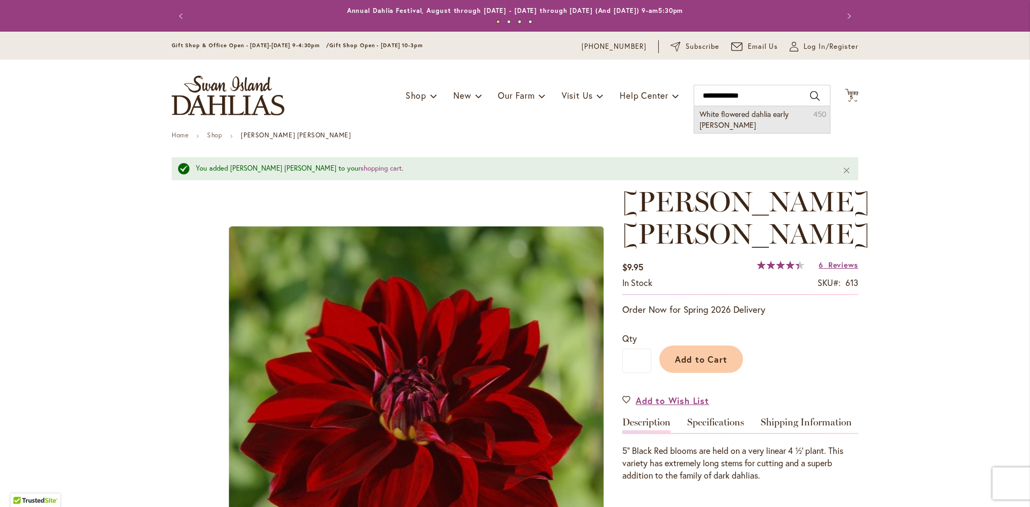
click at [774, 115] on span "White flowered dahlia early bloomer" at bounding box center [744, 119] width 89 height 21
type input "**********"
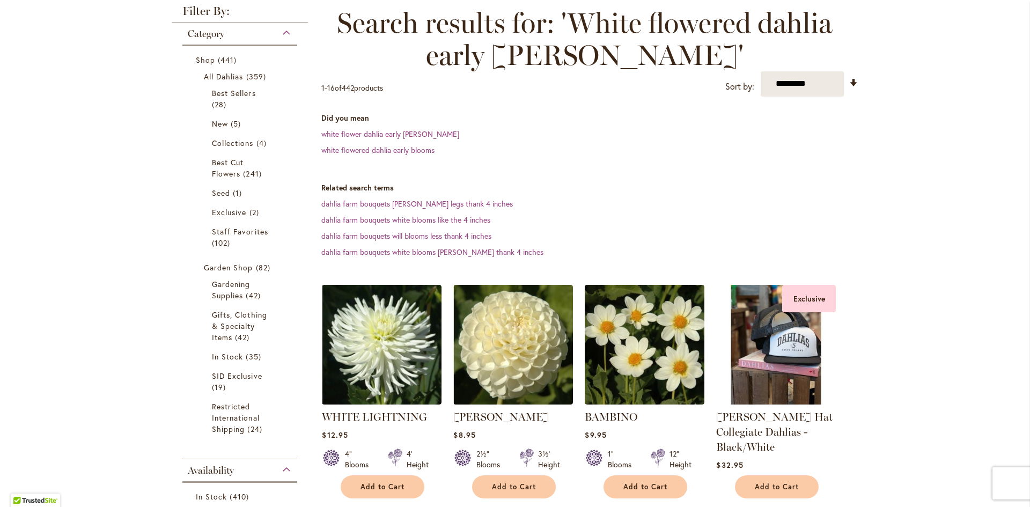
scroll to position [161, 0]
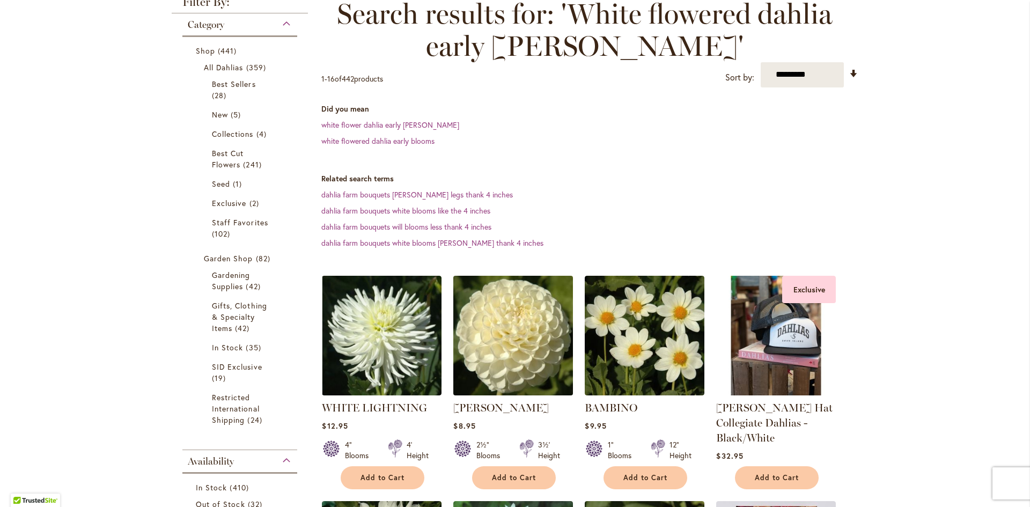
click at [496, 337] on img at bounding box center [514, 336] width 126 height 126
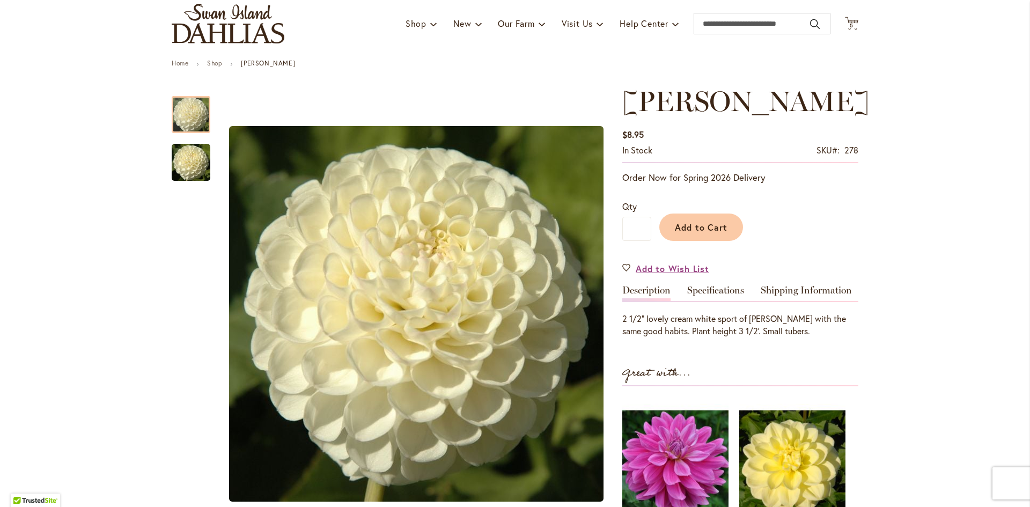
scroll to position [54, 0]
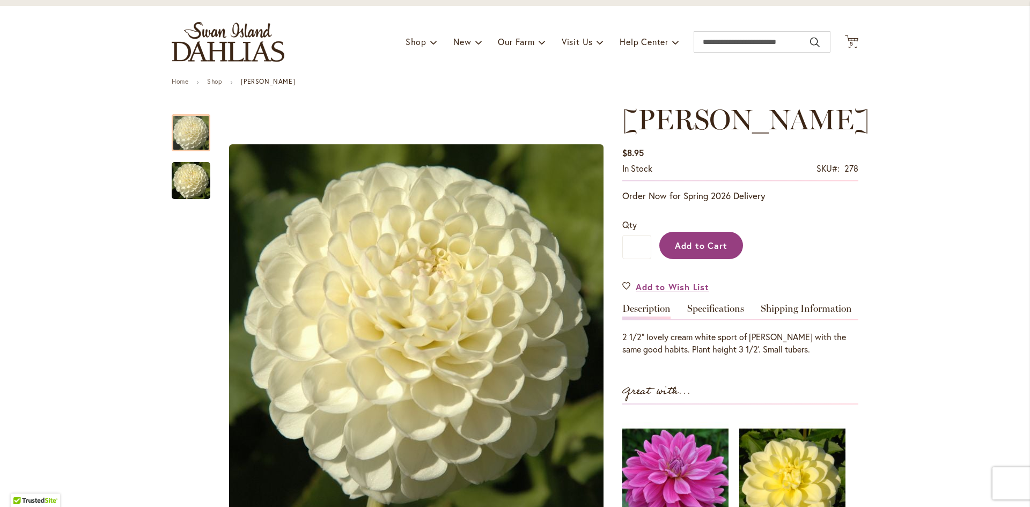
click at [707, 251] on span "Add to Cart" at bounding box center [701, 245] width 53 height 11
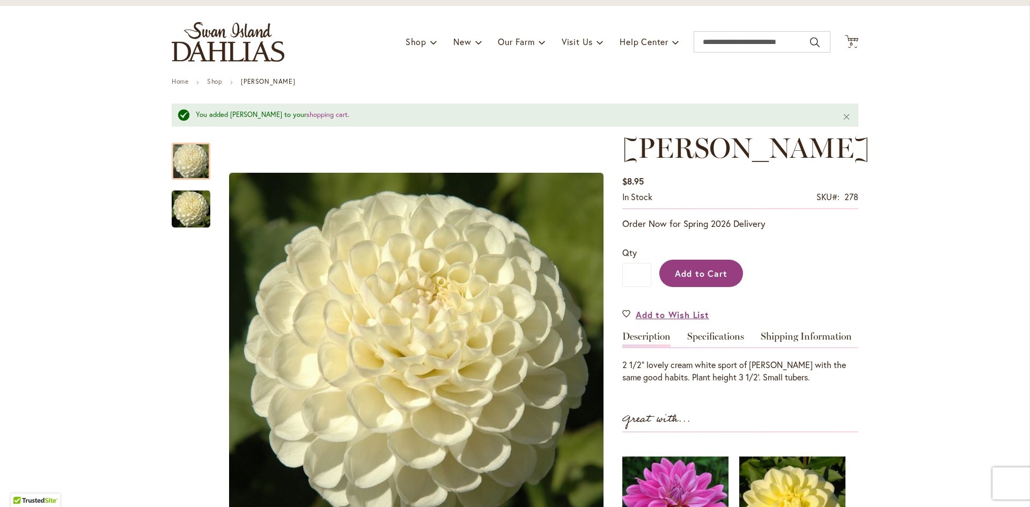
click at [713, 276] on span "Add to Cart" at bounding box center [701, 273] width 53 height 11
click at [845, 36] on icon "Cart .cls-1 { fill: #231f20; }" at bounding box center [851, 41] width 13 height 13
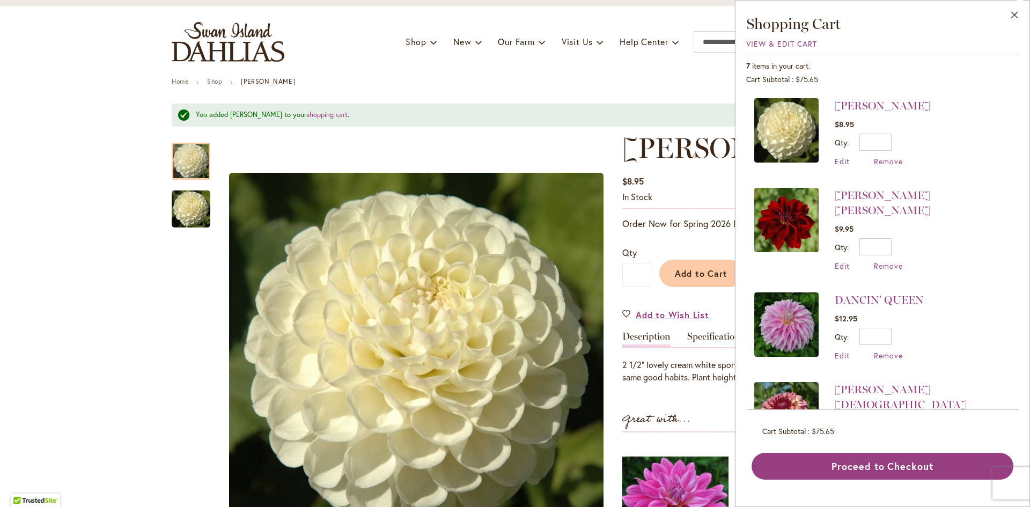
click at [842, 158] on span "Edit" at bounding box center [842, 161] width 15 height 10
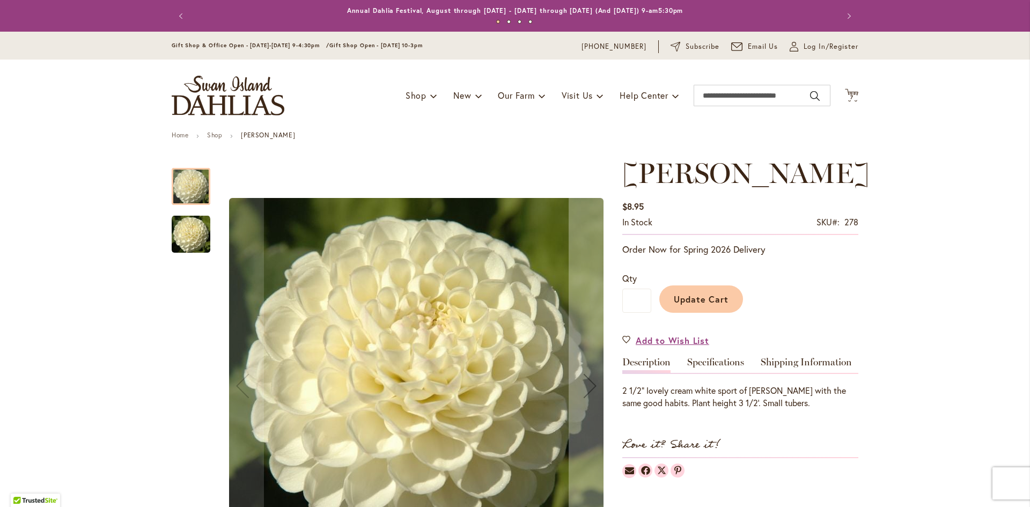
click at [712, 299] on span "Update Cart" at bounding box center [701, 299] width 55 height 11
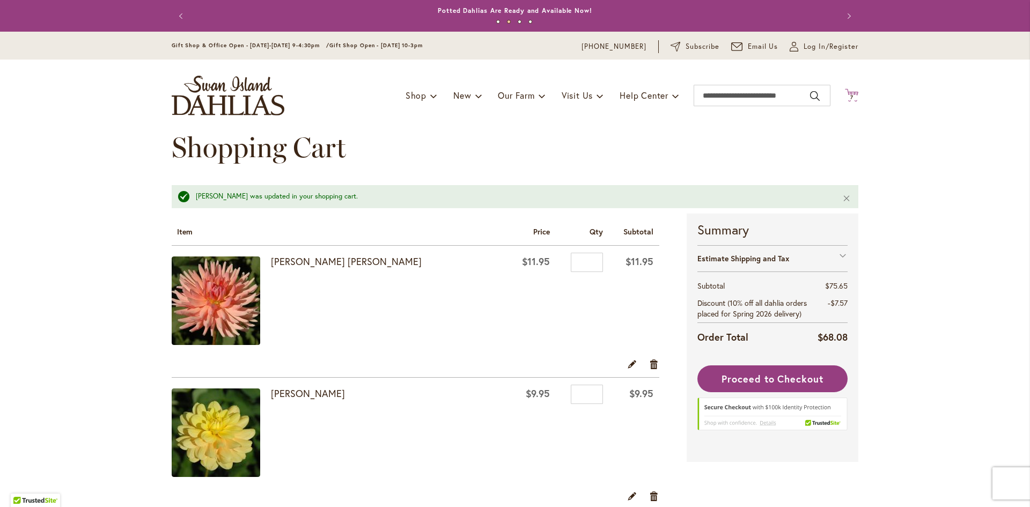
click at [845, 93] on icon at bounding box center [851, 95] width 13 height 13
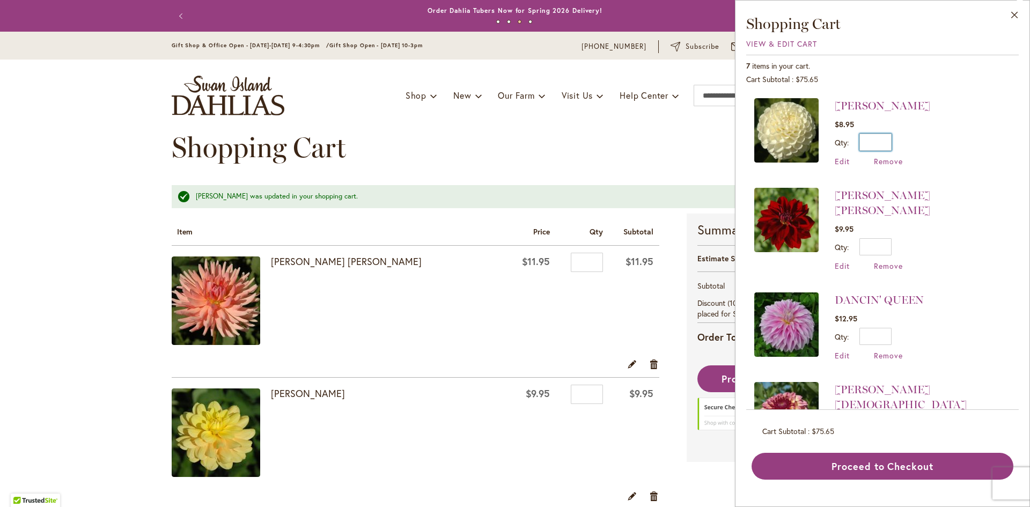
click at [884, 144] on input "*" at bounding box center [876, 142] width 32 height 17
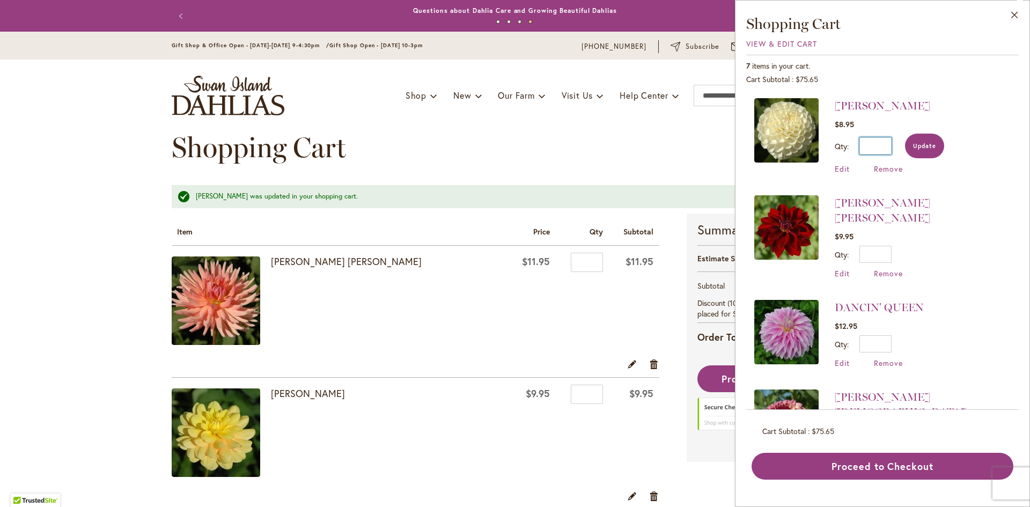
type input "*"
click at [919, 144] on span "Update" at bounding box center [924, 146] width 23 height 8
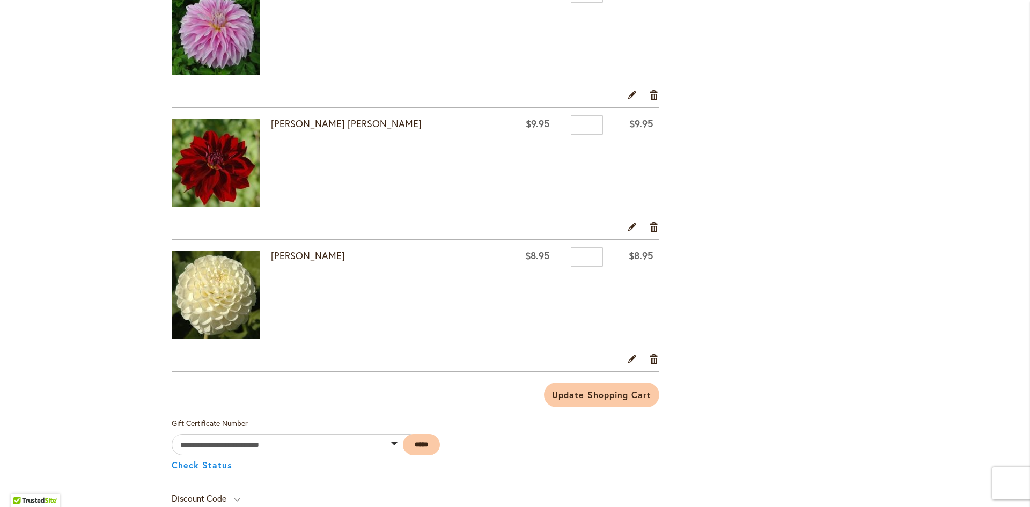
scroll to position [644, 0]
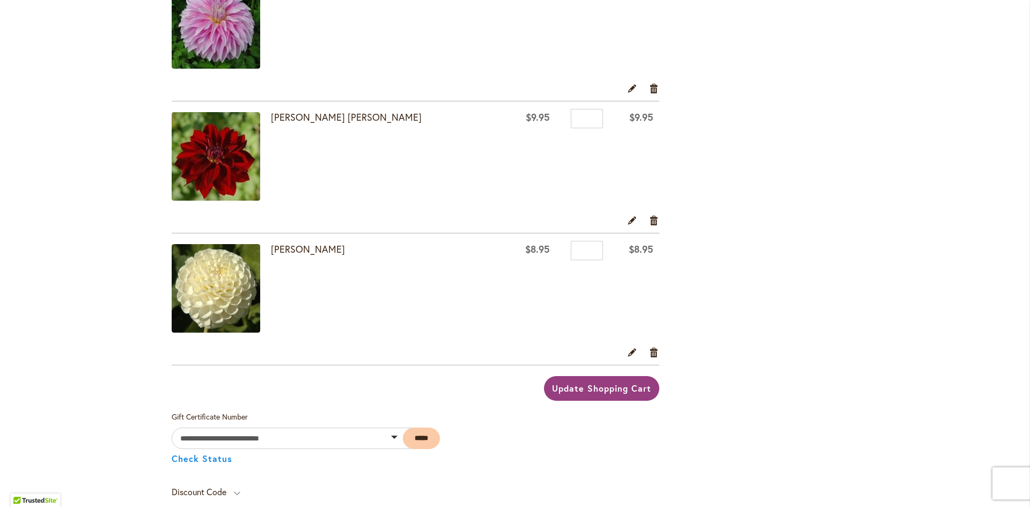
click at [596, 391] on span "Update Shopping Cart" at bounding box center [601, 388] width 99 height 11
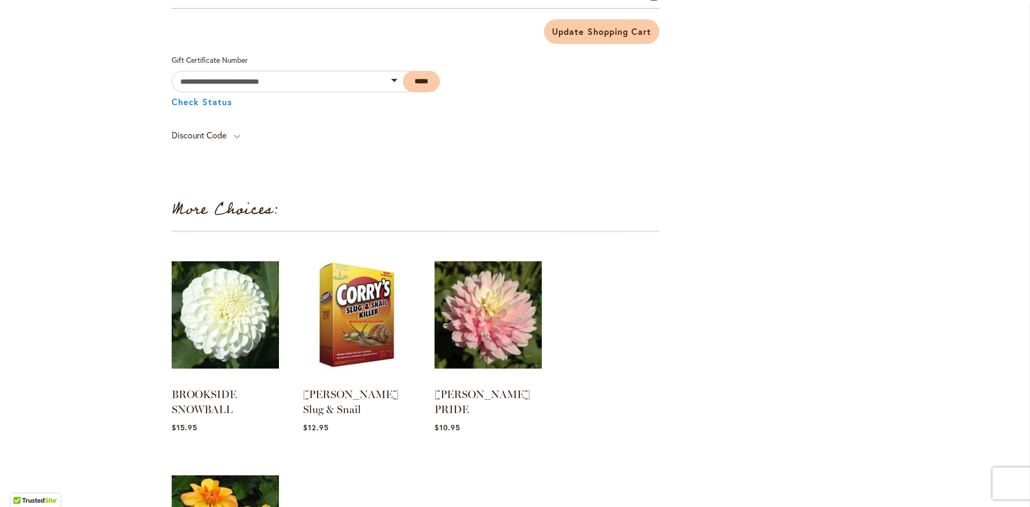
scroll to position [1020, 0]
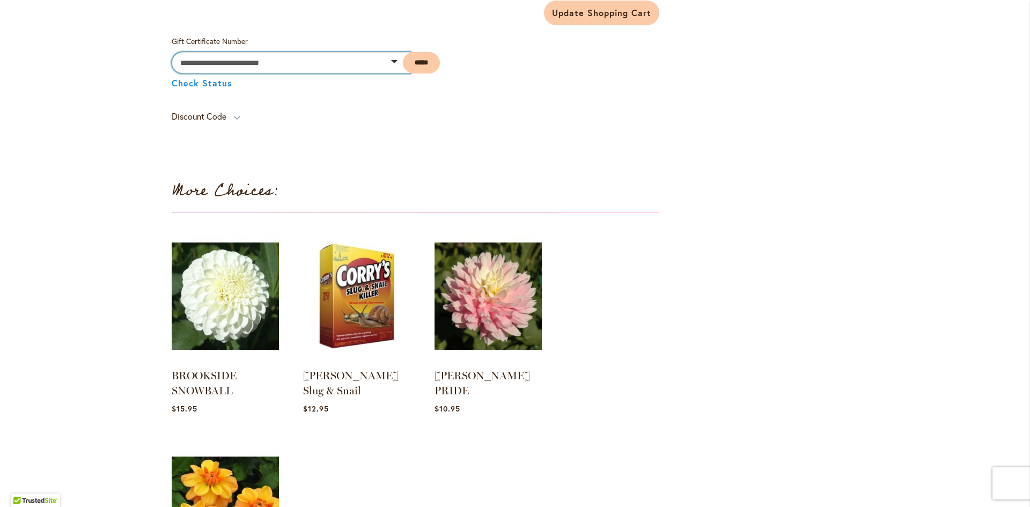
click at [280, 62] on input "text" at bounding box center [291, 62] width 239 height 21
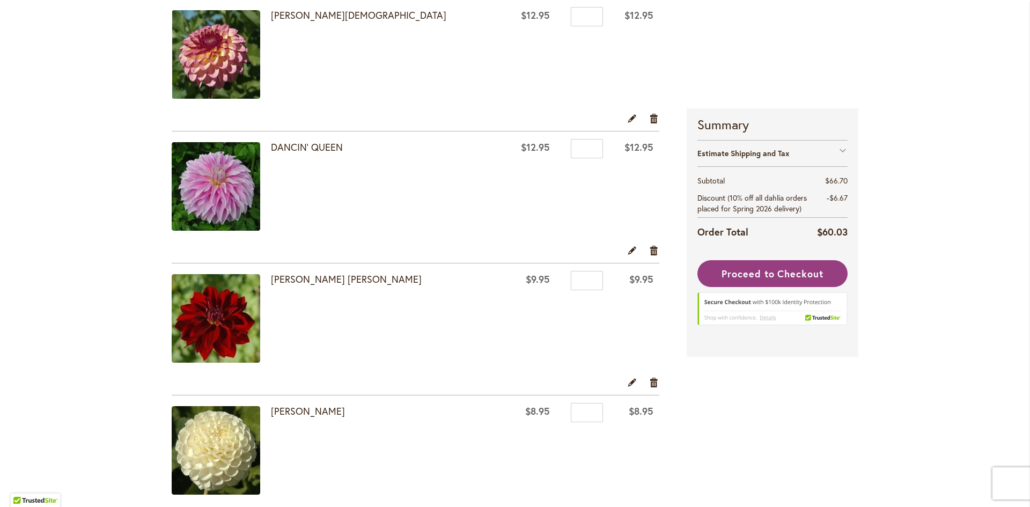
scroll to position [483, 0]
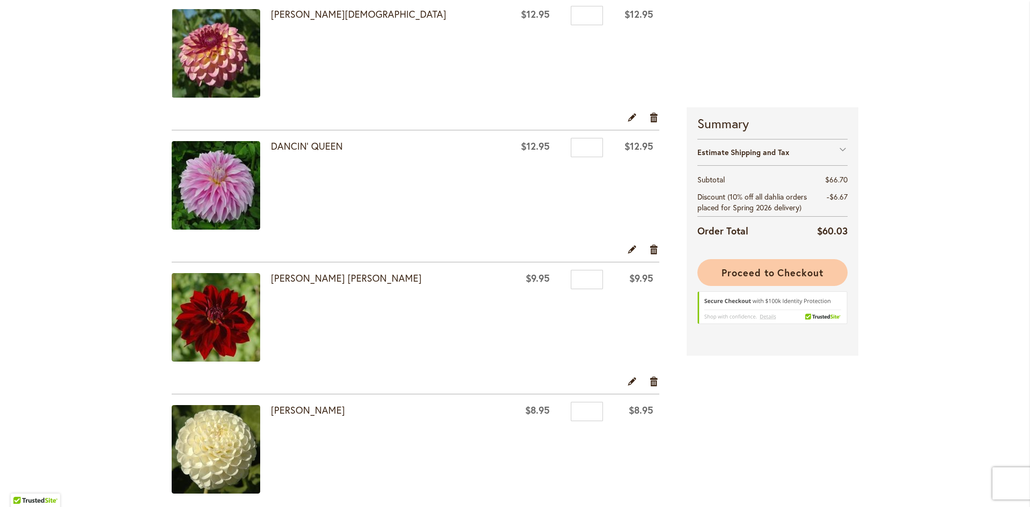
click at [768, 275] on span "Proceed to Checkout" at bounding box center [773, 272] width 102 height 13
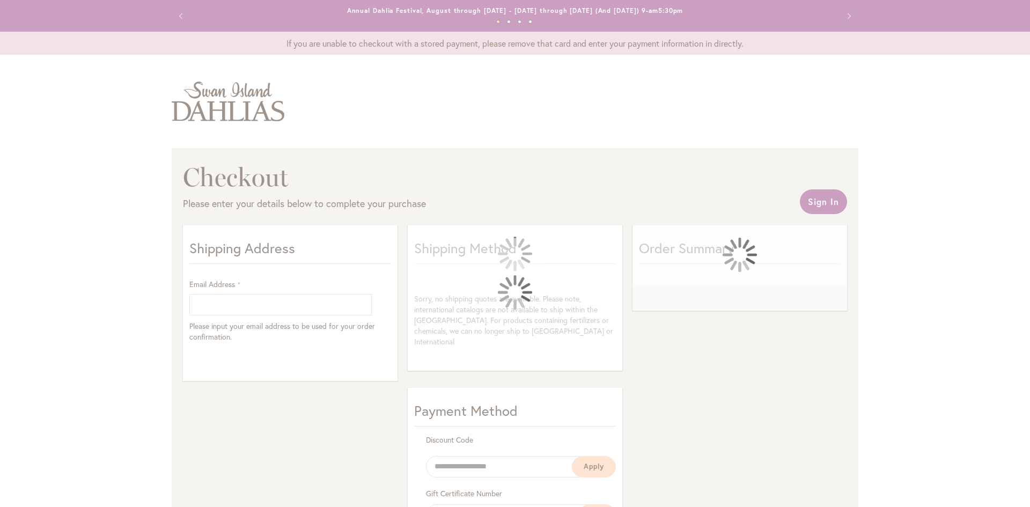
select select "**"
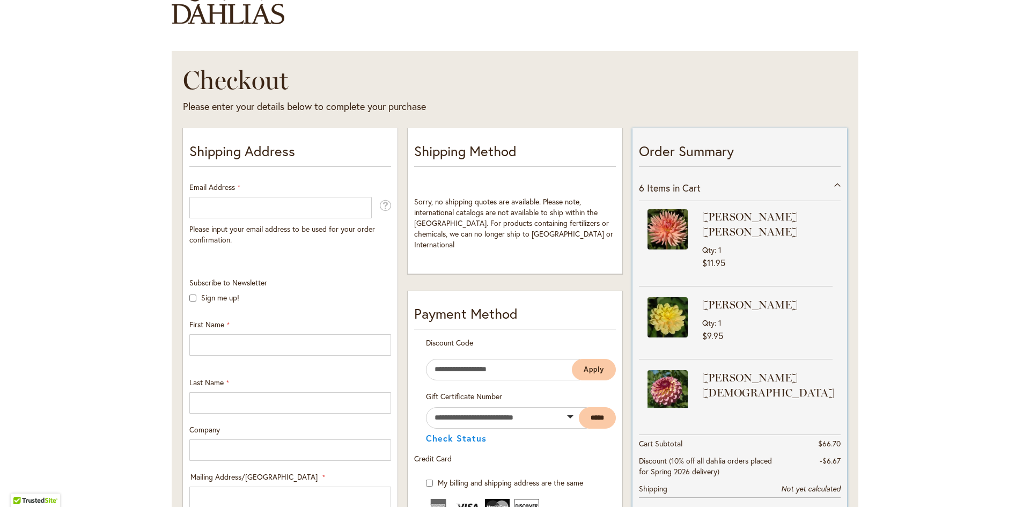
scroll to position [107, 0]
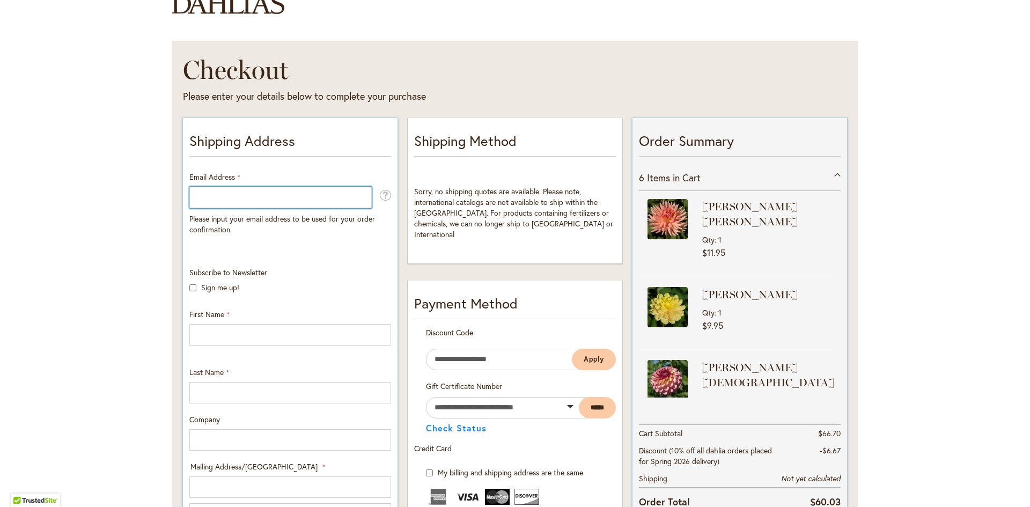
click at [222, 200] on input "Email Address" at bounding box center [280, 197] width 182 height 21
type input "**********"
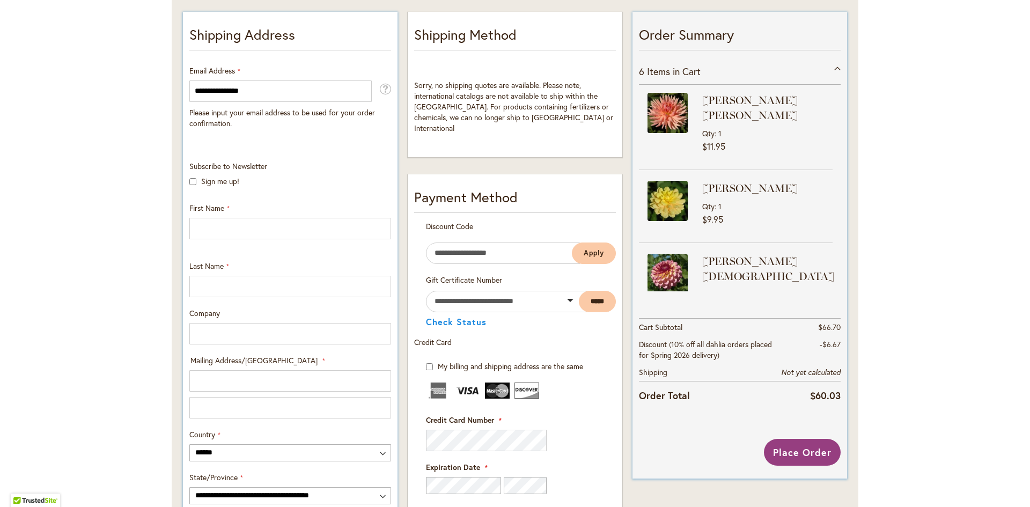
scroll to position [215, 0]
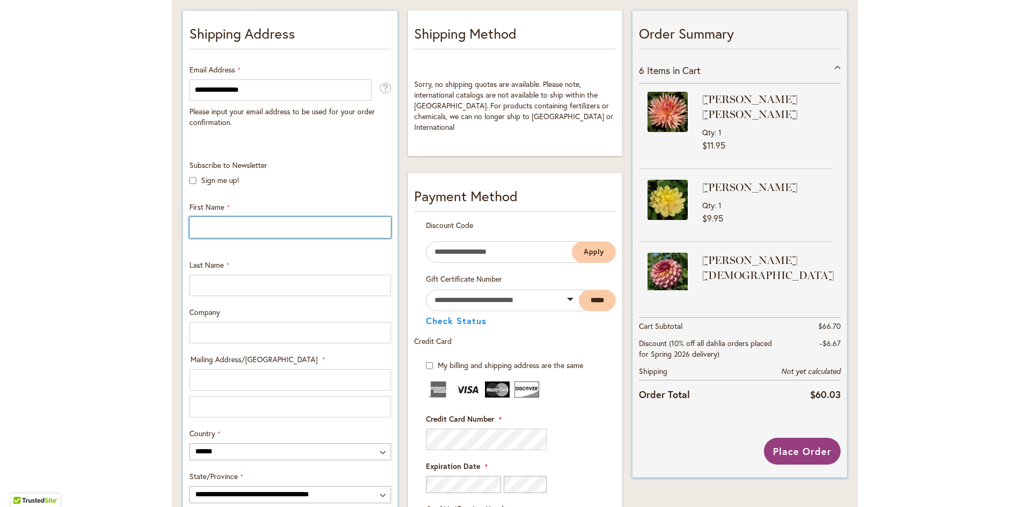
click at [232, 230] on input "First Name" at bounding box center [290, 227] width 202 height 21
type input "****"
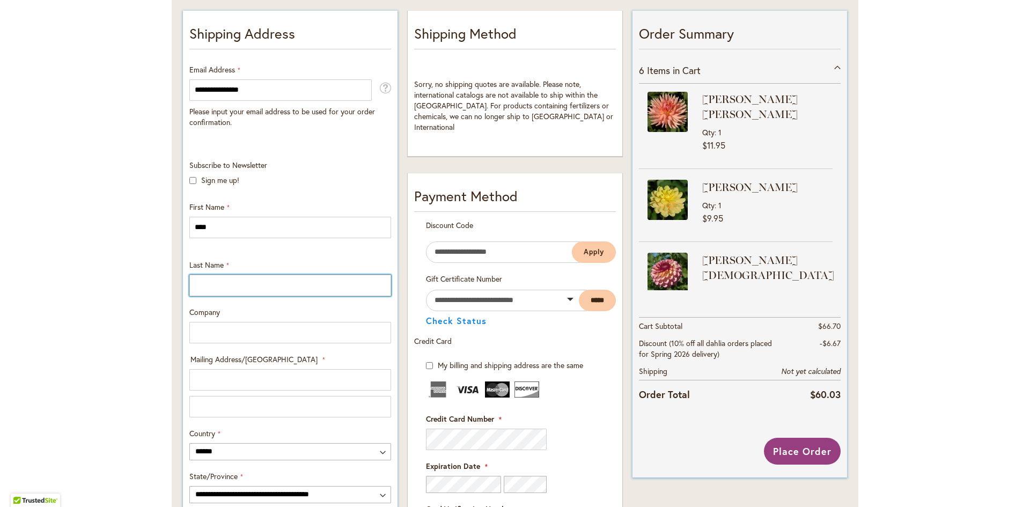
type input "******"
type input "**********"
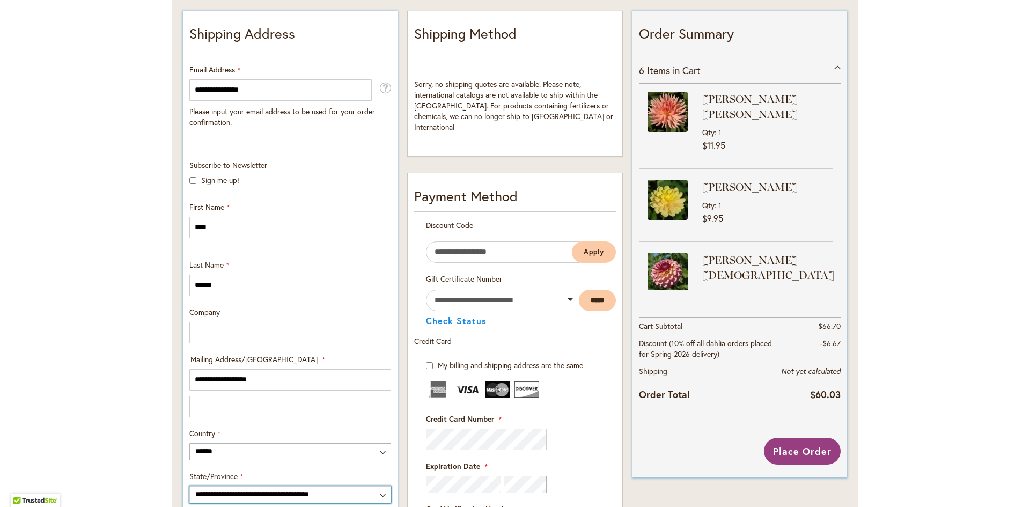
select select "**"
type input "**********"
type input "*****"
type input "**********"
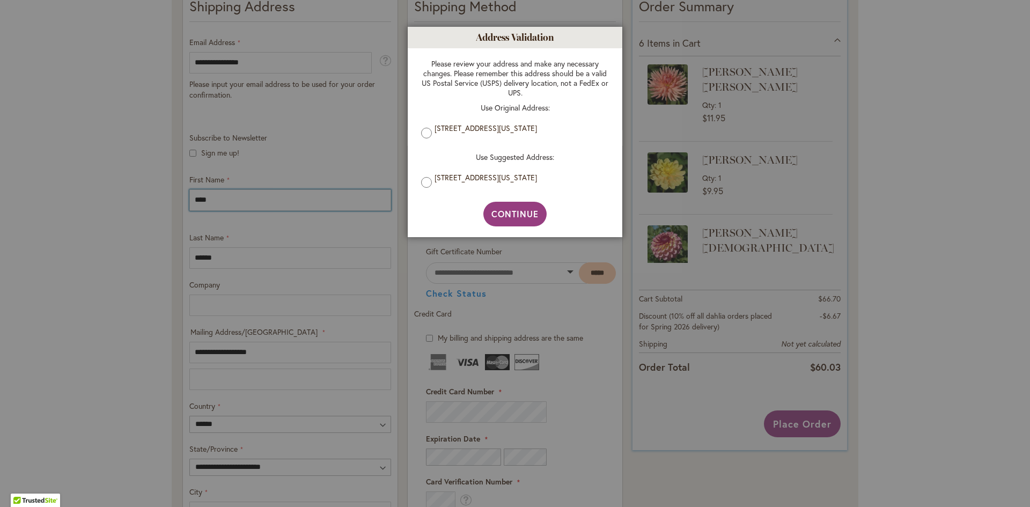
scroll to position [268, 0]
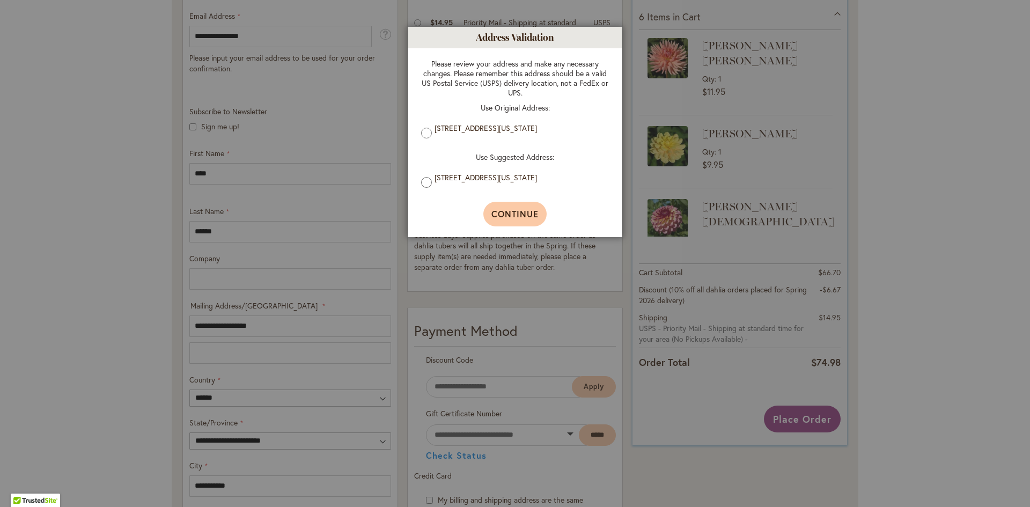
click at [512, 214] on span "Continue" at bounding box center [516, 213] width 48 height 11
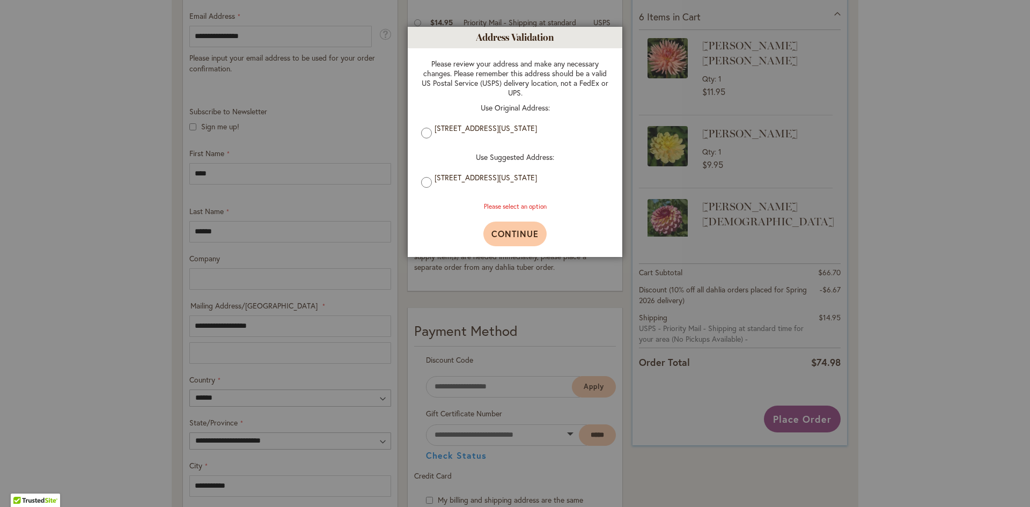
click at [512, 235] on span "Continue" at bounding box center [516, 233] width 48 height 11
click at [510, 235] on span "Continue" at bounding box center [516, 233] width 48 height 11
click at [793, 86] on div at bounding box center [515, 253] width 1030 height 507
click at [383, 83] on div at bounding box center [515, 253] width 1030 height 507
click at [405, 13] on div at bounding box center [515, 253] width 1030 height 507
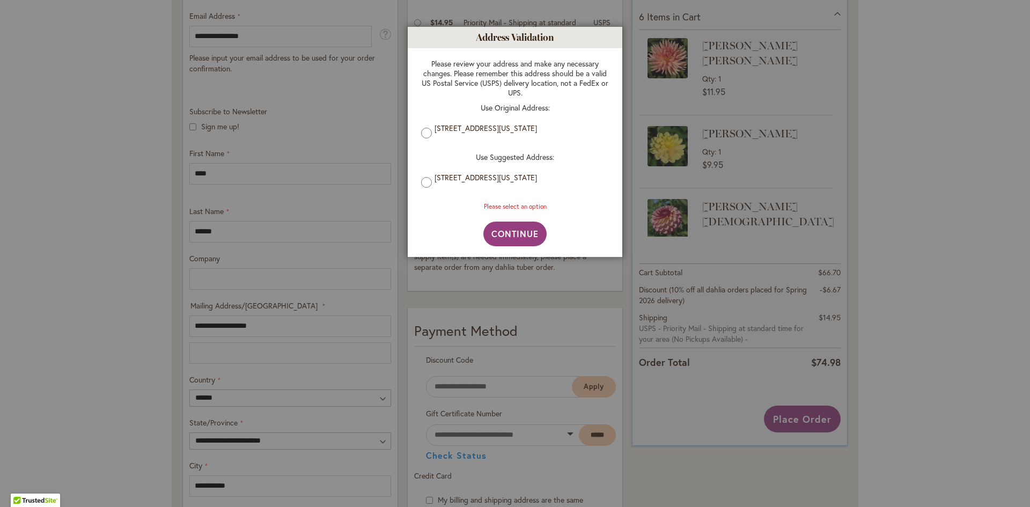
click at [372, 128] on div at bounding box center [515, 253] width 1030 height 507
click at [496, 235] on span "Continue" at bounding box center [516, 233] width 48 height 11
click at [810, 419] on div at bounding box center [515, 253] width 1030 height 507
click at [192, 126] on div at bounding box center [515, 253] width 1030 height 507
click at [277, 175] on div at bounding box center [515, 253] width 1030 height 507
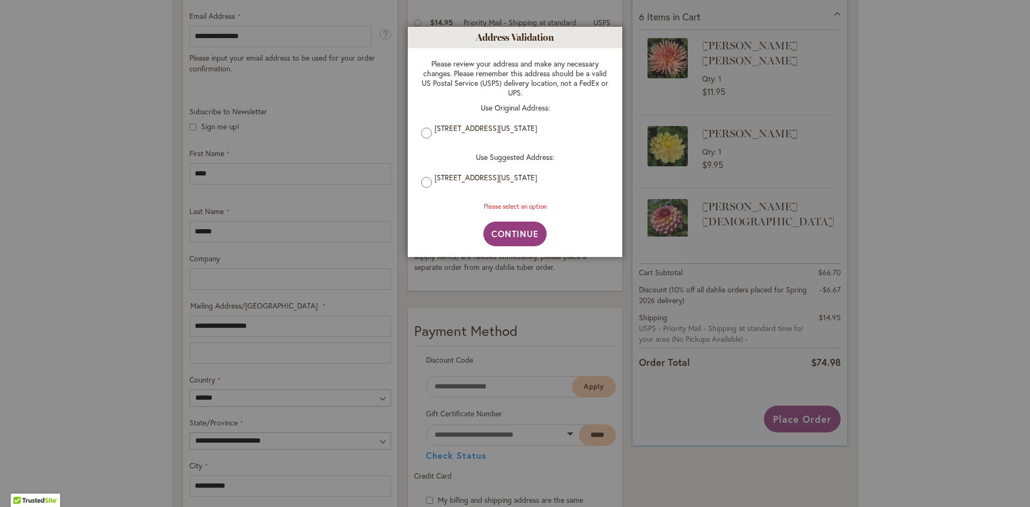
click at [510, 162] on p "Use Suggested Address:" at bounding box center [515, 157] width 188 height 10
click at [510, 209] on div "Please select an option" at bounding box center [515, 206] width 188 height 9
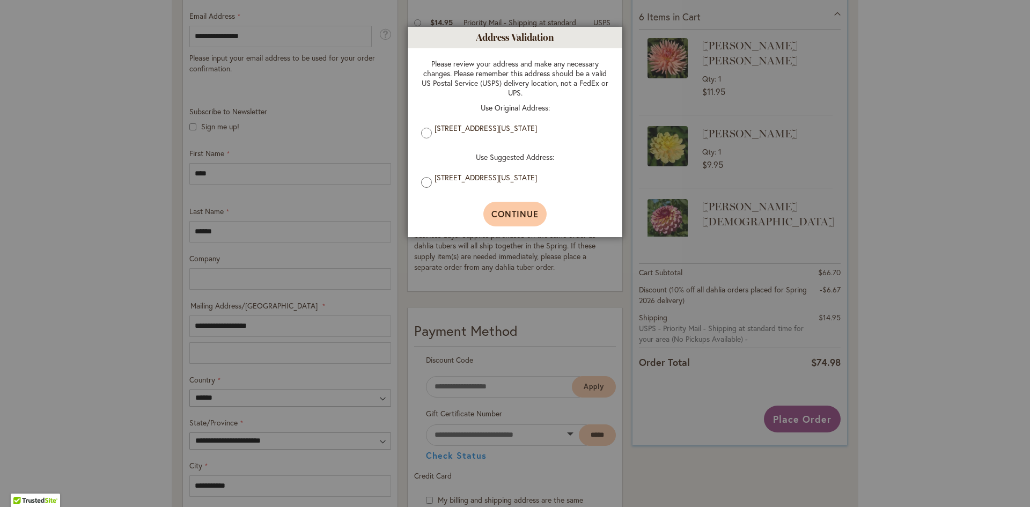
click at [519, 212] on span "Continue" at bounding box center [516, 213] width 48 height 11
type input "**********"
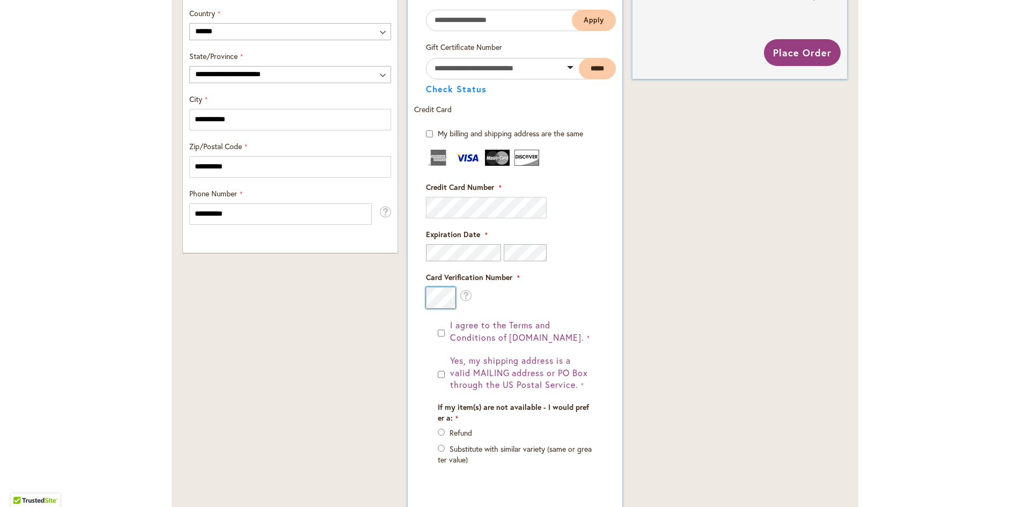
scroll to position [644, 0]
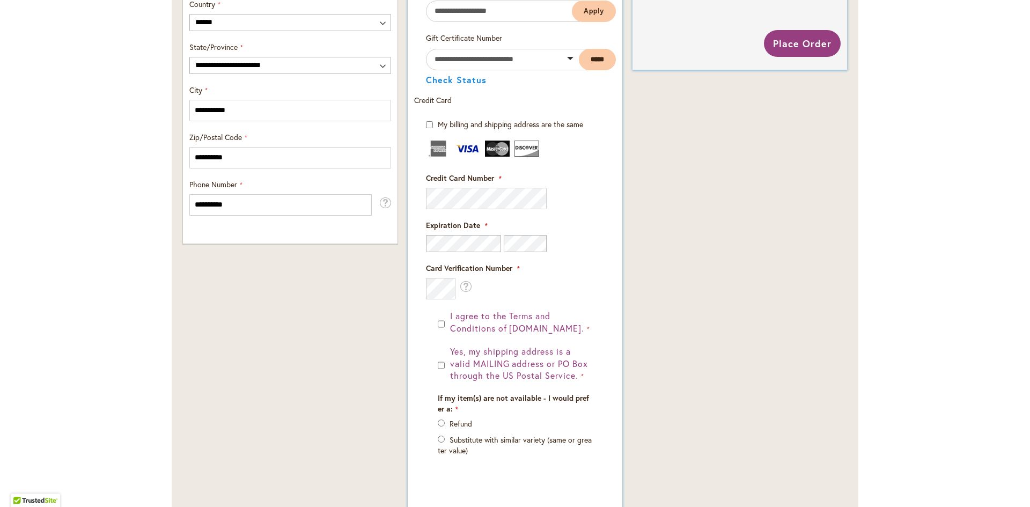
click at [432, 324] on div "I agree to the Terms and Conditions of dahlias.com. Yes, my shipping address is…" at bounding box center [515, 399] width 178 height 178
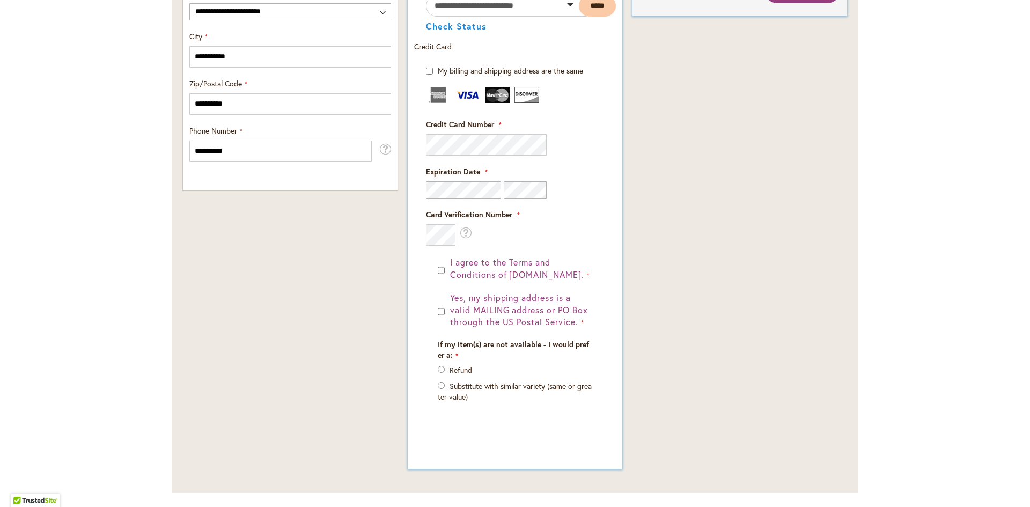
click at [433, 309] on div "I agree to the Terms and Conditions of dahlias.com. Yes, my shipping address is…" at bounding box center [515, 346] width 178 height 178
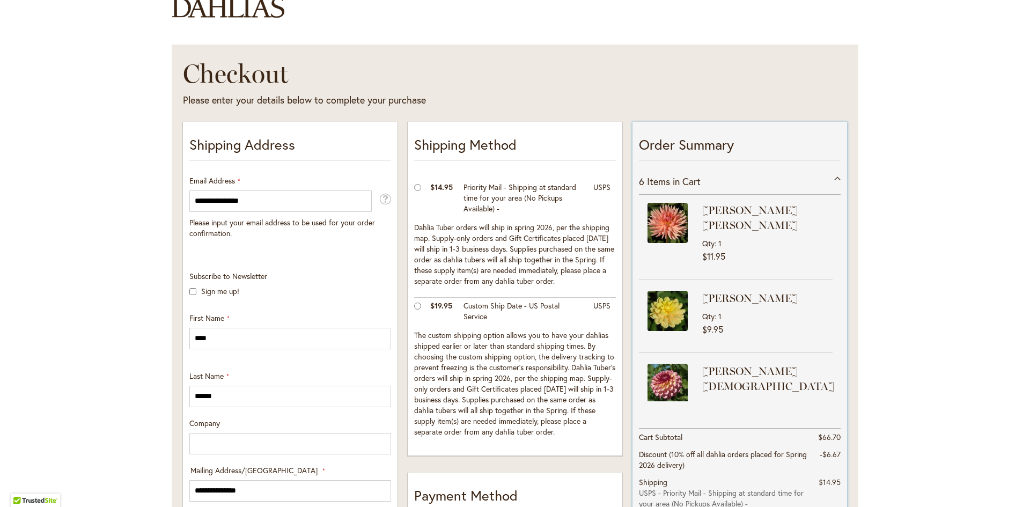
scroll to position [318, 0]
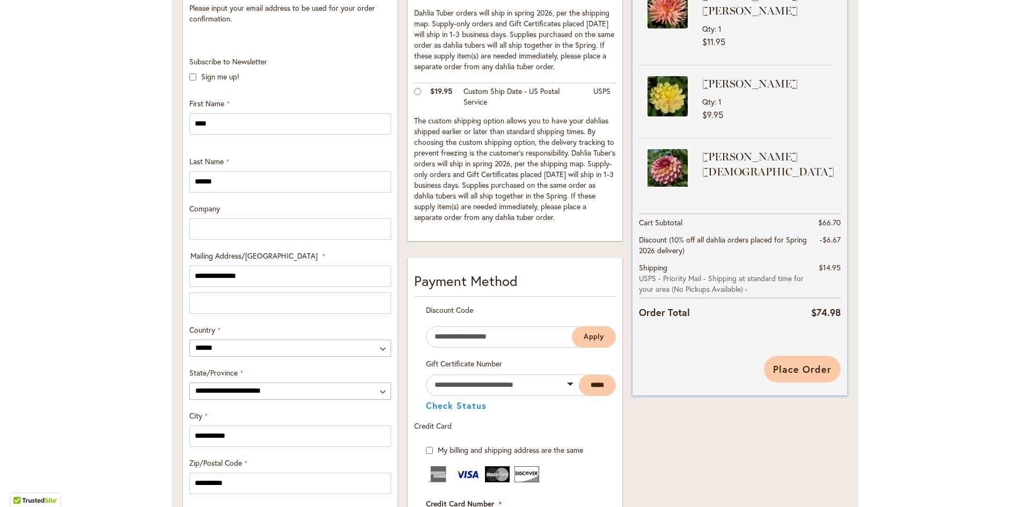
click at [779, 370] on span "Place Order" at bounding box center [802, 369] width 58 height 13
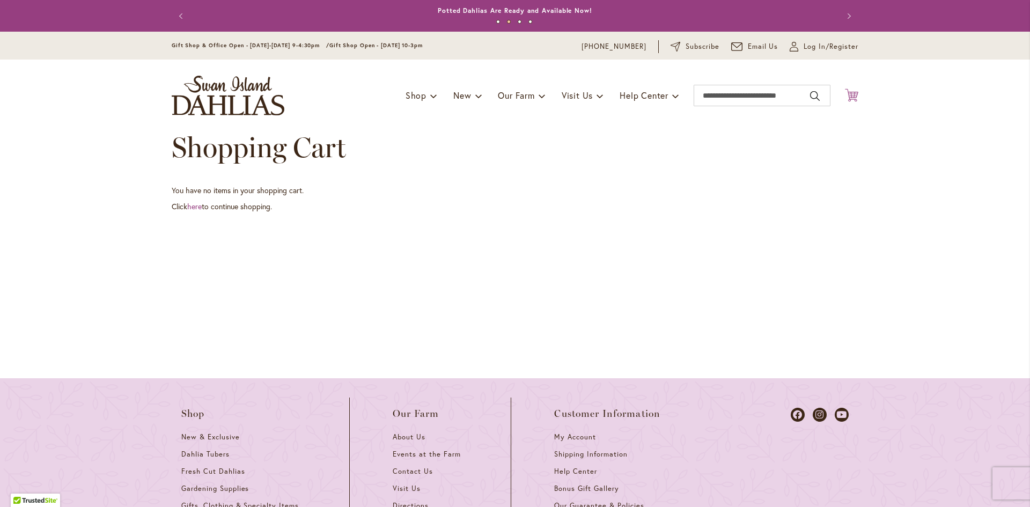
click at [848, 94] on icon "Cart .cls-1 { fill: #231f20; }" at bounding box center [851, 95] width 13 height 13
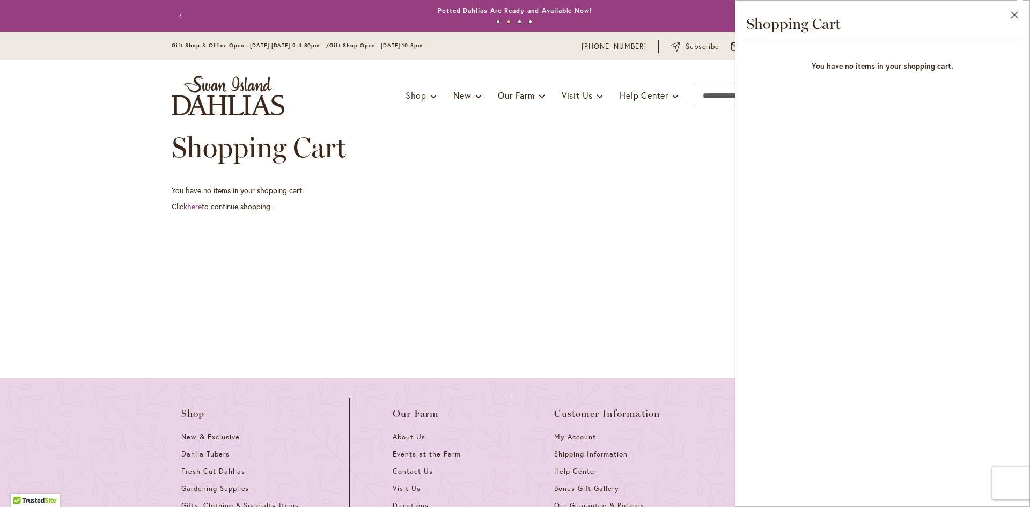
click at [674, 178] on div "Shopping Cart" at bounding box center [515, 158] width 687 height 54
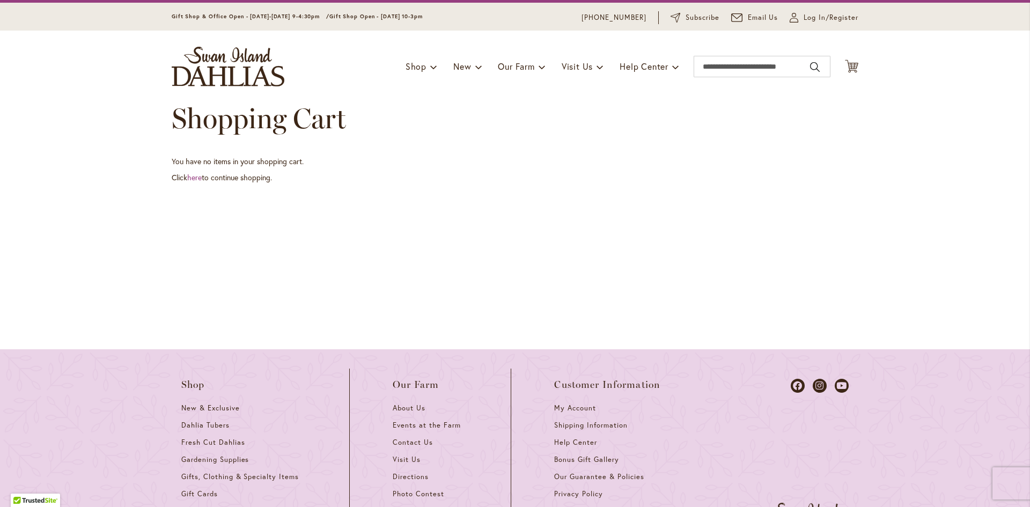
scroll to position [107, 0]
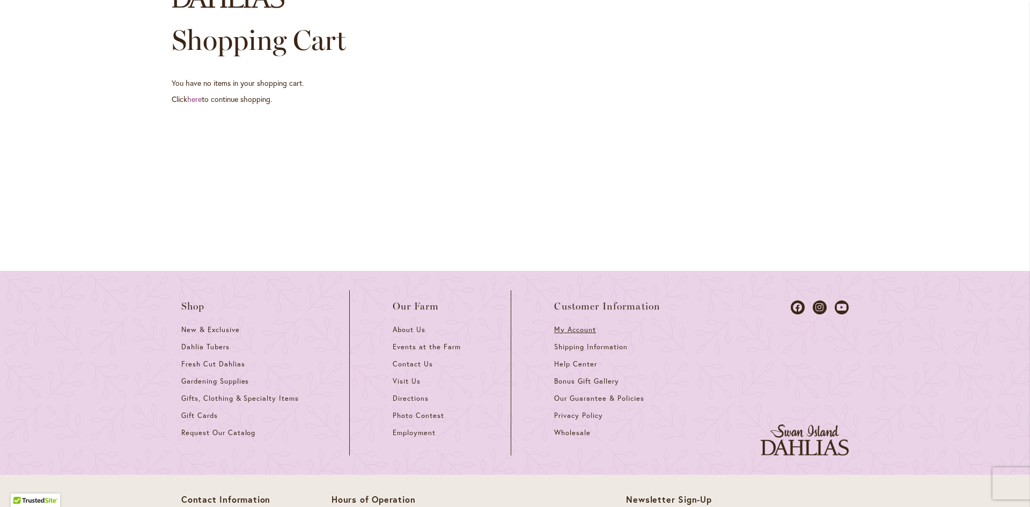
click at [566, 331] on span "My Account" at bounding box center [575, 329] width 42 height 9
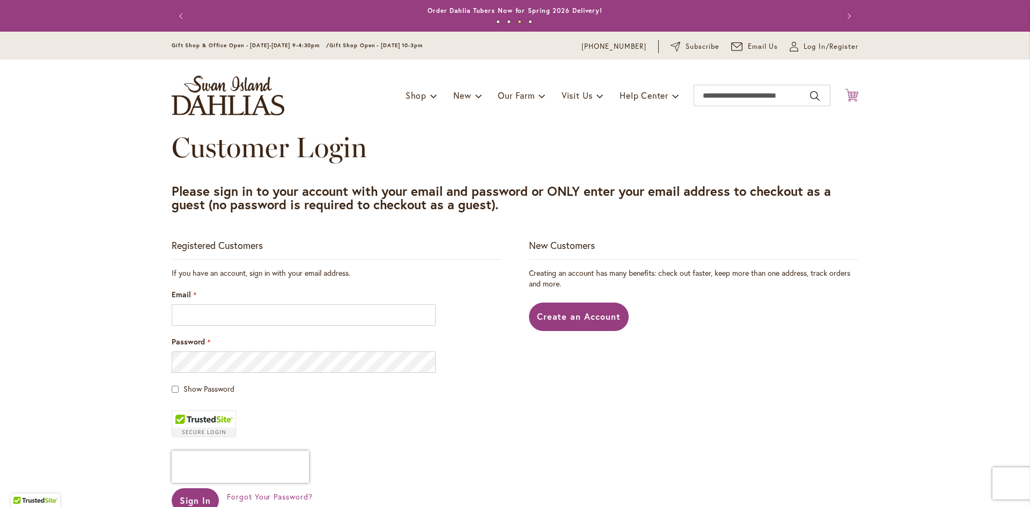
click at [851, 94] on icon at bounding box center [851, 95] width 13 height 13
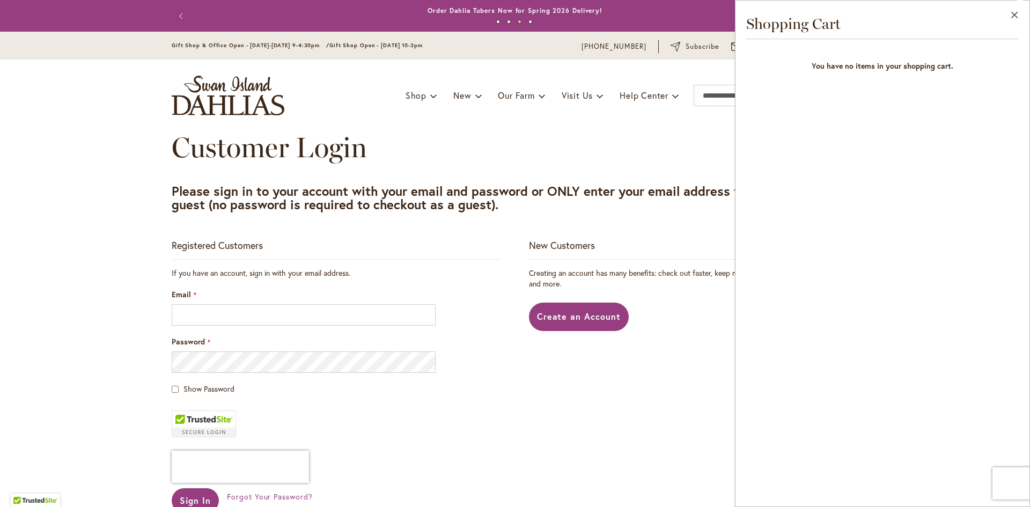
click at [565, 438] on div "Registered Customers If you have an account, sign in with your email address. E…" at bounding box center [515, 414] width 687 height 350
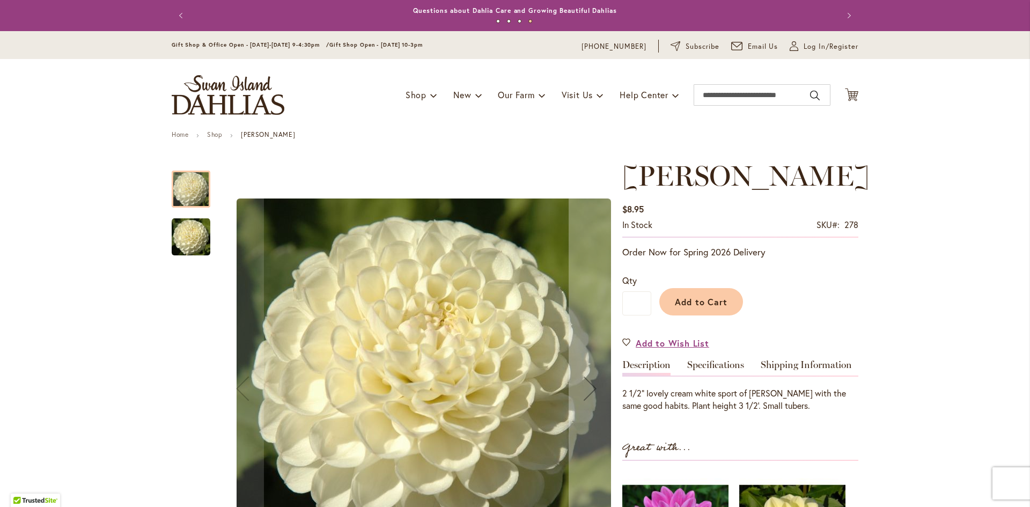
drag, startPoint x: 400, startPoint y: 339, endPoint x: 391, endPoint y: 319, distance: 21.9
click at [391, 319] on img "WHITE NETTIE" at bounding box center [424, 387] width 375 height 376
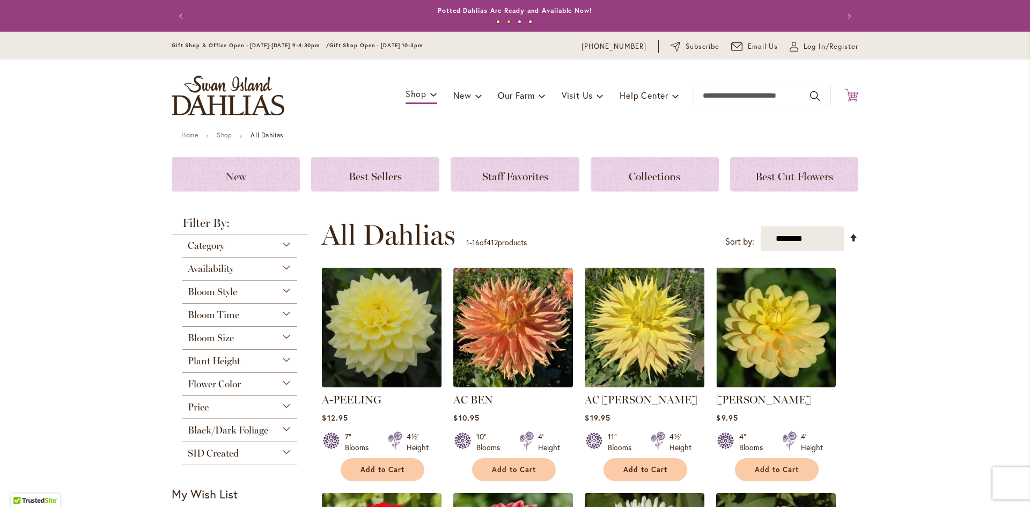
click at [846, 96] on icon "Cart .cls-1 { fill: #231f20; }" at bounding box center [851, 95] width 13 height 13
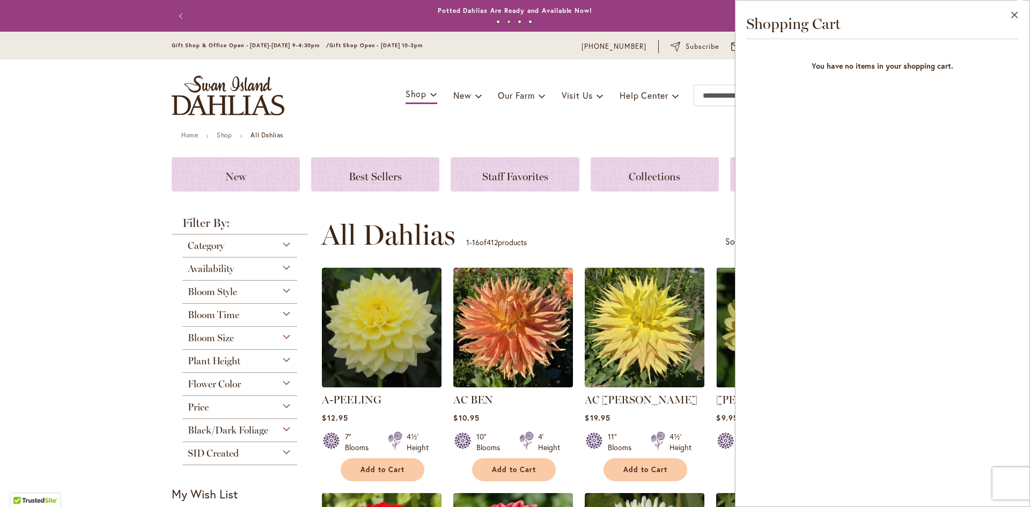
click at [928, 206] on div "Close Shopping Cart You have no items in your shopping cart." at bounding box center [882, 253] width 295 height 507
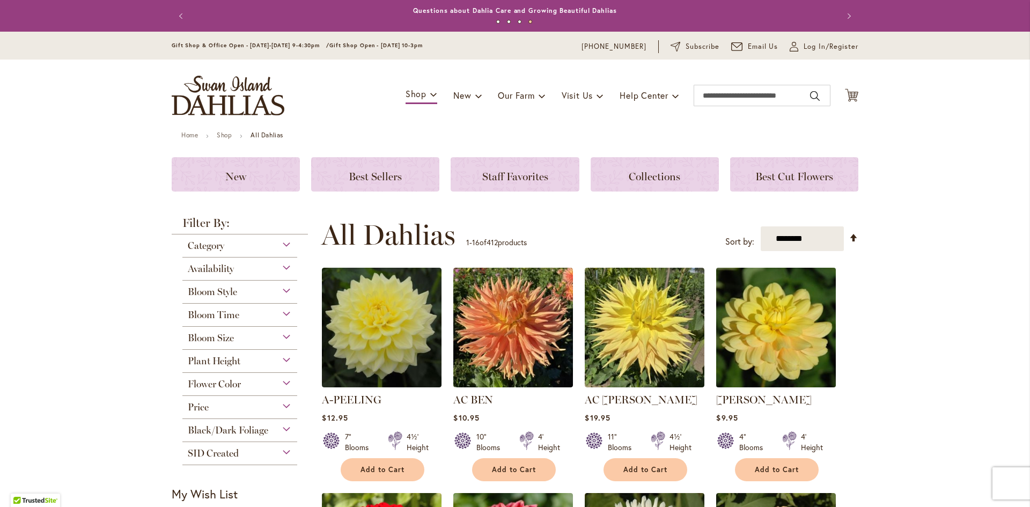
click at [776, 323] on img at bounding box center [777, 328] width 126 height 126
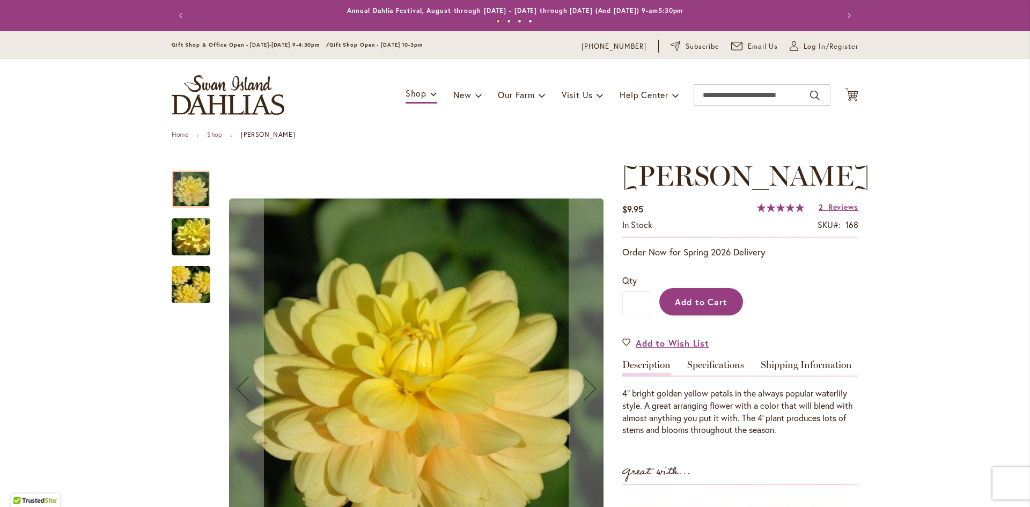
click at [698, 303] on span "Add to Cart" at bounding box center [701, 301] width 53 height 11
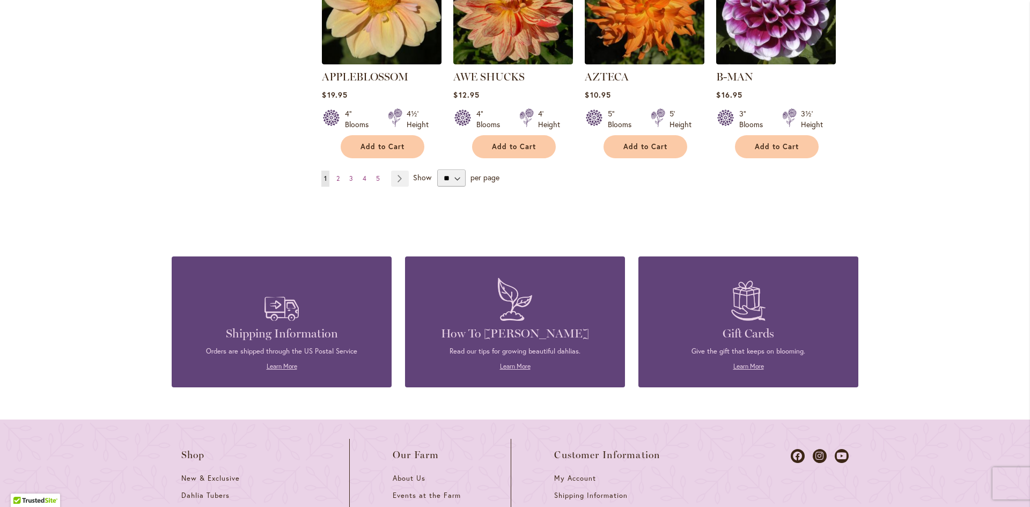
scroll to position [1020, 0]
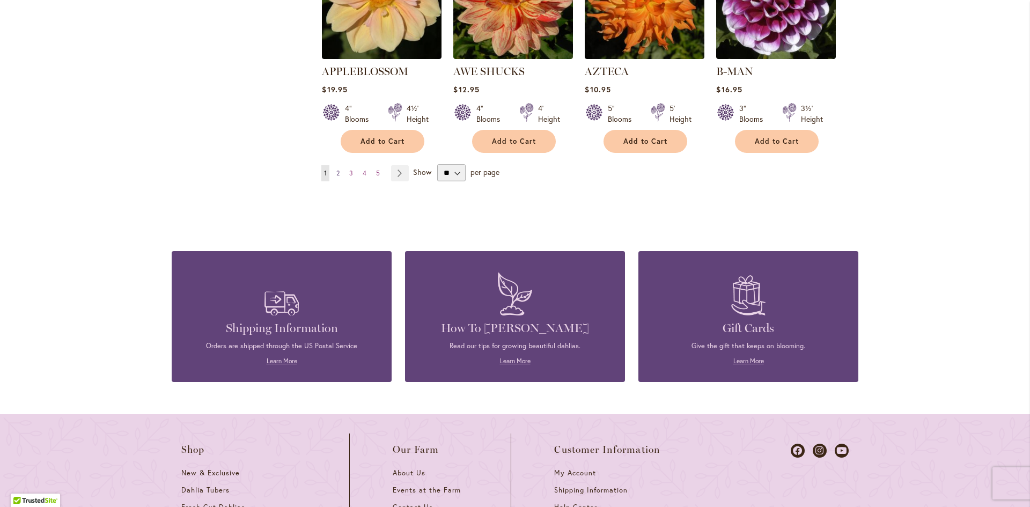
click at [336, 169] on span "2" at bounding box center [337, 173] width 3 height 8
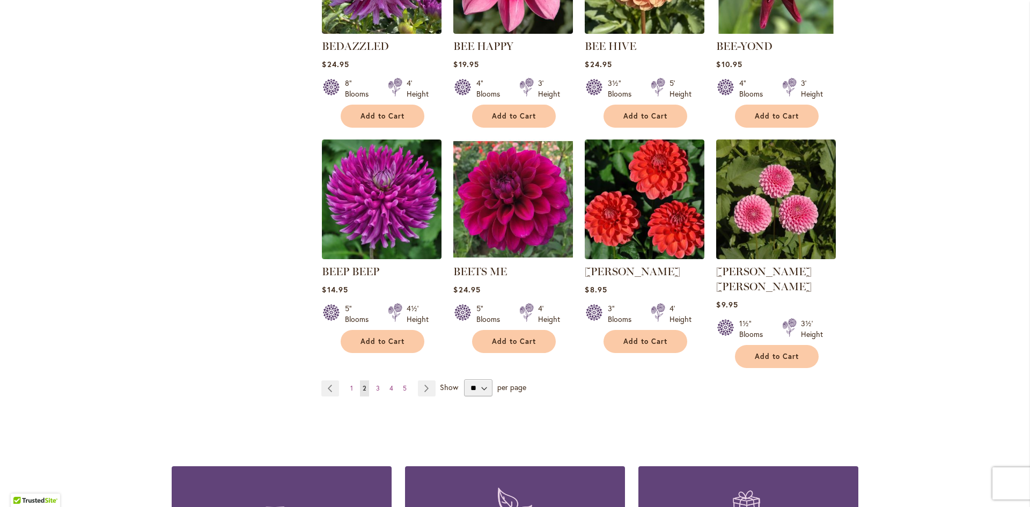
scroll to position [805, 0]
click at [403, 384] on span "5" at bounding box center [405, 388] width 4 height 8
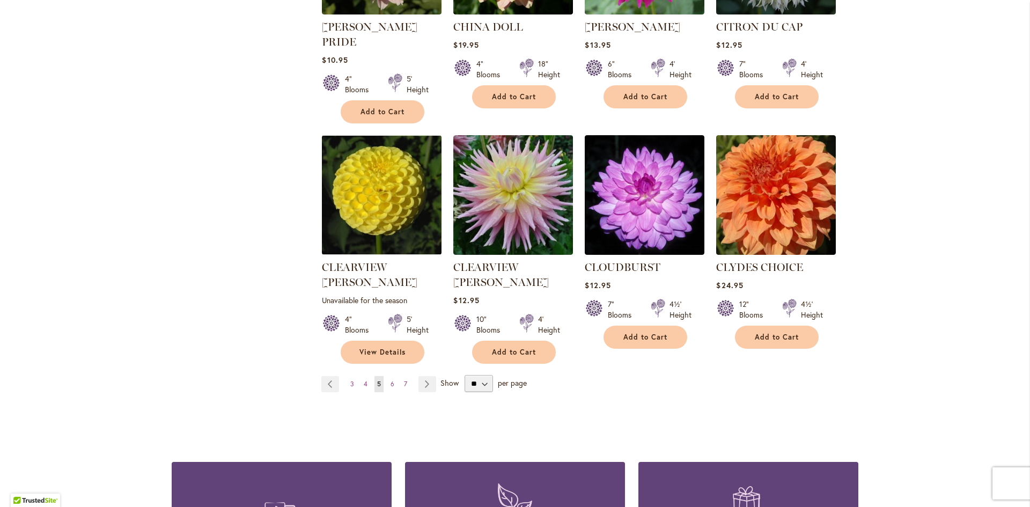
scroll to position [859, 0]
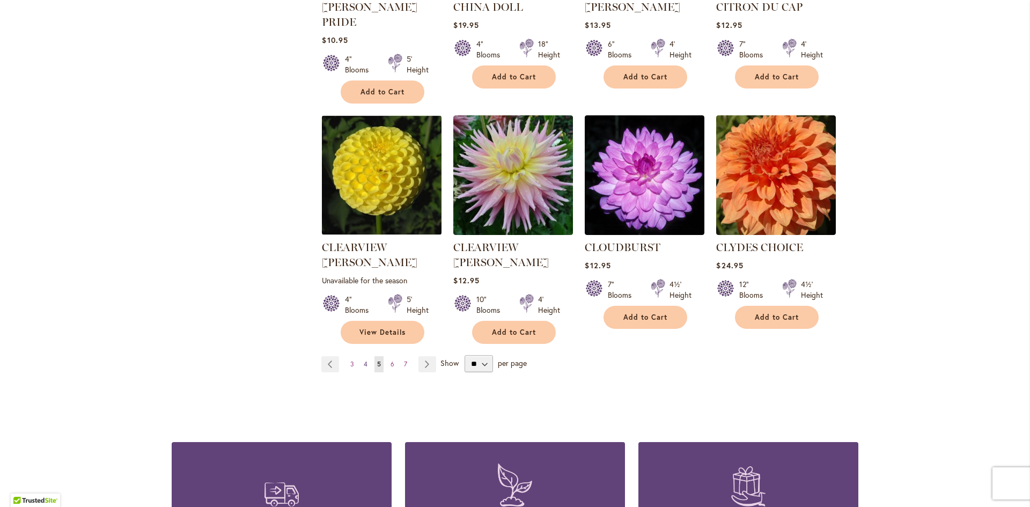
click at [364, 360] on span "4" at bounding box center [366, 364] width 4 height 8
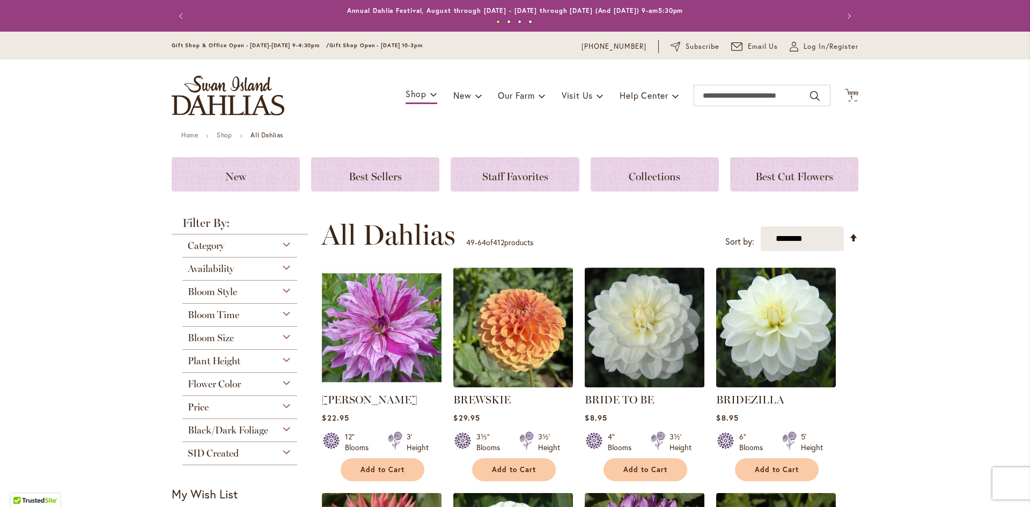
click at [643, 322] on img at bounding box center [645, 328] width 126 height 126
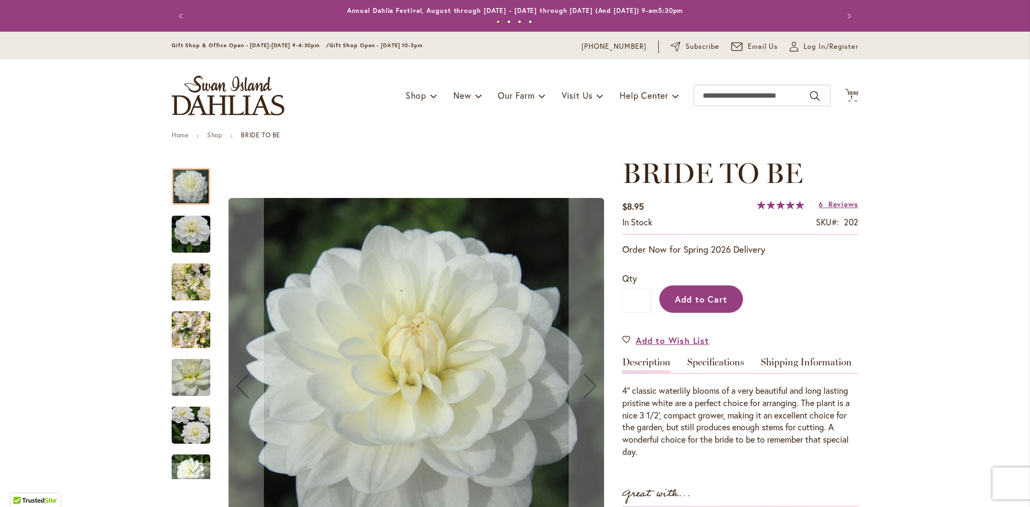
click at [716, 299] on span "Add to Cart" at bounding box center [701, 299] width 53 height 11
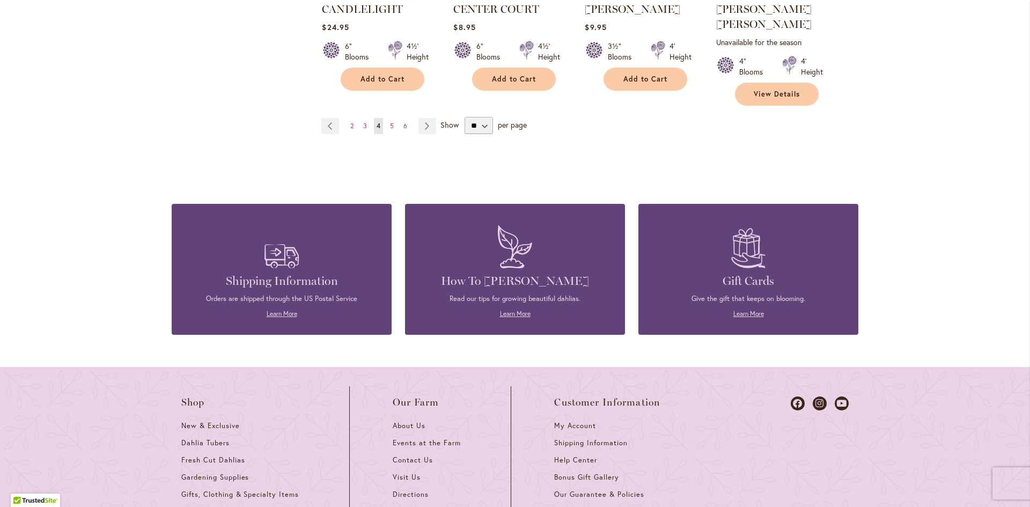
scroll to position [970, 0]
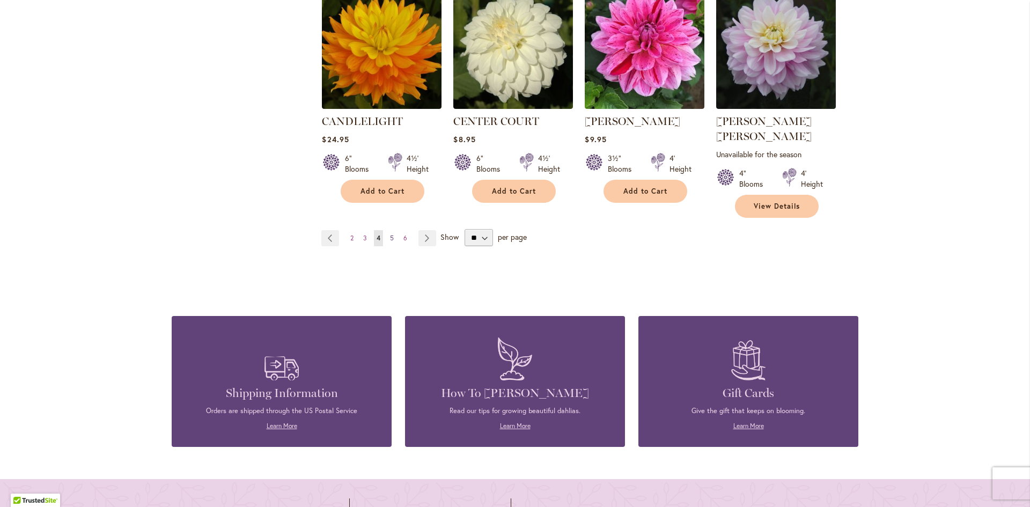
click at [390, 234] on span "5" at bounding box center [392, 238] width 4 height 8
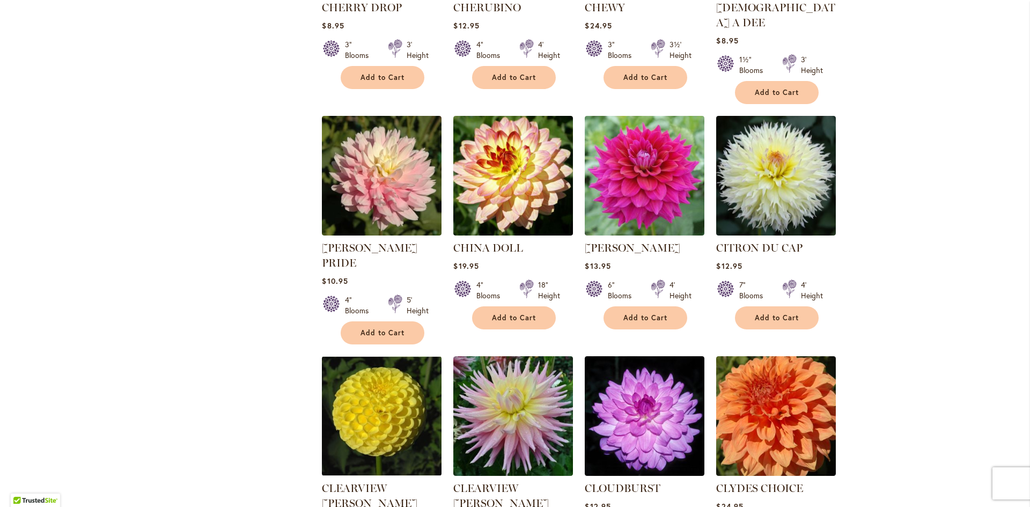
scroll to position [698, 0]
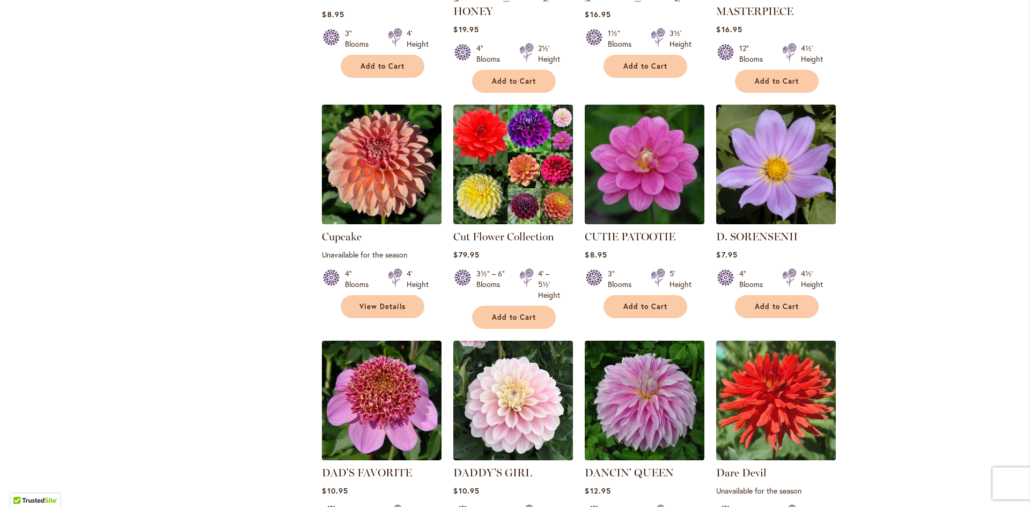
scroll to position [751, 0]
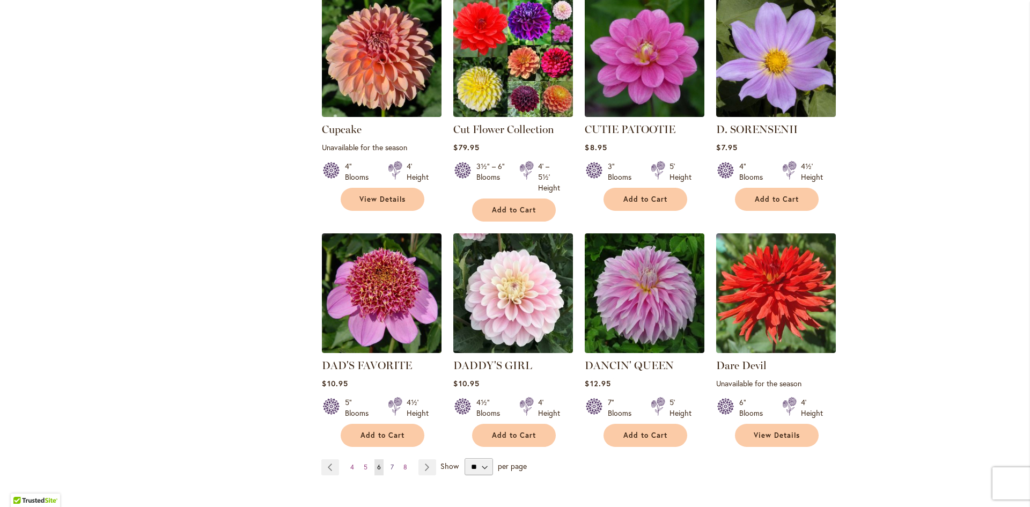
click at [388, 459] on link "Page 7" at bounding box center [392, 467] width 9 height 16
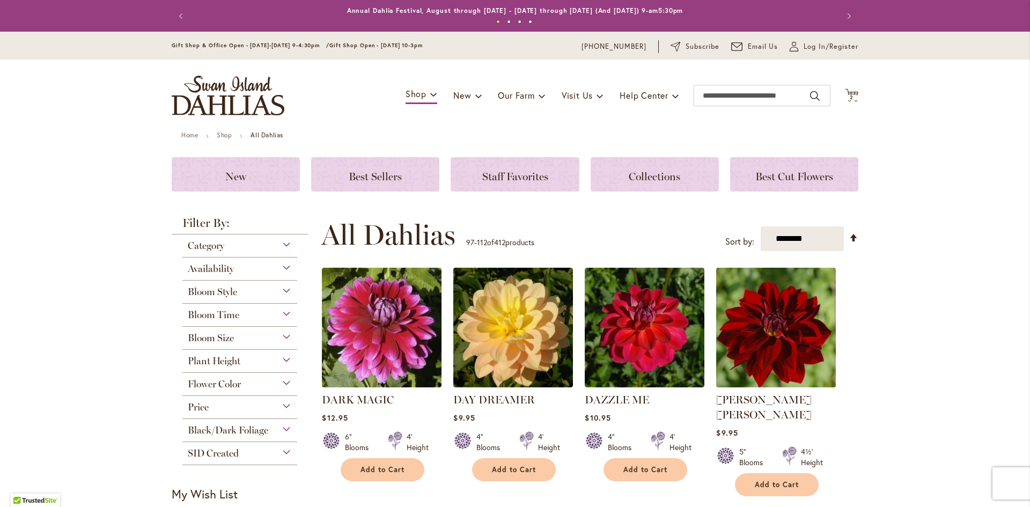
click at [768, 318] on img at bounding box center [777, 328] width 126 height 126
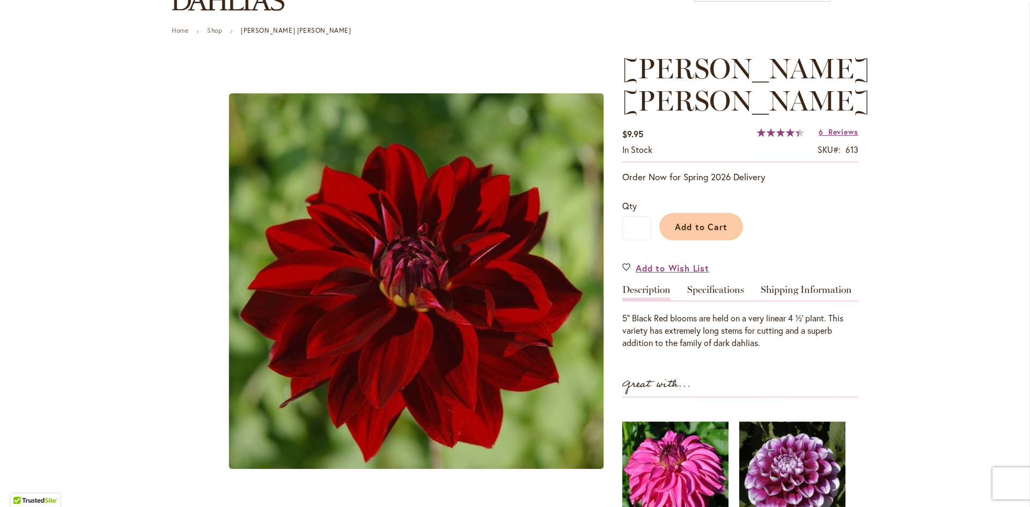
scroll to position [107, 0]
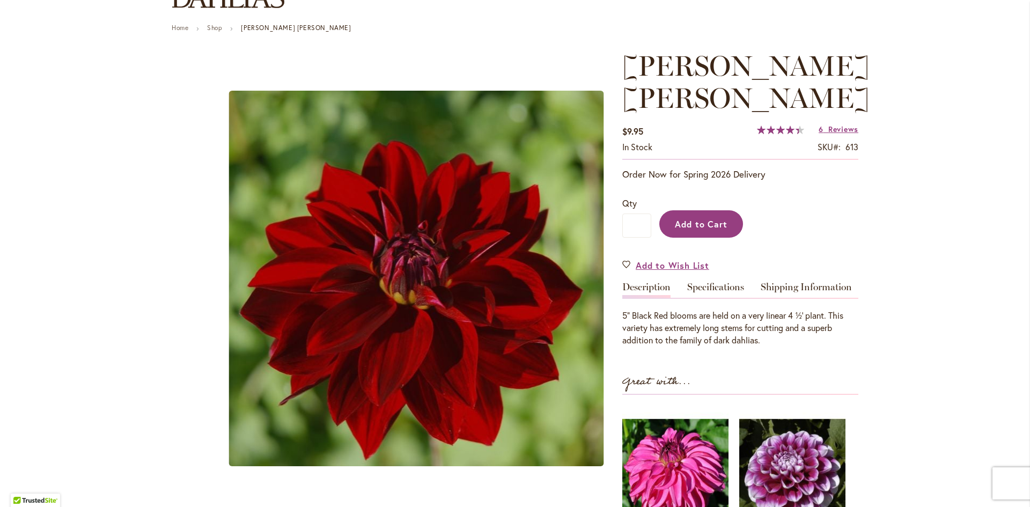
click at [695, 218] on span "Add to Cart" at bounding box center [701, 223] width 53 height 11
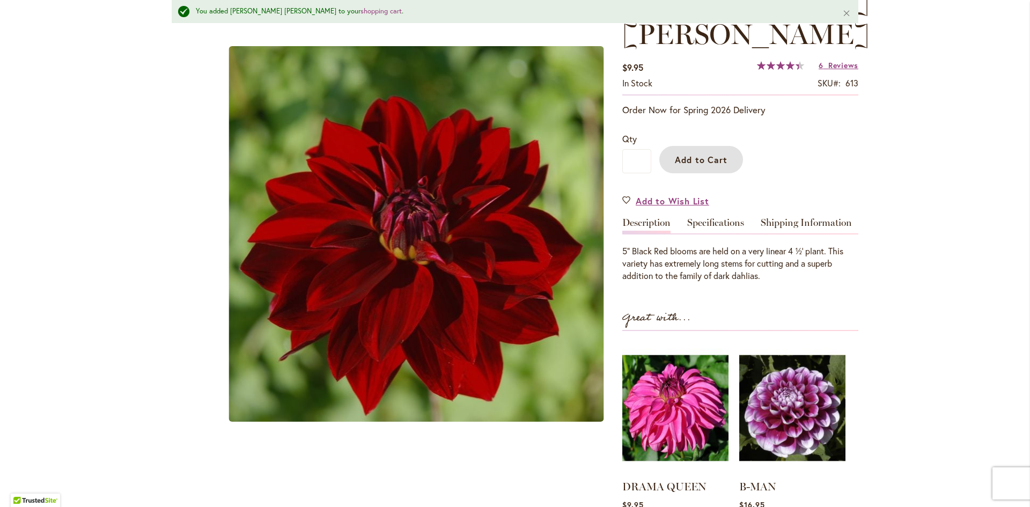
scroll to position [54, 0]
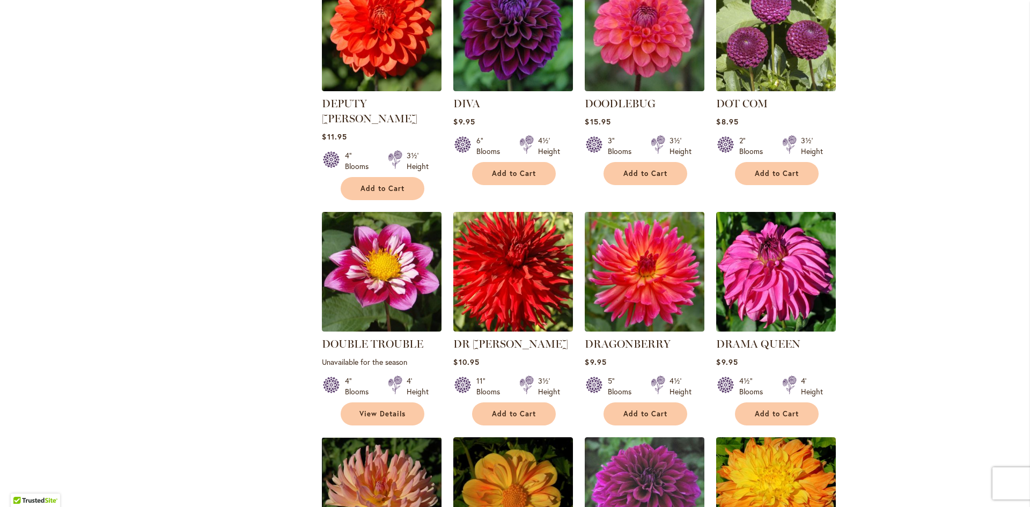
scroll to position [805, 0]
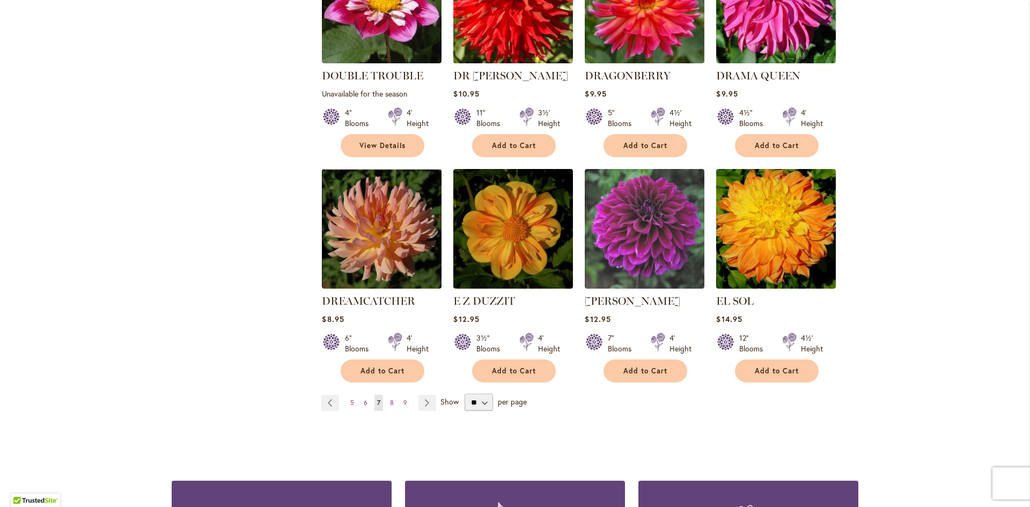
click at [364, 399] on span "6" at bounding box center [366, 403] width 4 height 8
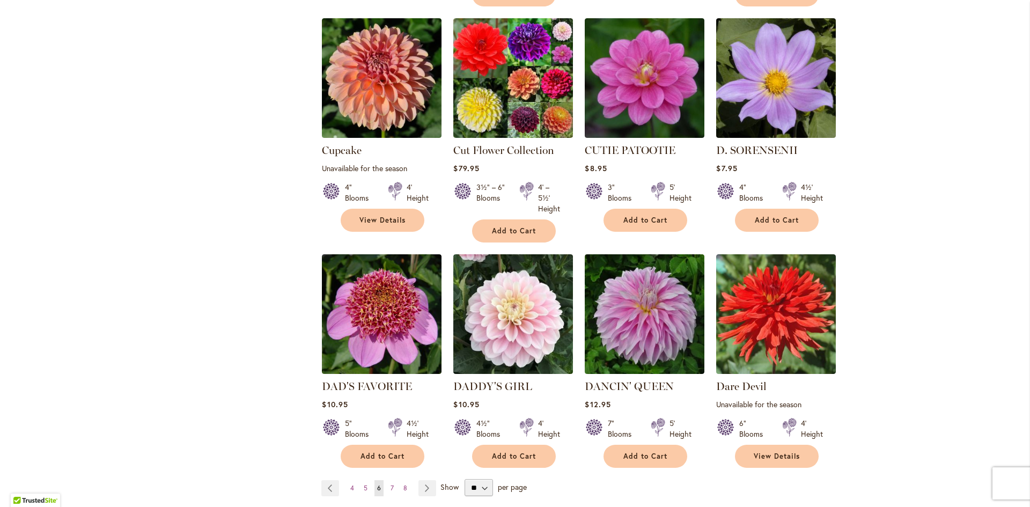
scroll to position [751, 0]
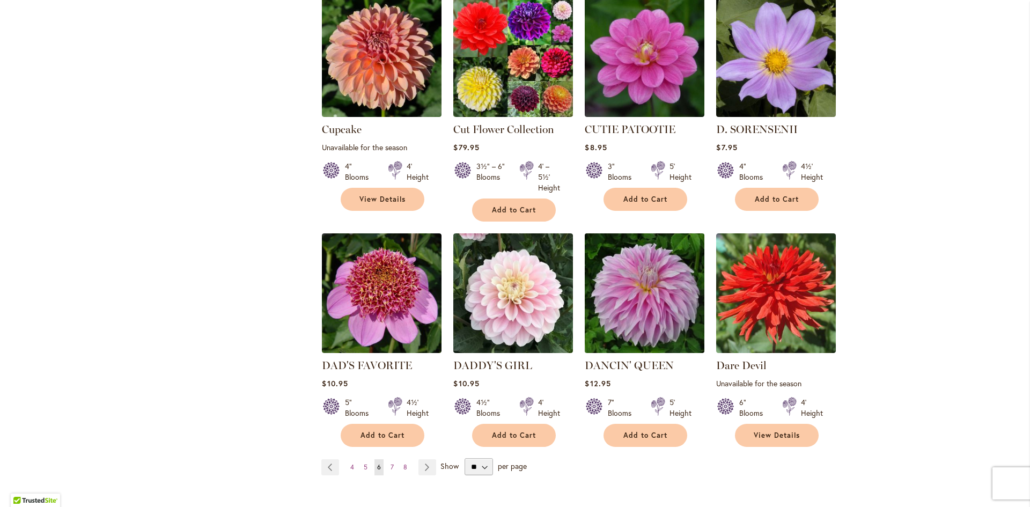
click at [649, 286] on img at bounding box center [645, 294] width 126 height 126
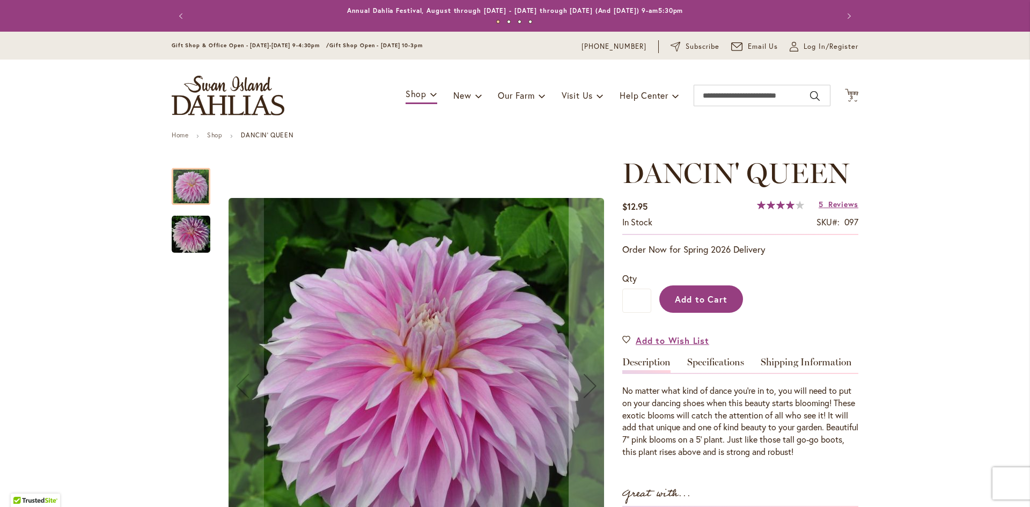
click at [705, 303] on span "Add to Cart" at bounding box center [701, 299] width 53 height 11
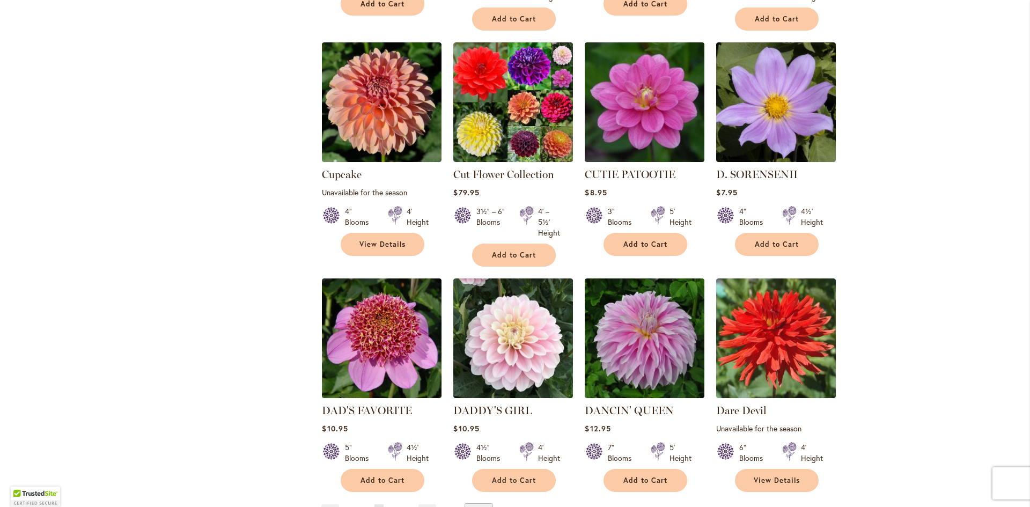
scroll to position [912, 0]
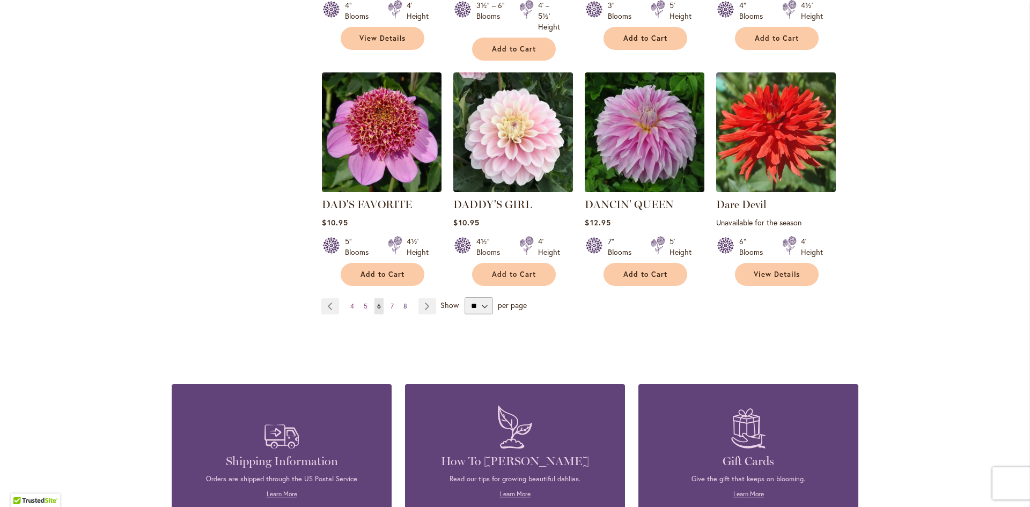
click at [404, 302] on span "8" at bounding box center [406, 306] width 4 height 8
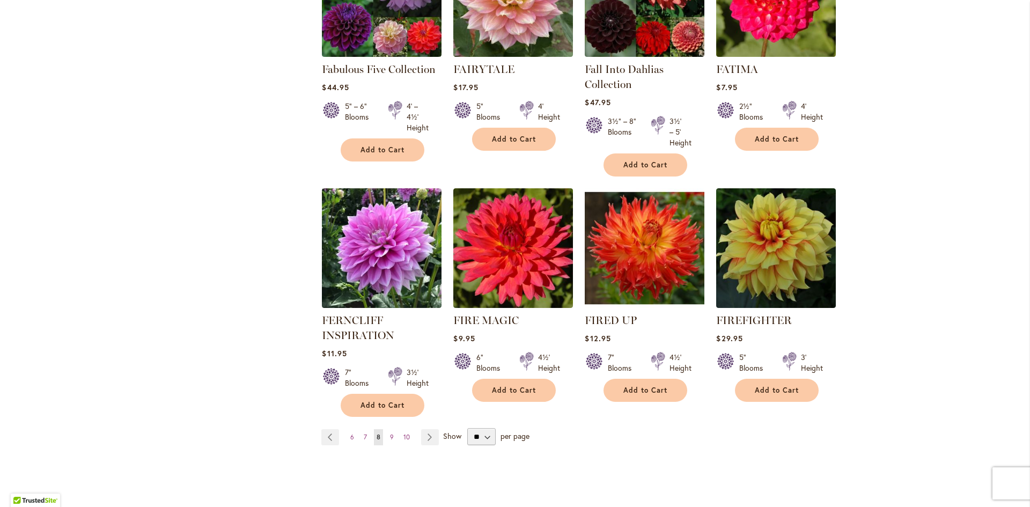
scroll to position [805, 0]
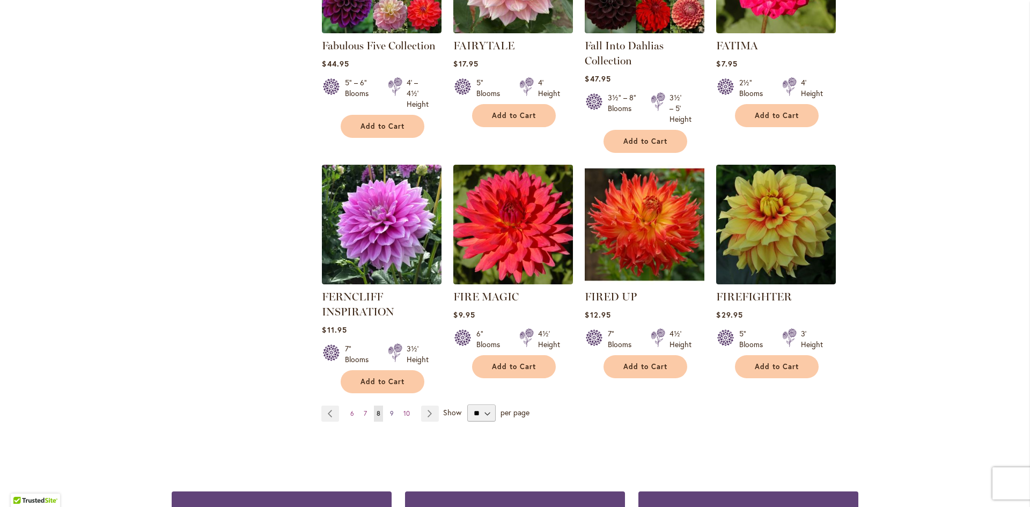
click at [390, 413] on link "Page 9" at bounding box center [391, 414] width 9 height 16
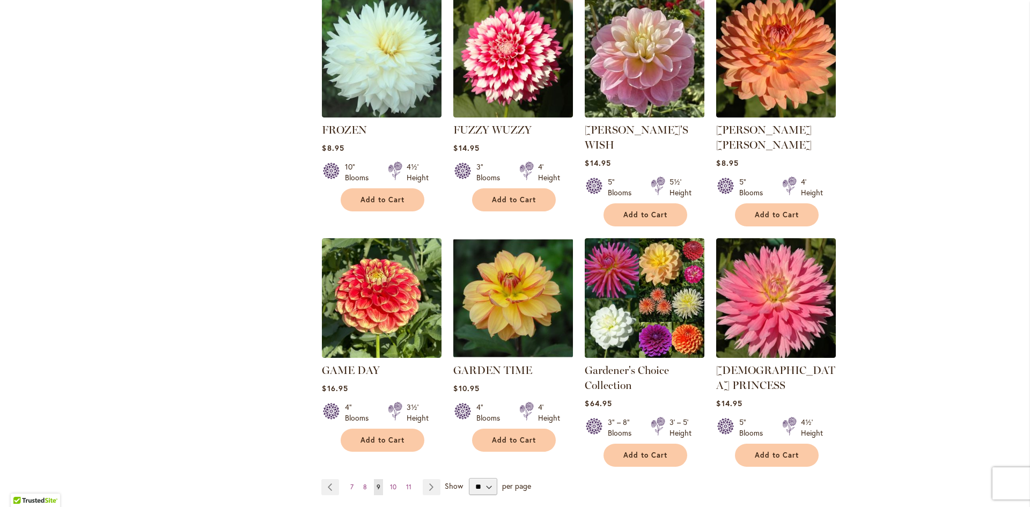
scroll to position [751, 0]
click at [390, 482] on span "10" at bounding box center [393, 486] width 6 height 8
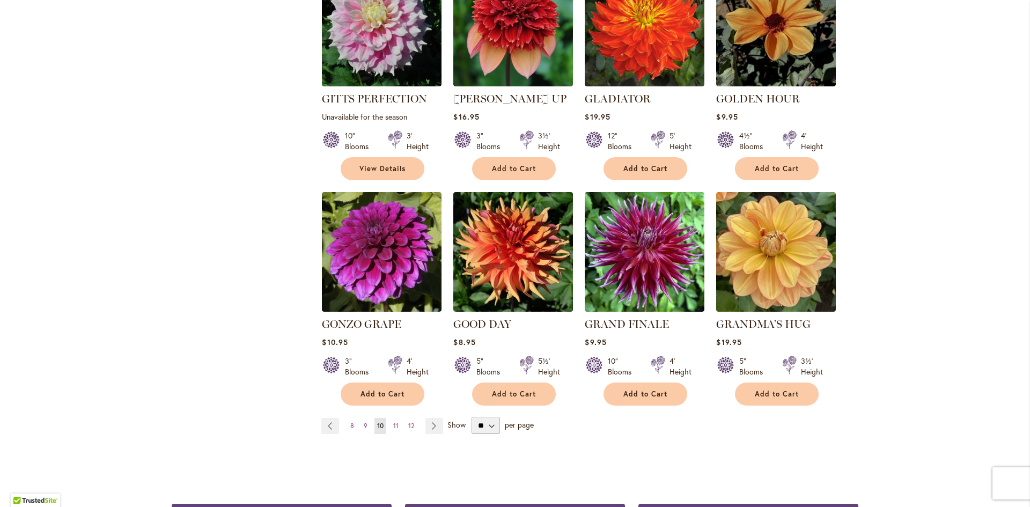
scroll to position [805, 0]
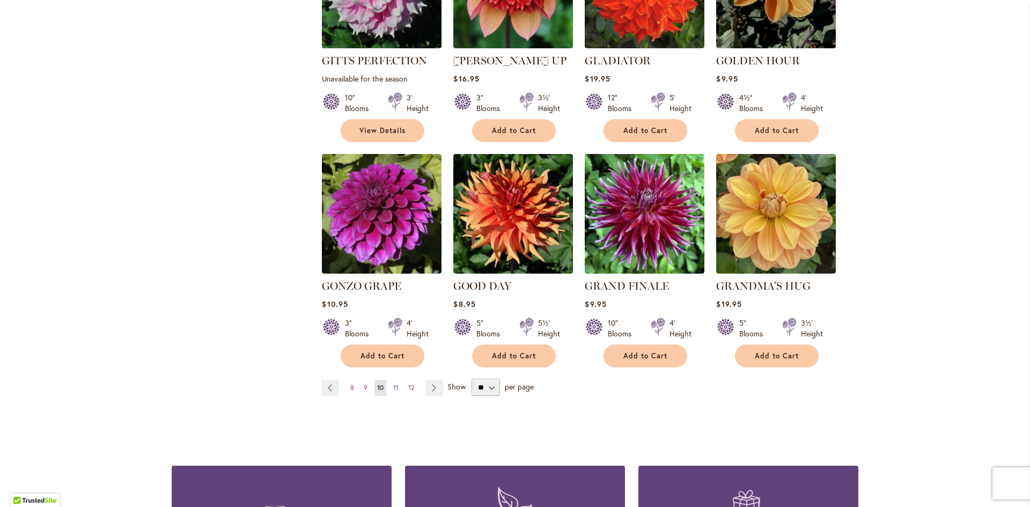
click at [393, 384] on span "11" at bounding box center [395, 388] width 5 height 8
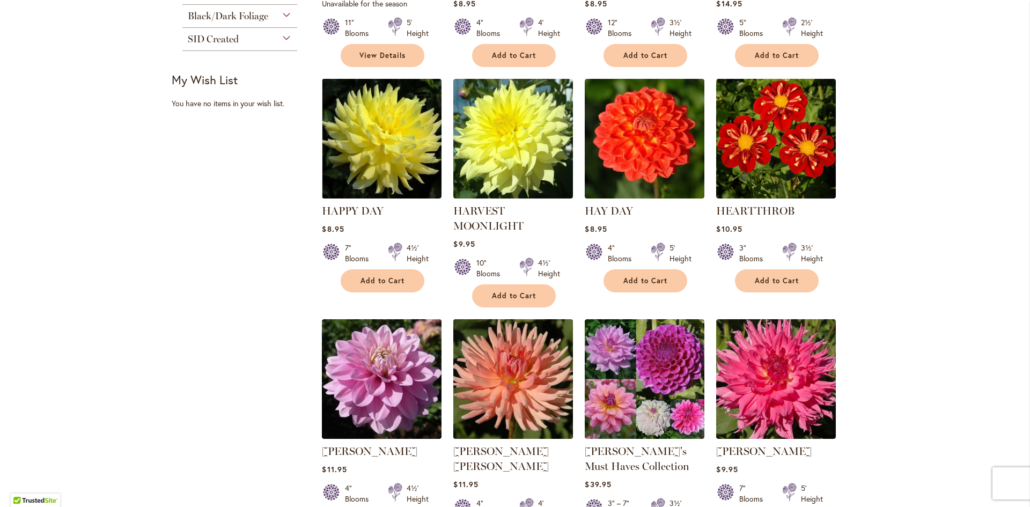
scroll to position [483, 0]
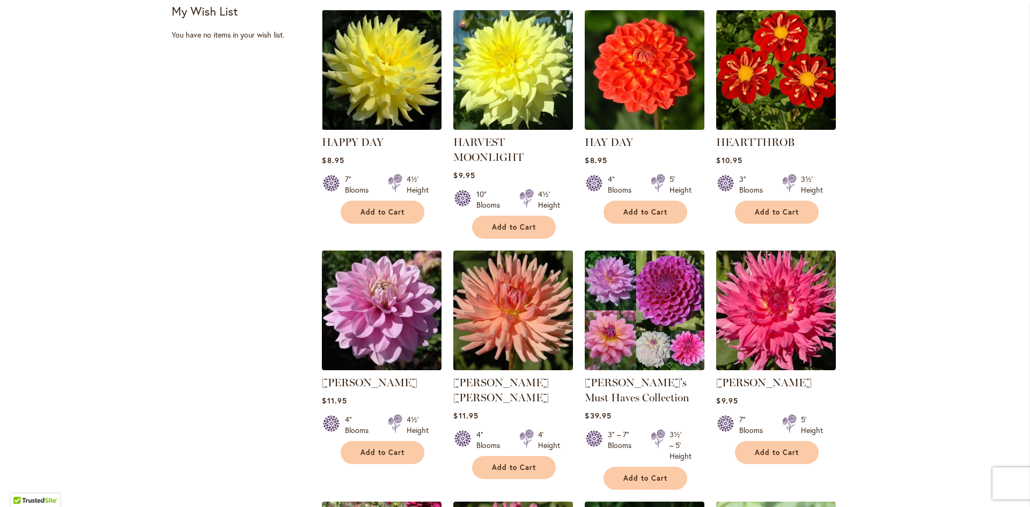
click at [508, 319] on img at bounding box center [514, 311] width 126 height 126
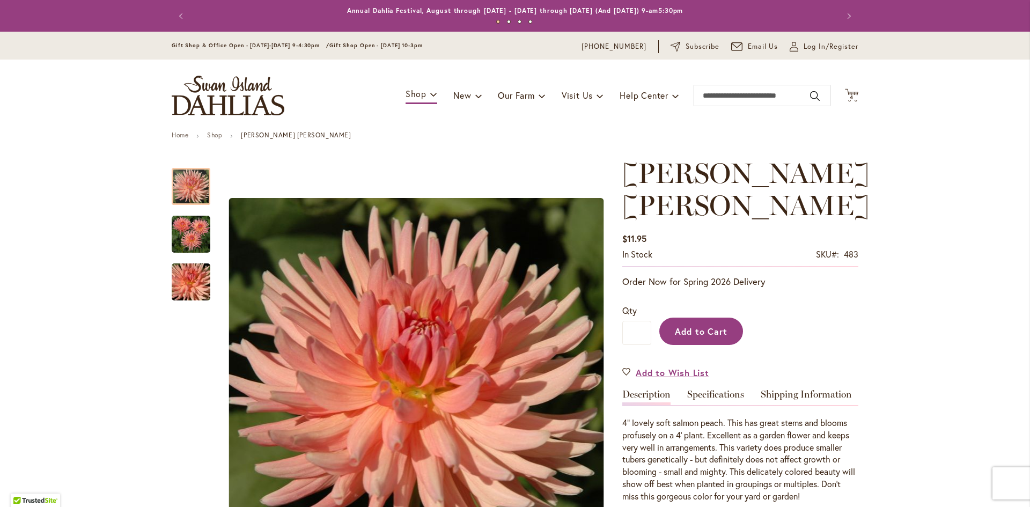
click at [700, 332] on span "Add to Cart" at bounding box center [701, 331] width 53 height 11
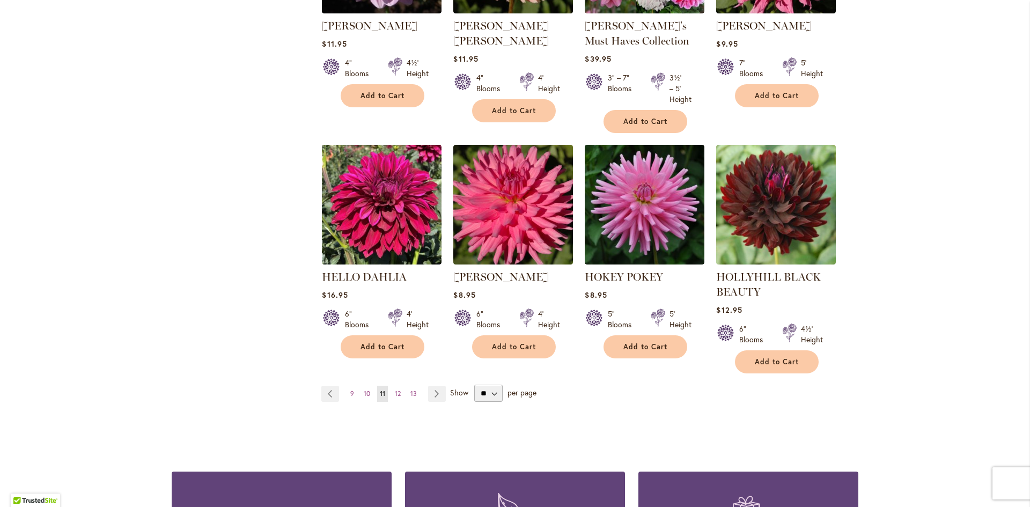
scroll to position [859, 0]
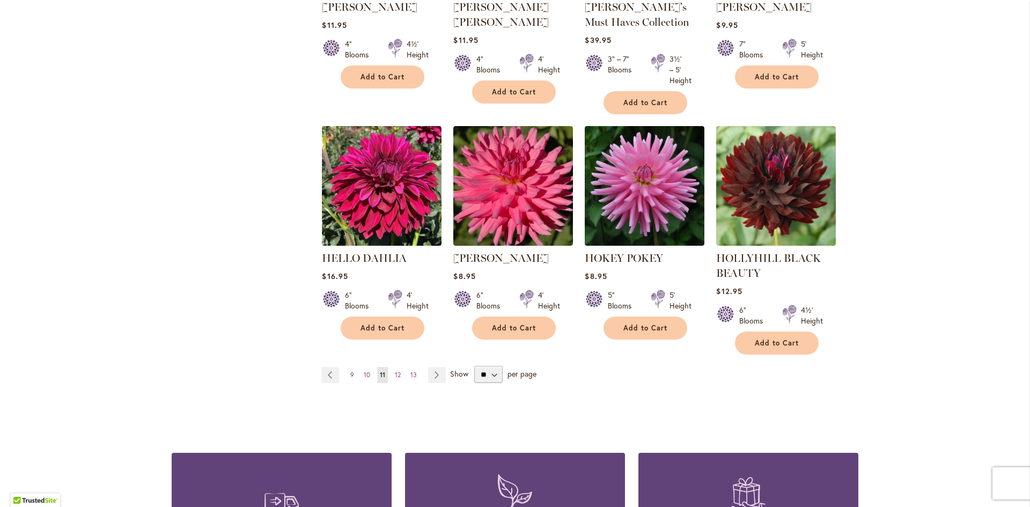
click at [350, 375] on span "9" at bounding box center [352, 375] width 4 height 8
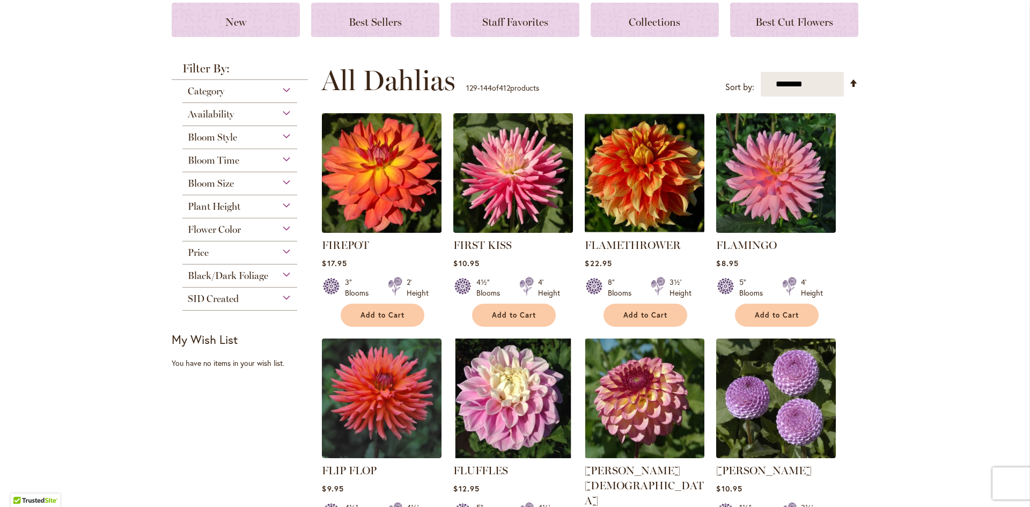
scroll to position [161, 0]
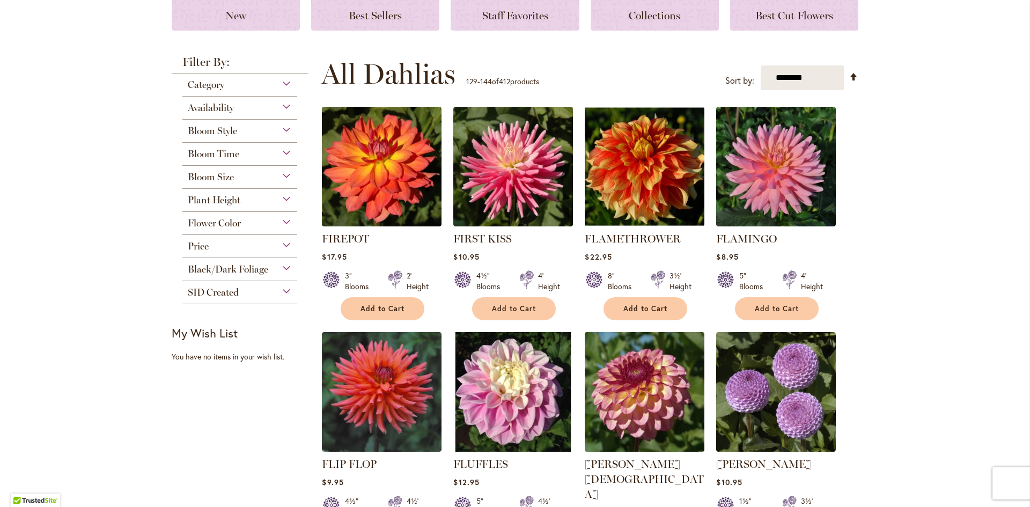
click at [646, 388] on img at bounding box center [645, 392] width 126 height 126
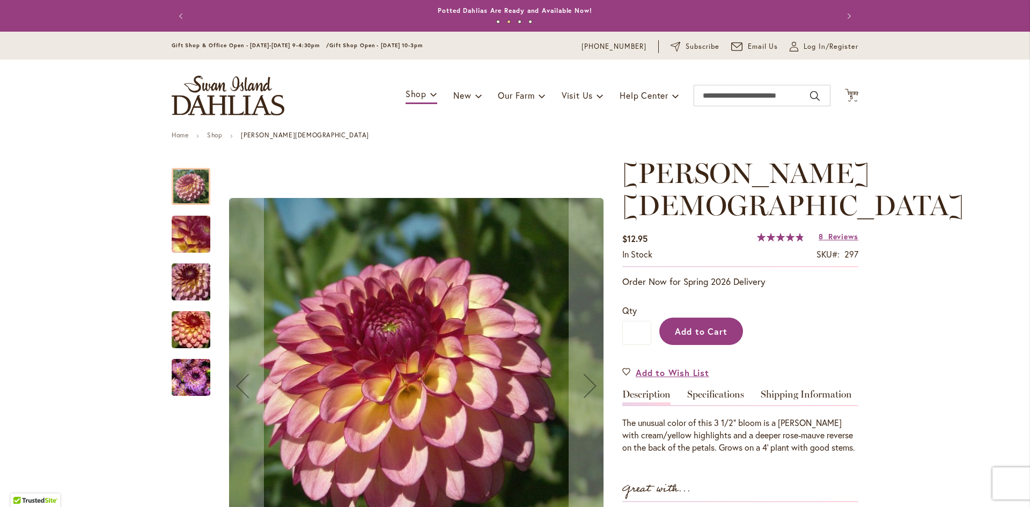
click at [692, 326] on span "Add to Cart" at bounding box center [701, 331] width 53 height 11
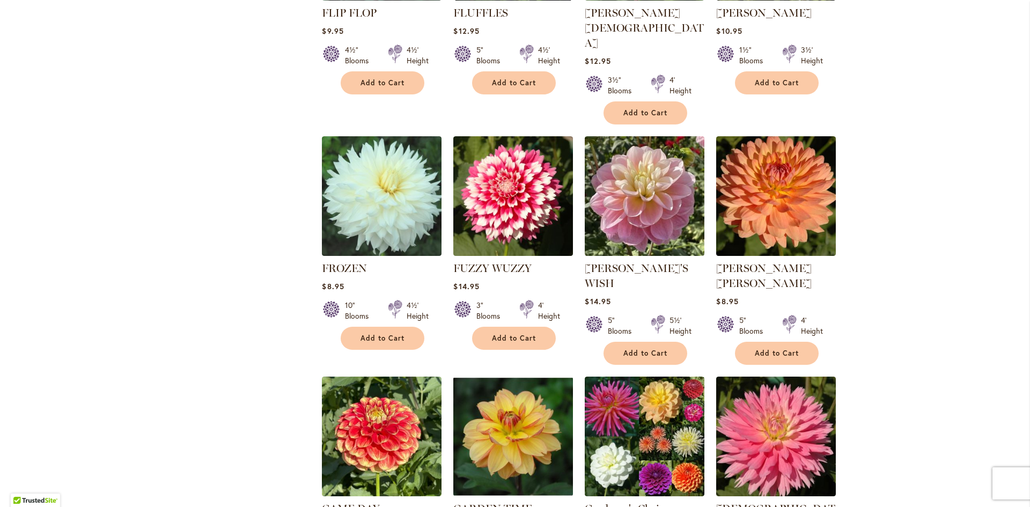
scroll to position [751, 0]
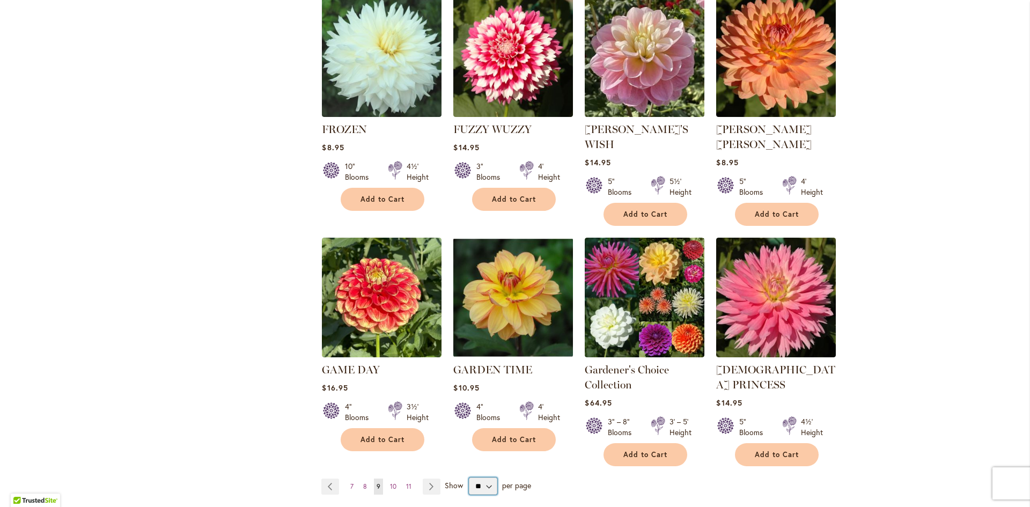
click at [478, 478] on select "** ** ** **" at bounding box center [483, 486] width 28 height 17
click at [580, 478] on div "Page Page Previous Page 7 Page 8 You're currently reading page 9" at bounding box center [589, 486] width 537 height 17
click at [426, 479] on link "Page Next" at bounding box center [432, 487] width 18 height 16
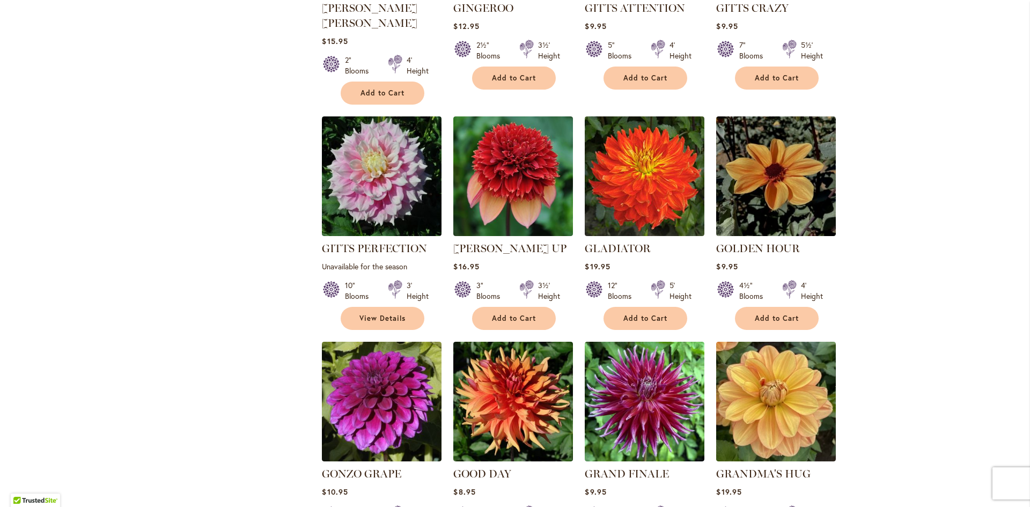
scroll to position [805, 0]
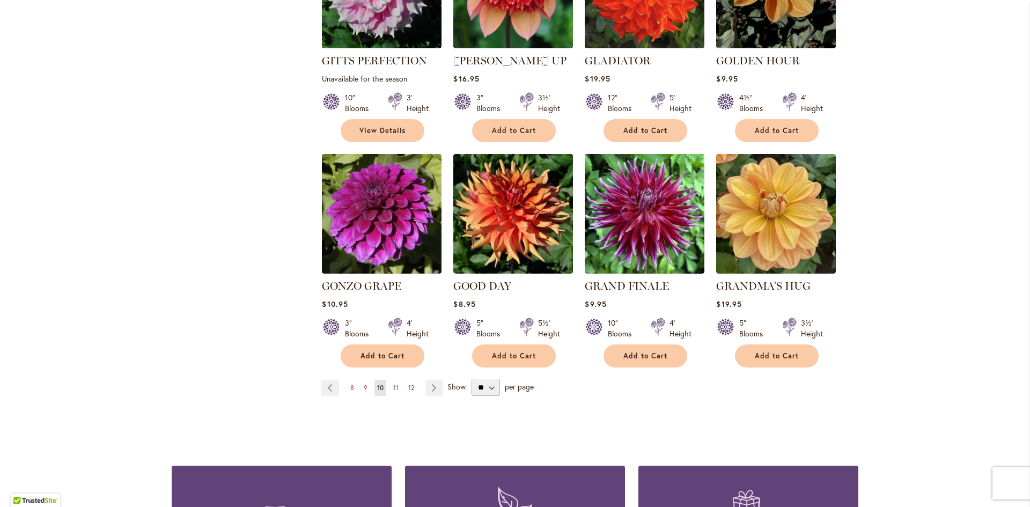
click at [408, 384] on span "12" at bounding box center [411, 388] width 6 height 8
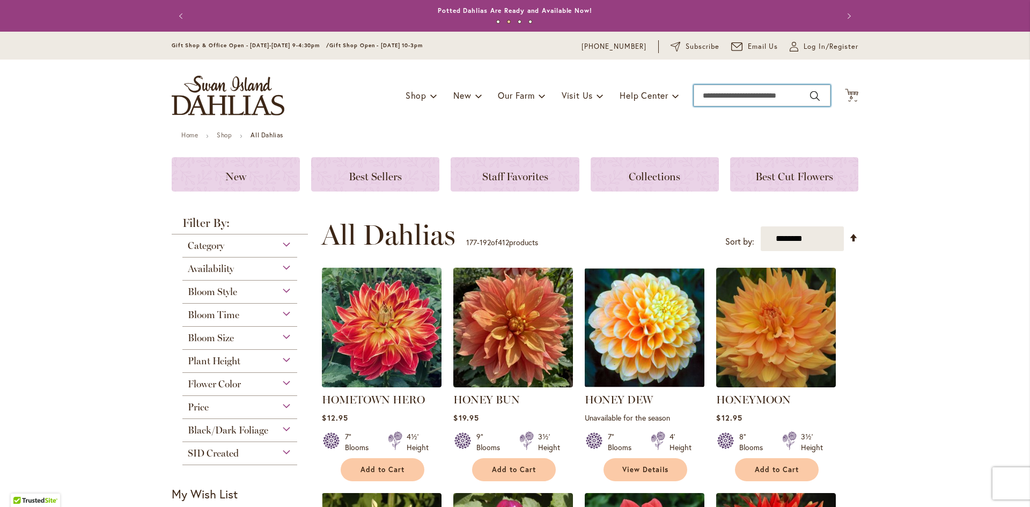
click at [787, 93] on input "Search" at bounding box center [762, 95] width 137 height 21
click at [810, 94] on button "Search" at bounding box center [815, 95] width 10 height 17
type input "**********"
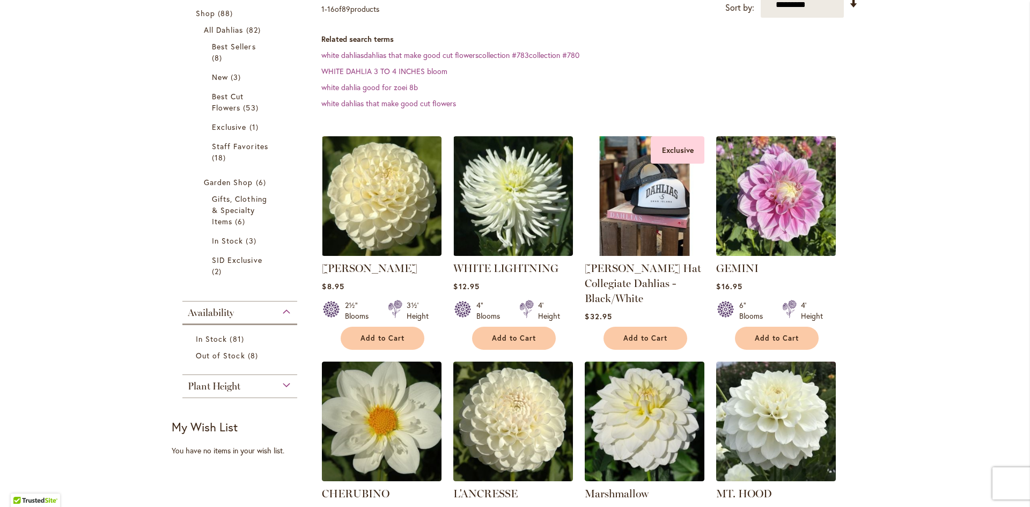
scroll to position [215, 0]
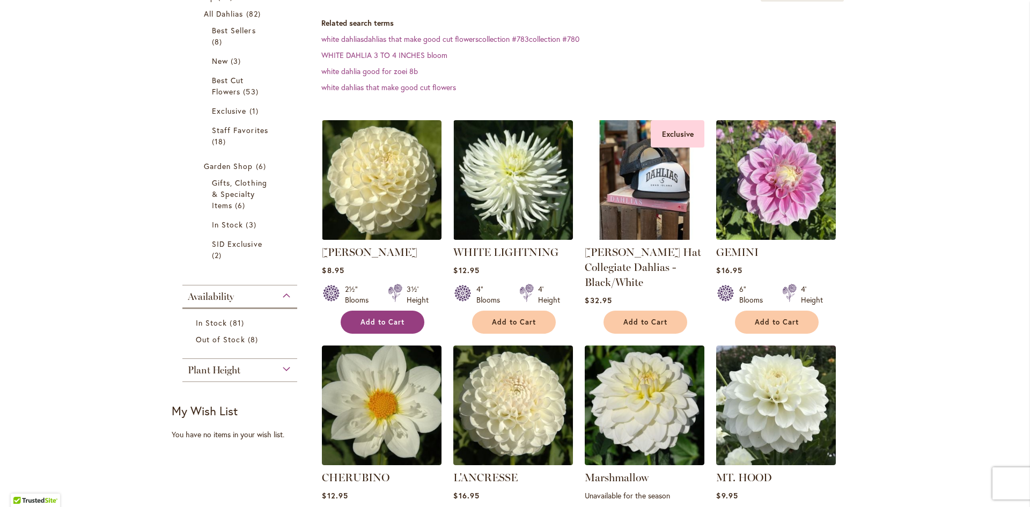
click at [368, 319] on span "Add to Cart" at bounding box center [383, 322] width 44 height 9
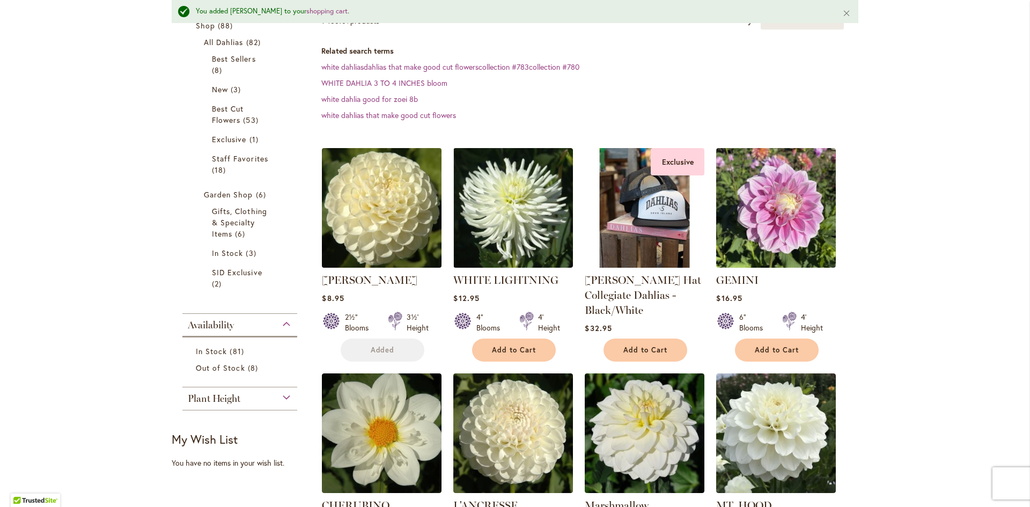
scroll to position [243, 0]
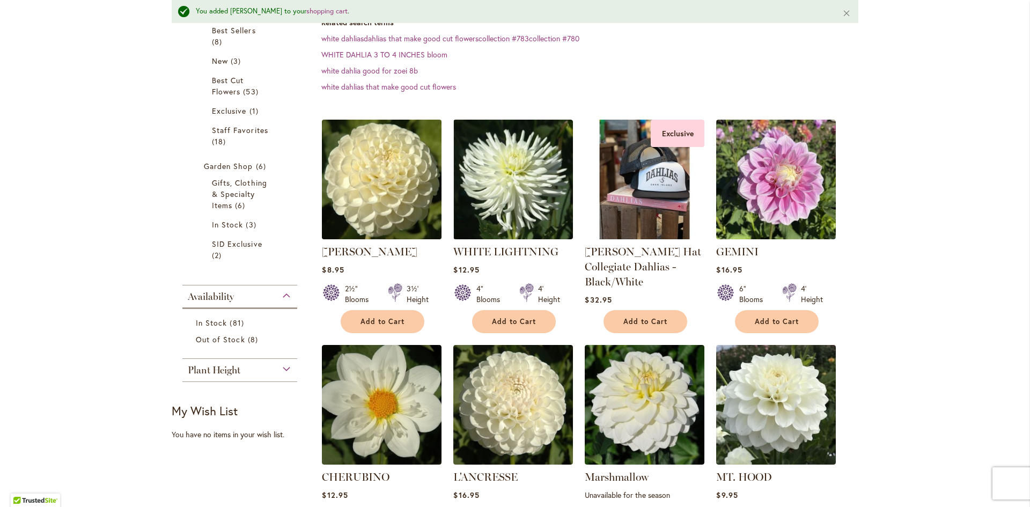
click at [393, 177] on img at bounding box center [382, 180] width 126 height 126
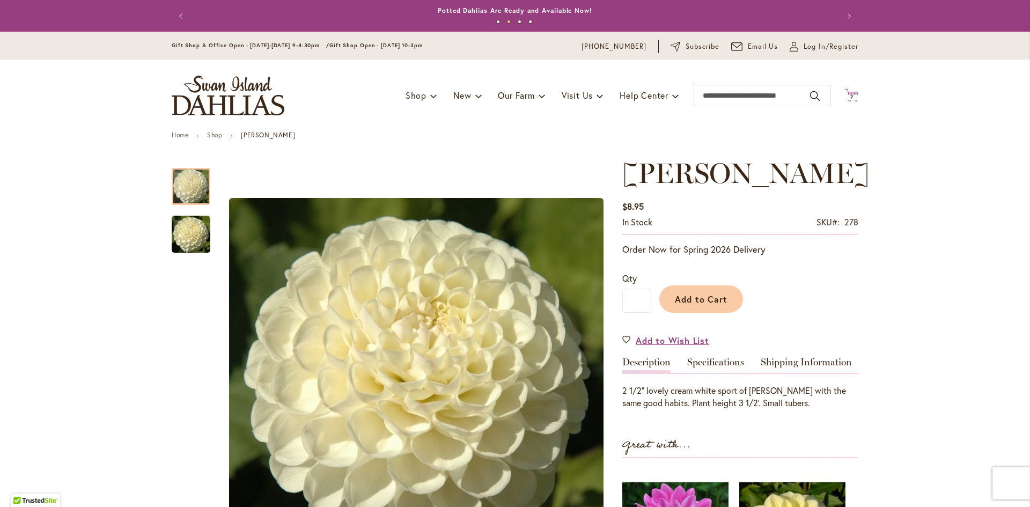
click at [851, 96] on span "7 7 items" at bounding box center [852, 97] width 11 height 5
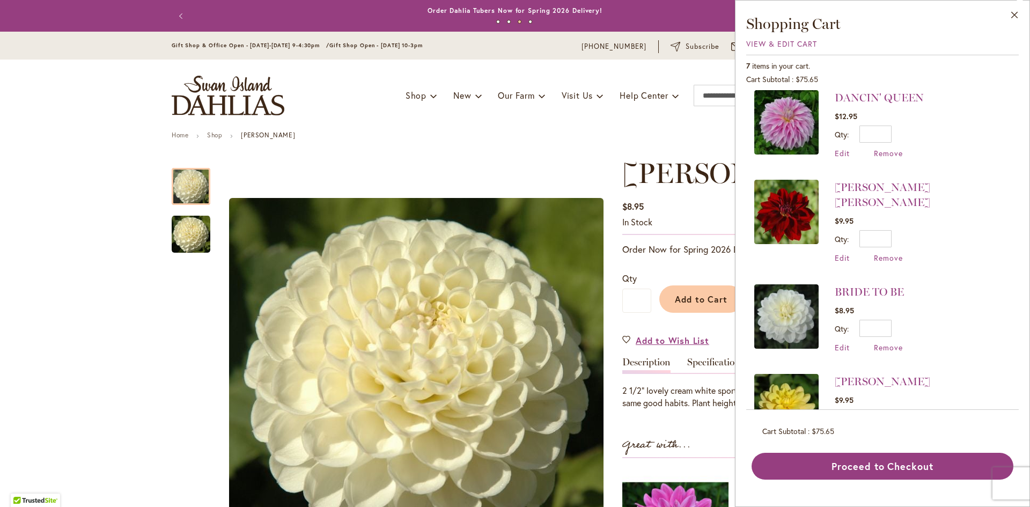
scroll to position [313, 0]
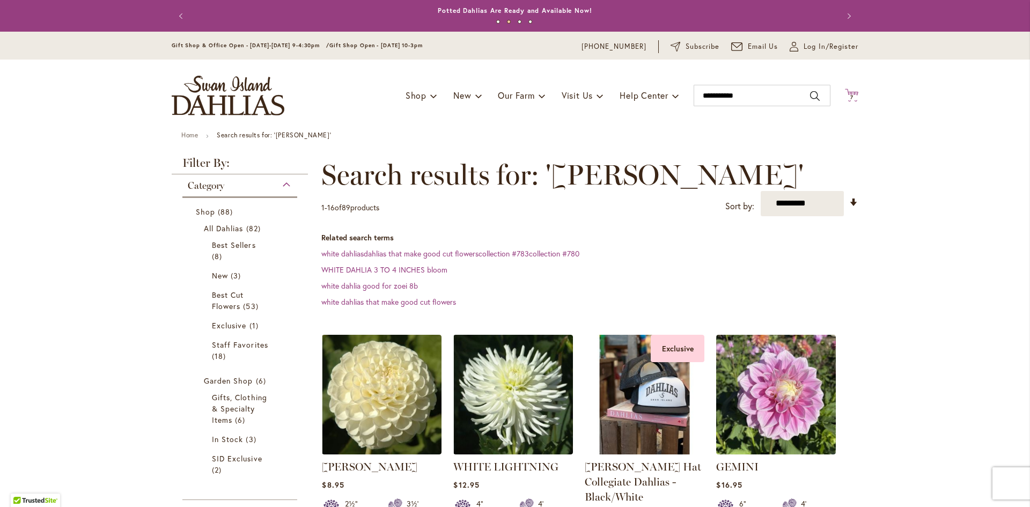
click at [851, 96] on span "7 7 items" at bounding box center [852, 97] width 11 height 5
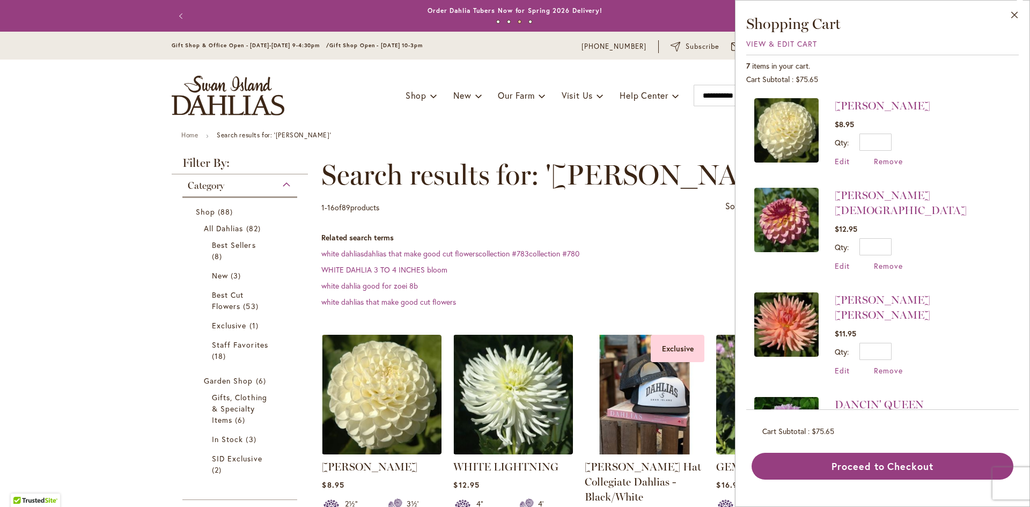
drag, startPoint x: 984, startPoint y: 3, endPoint x: 712, endPoint y: 126, distance: 299.0
click at [712, 126] on div "Toggle Nav Shop Dahlia Tubers Collections Fresh Cut Dahlias Gardening Supplies …" at bounding box center [515, 96] width 708 height 72
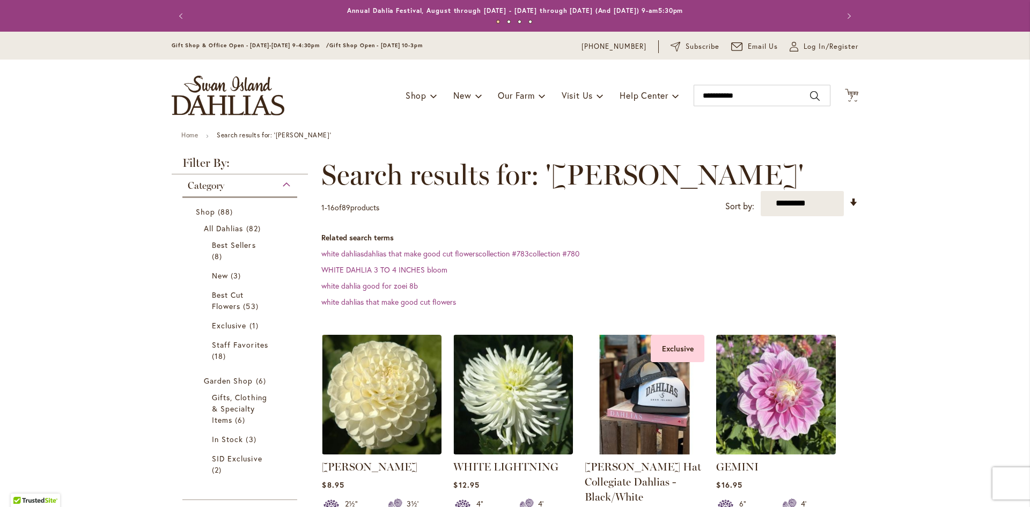
click at [951, 129] on header "Skip to Content Gift Shop & Office Open - Monday-Friday 9-4:30pm / Gift Shop Op…" at bounding box center [515, 82] width 1030 height 100
click at [851, 94] on icon at bounding box center [851, 95] width 13 height 13
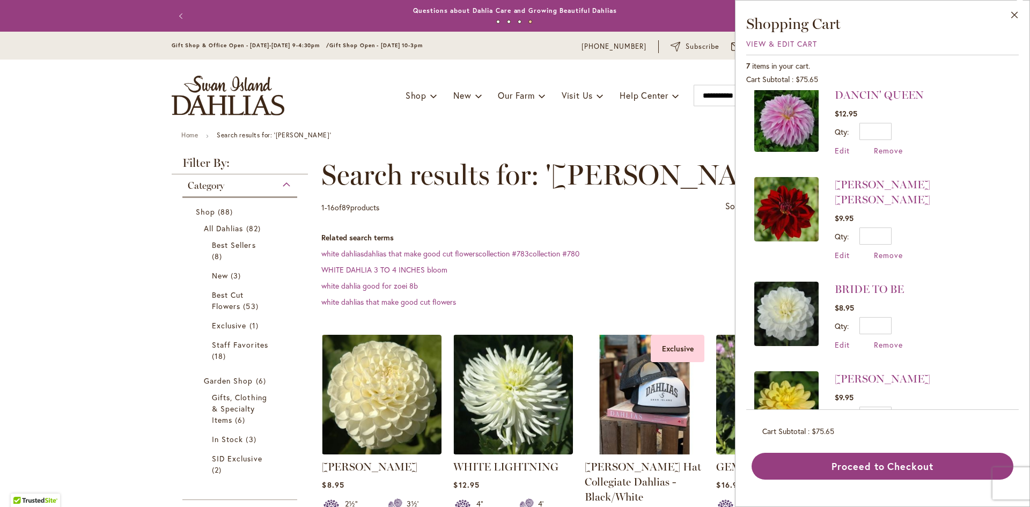
scroll to position [313, 0]
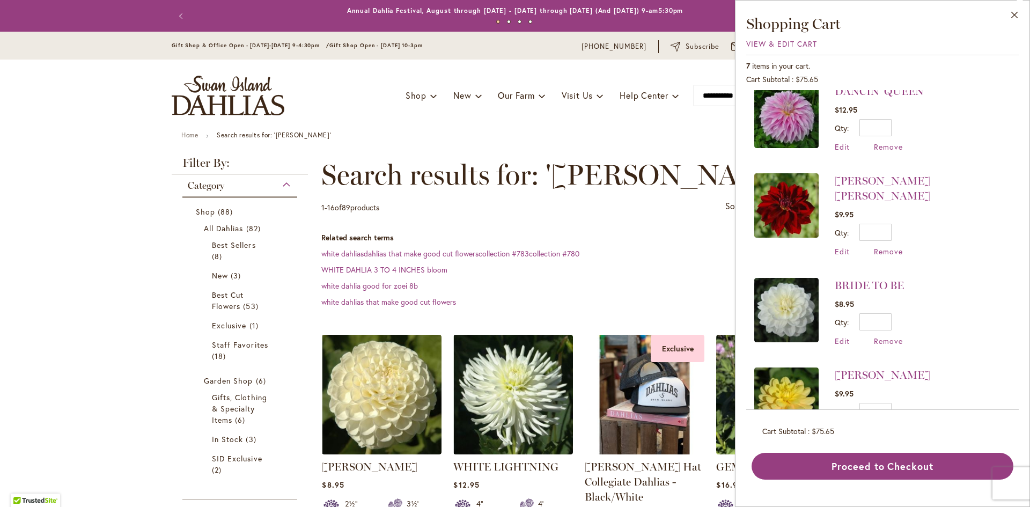
click at [787, 368] on img at bounding box center [786, 400] width 64 height 64
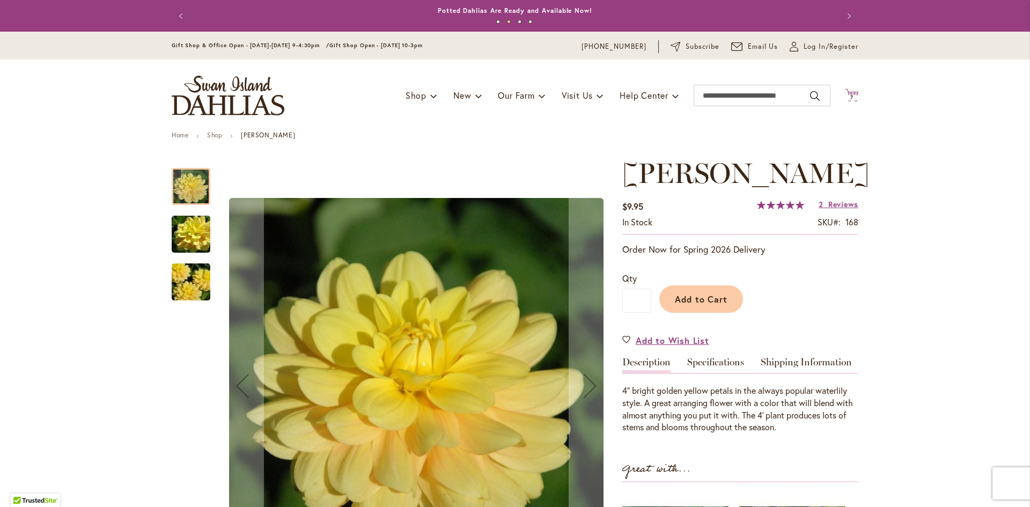
click at [851, 96] on span "7" at bounding box center [852, 97] width 3 height 7
